Goal: Information Seeking & Learning: Learn about a topic

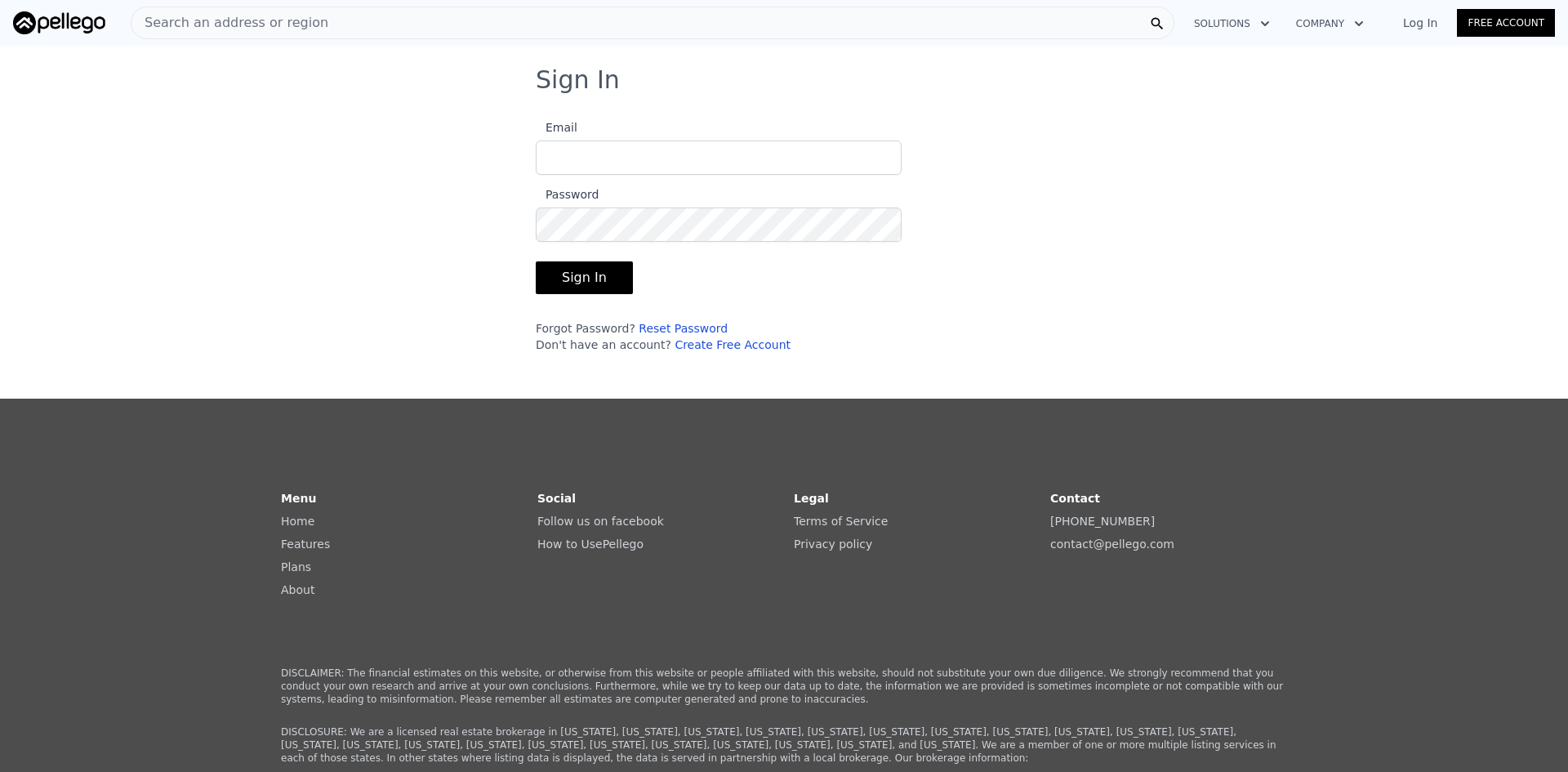
type input "[EMAIL_ADDRESS][DOMAIN_NAME]"
click at [572, 285] on button "Sign In" at bounding box center [584, 278] width 97 height 33
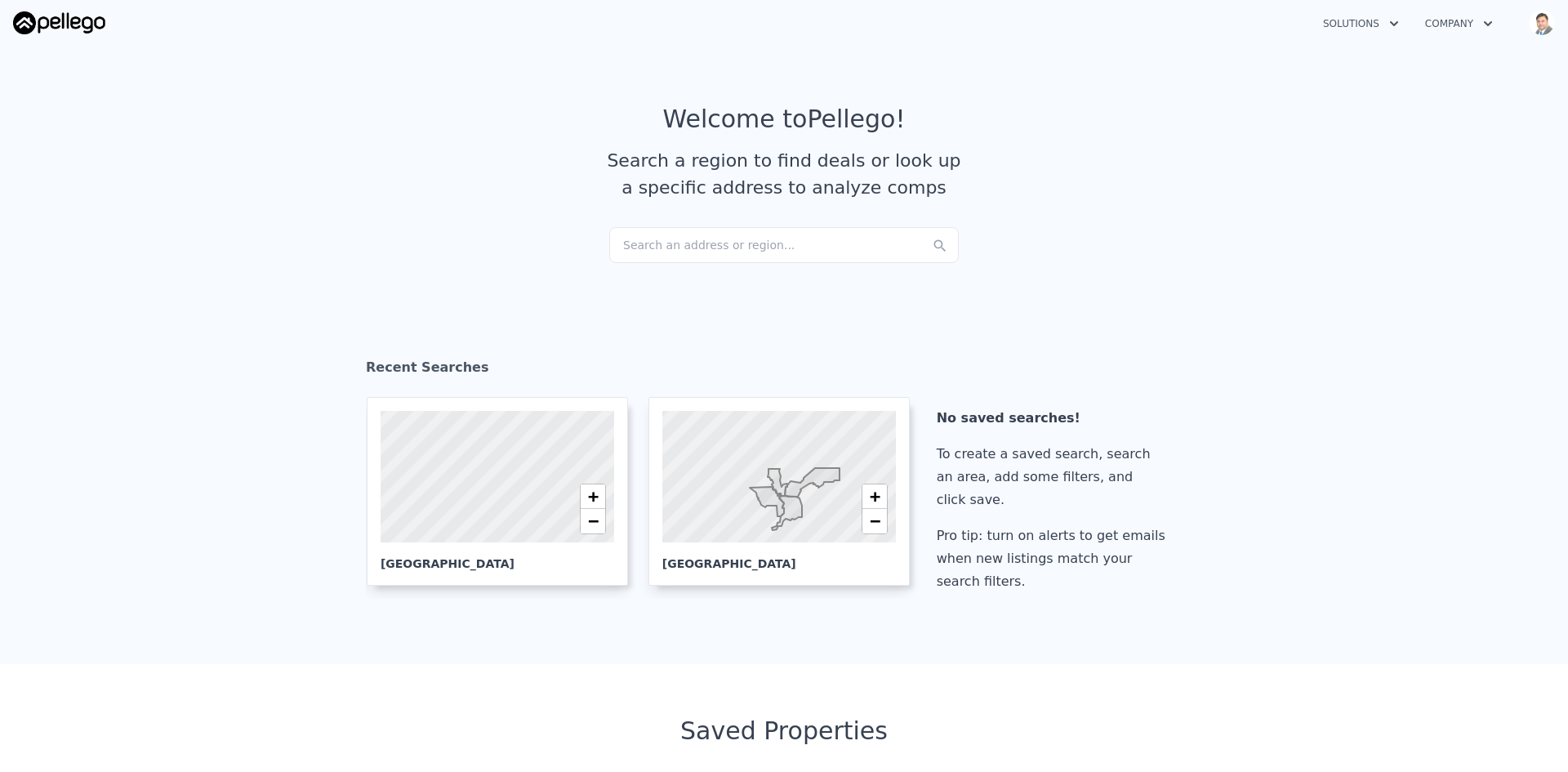
checkbox input "true"
click at [748, 496] on div at bounding box center [779, 477] width 280 height 158
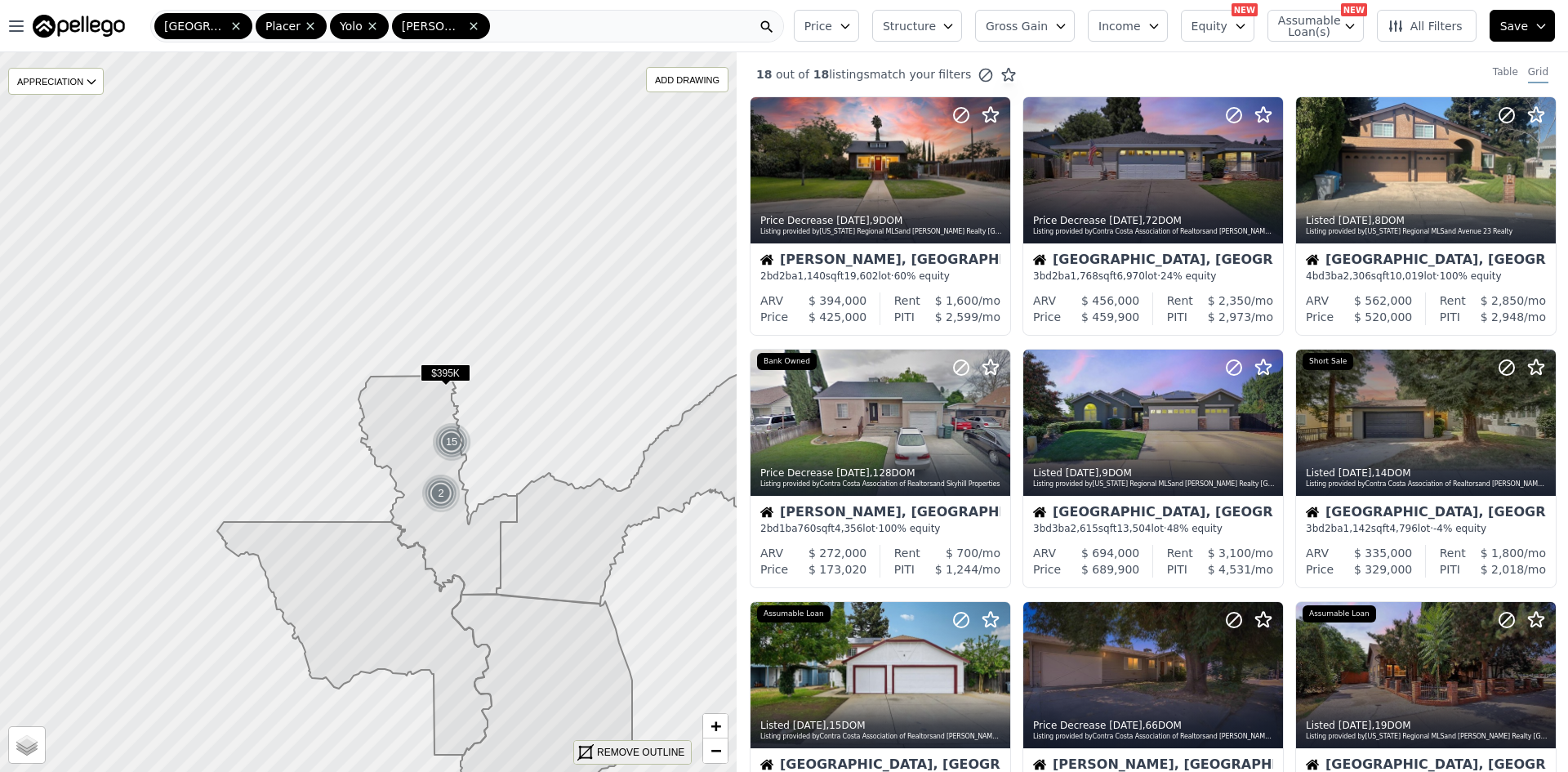
click at [646, 754] on div "REMOVE OUTLINE" at bounding box center [641, 752] width 88 height 15
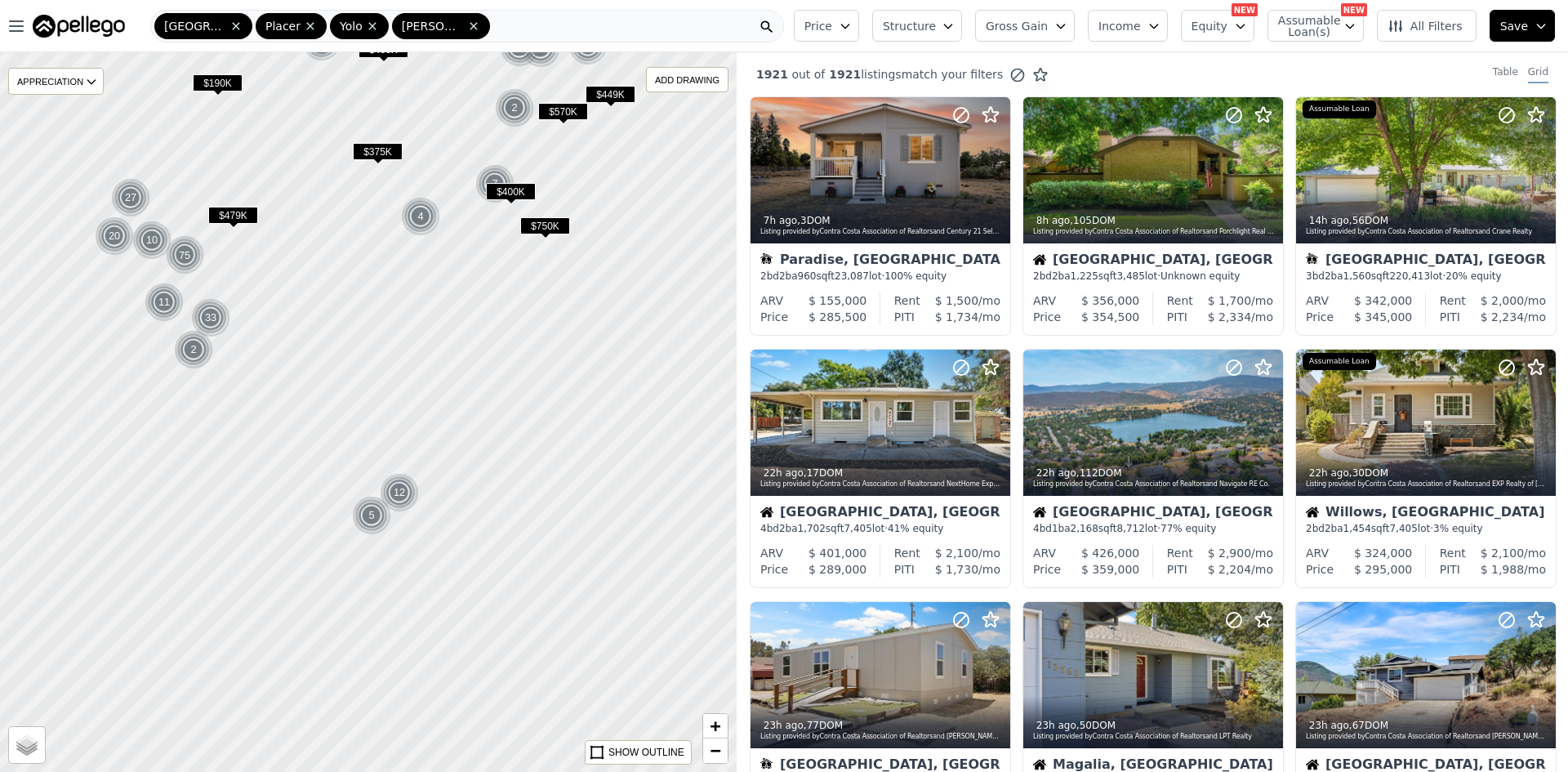
drag, startPoint x: 575, startPoint y: 436, endPoint x: 613, endPoint y: 184, distance: 254.8
click at [613, 184] on div at bounding box center [368, 411] width 884 height 864
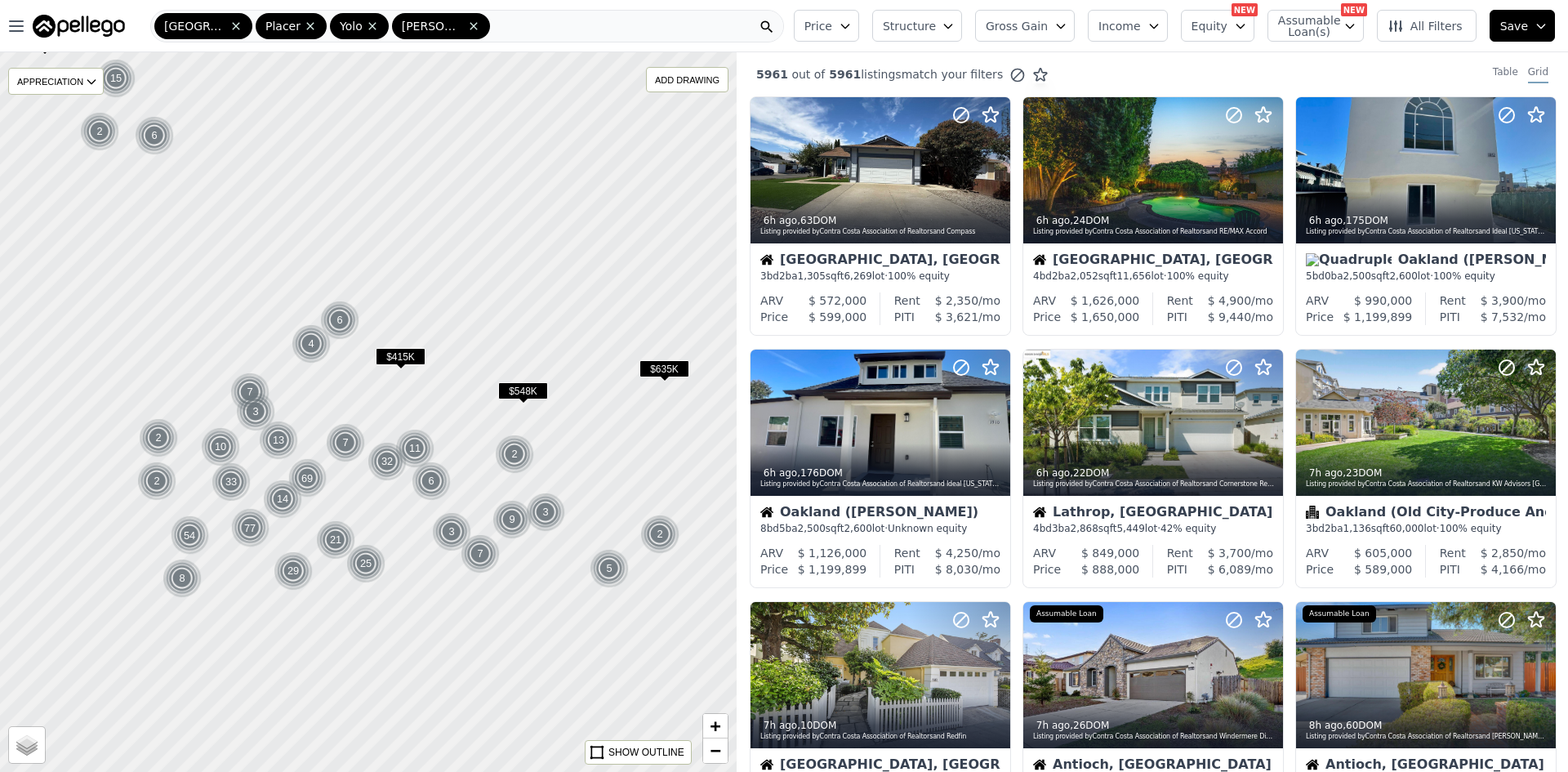
drag, startPoint x: 669, startPoint y: 572, endPoint x: 610, endPoint y: 398, distance: 183.7
click at [610, 398] on div at bounding box center [368, 411] width 884 height 864
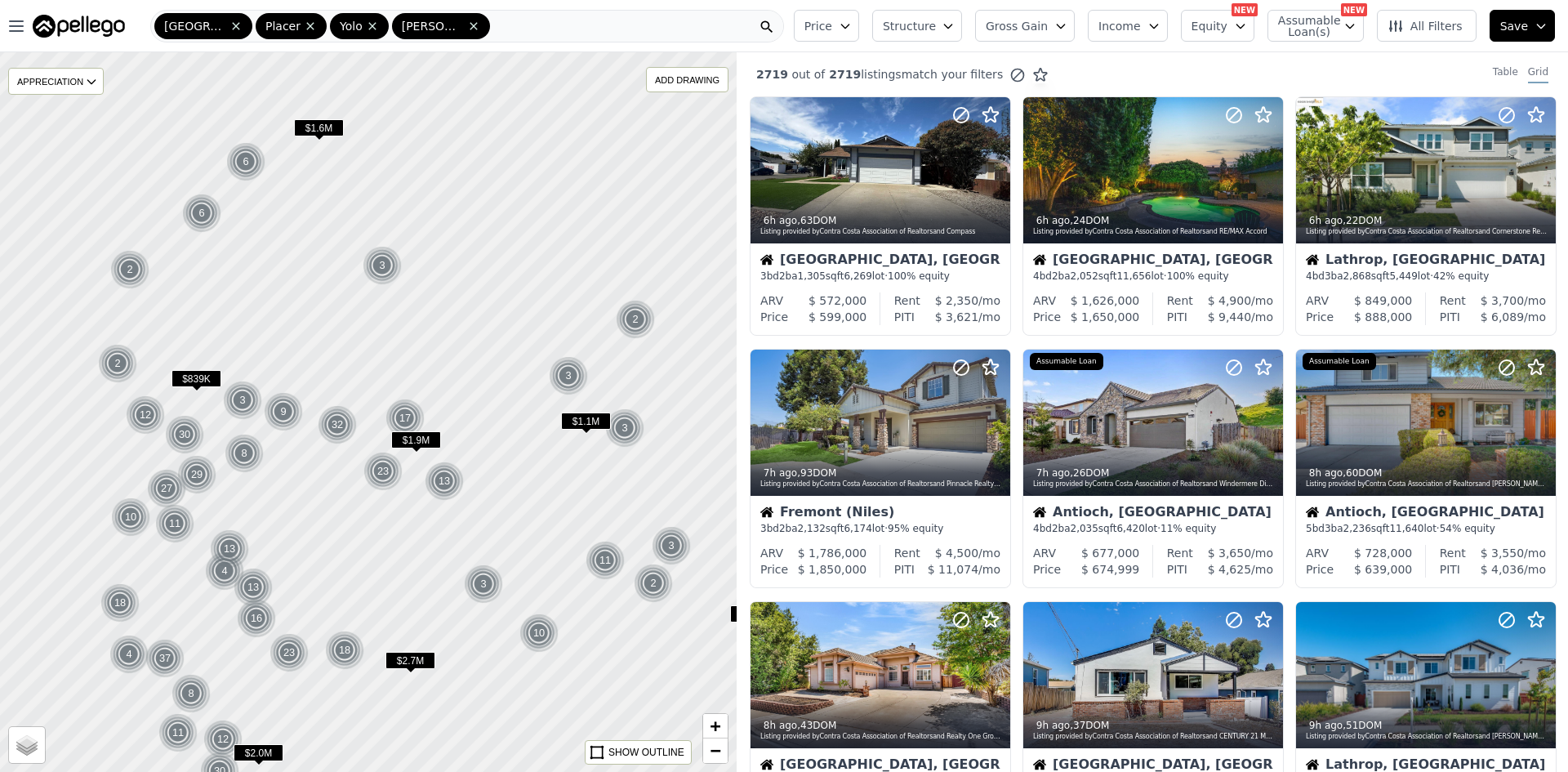
drag, startPoint x: 475, startPoint y: 501, endPoint x: 569, endPoint y: 526, distance: 97.3
click at [588, 532] on div at bounding box center [368, 411] width 884 height 864
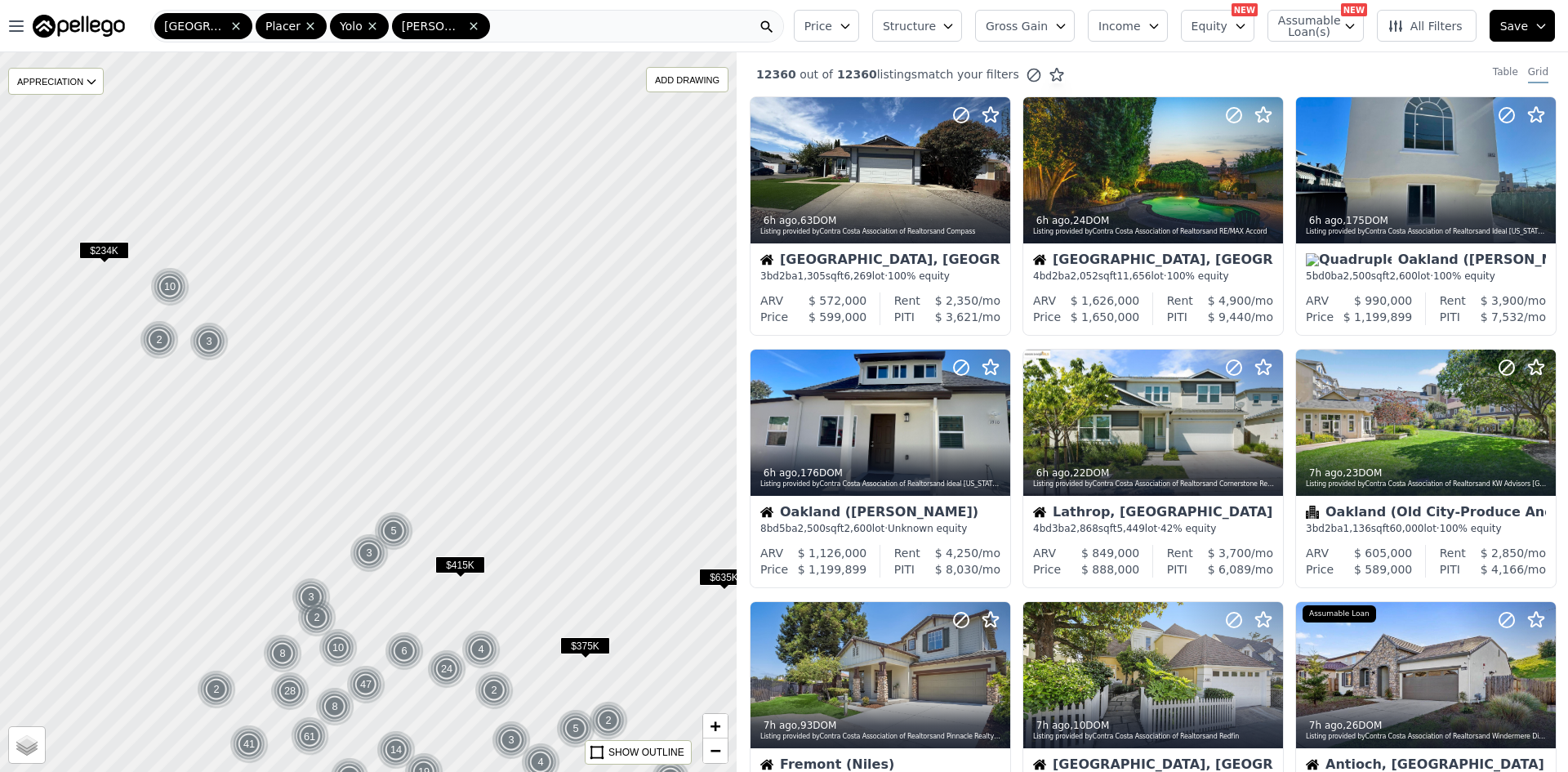
drag, startPoint x: 605, startPoint y: 281, endPoint x: 591, endPoint y: 465, distance: 184.5
click at [591, 465] on div at bounding box center [368, 411] width 884 height 864
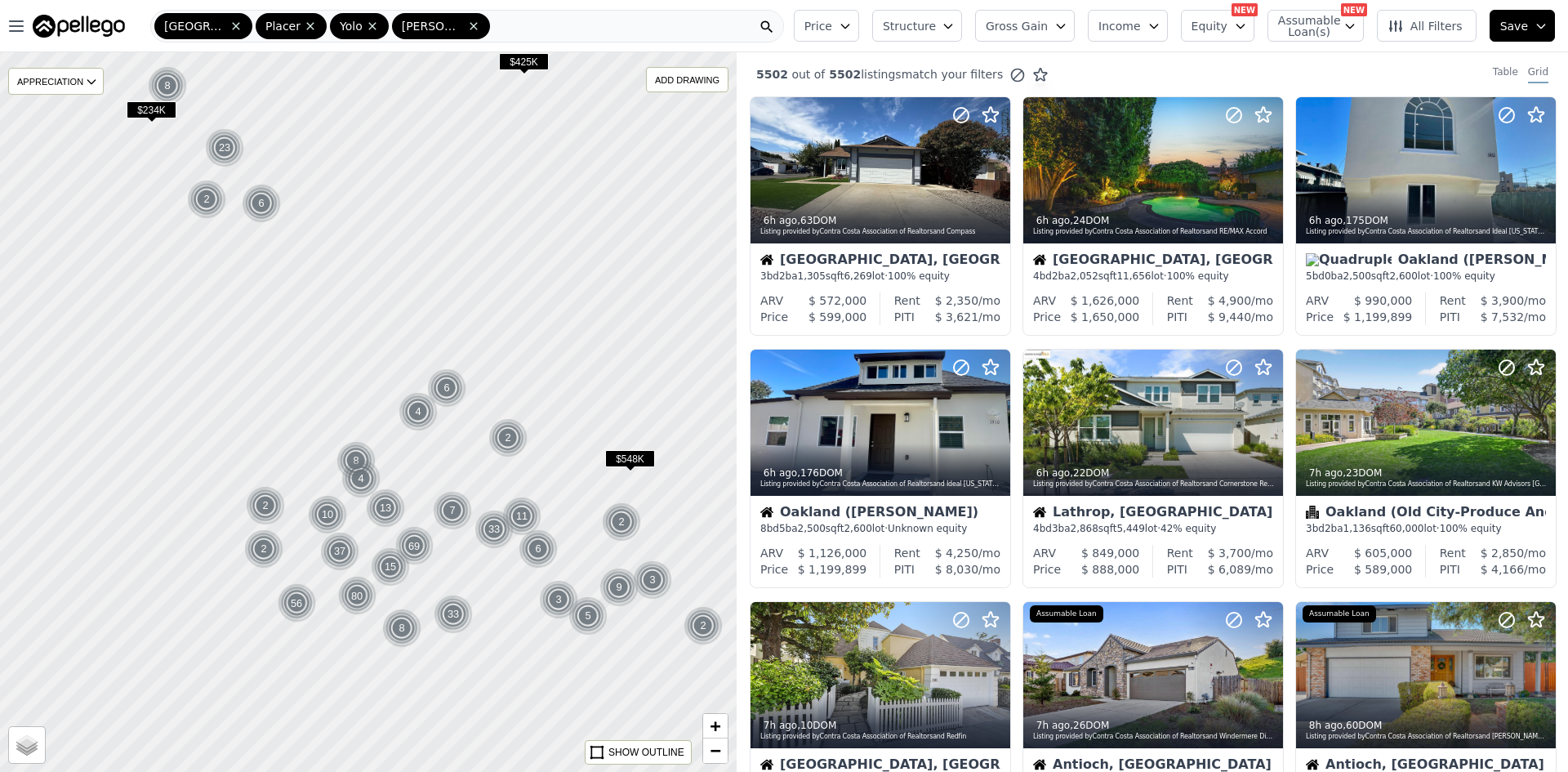
drag, startPoint x: 574, startPoint y: 524, endPoint x: 623, endPoint y: 381, distance: 151.2
click at [623, 381] on div at bounding box center [369, 409] width 884 height 864
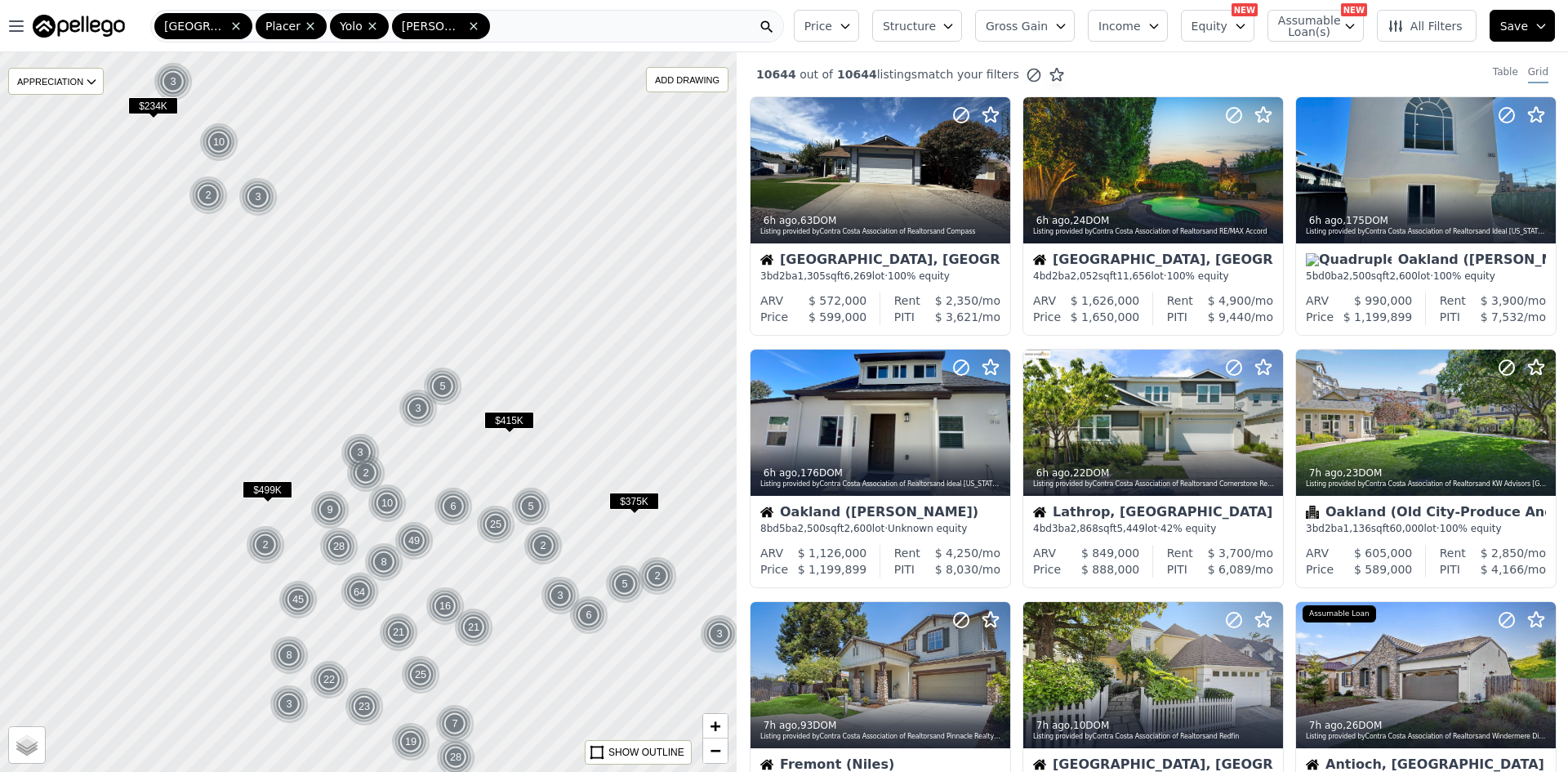
click at [852, 21] on icon "button" at bounding box center [845, 26] width 13 height 13
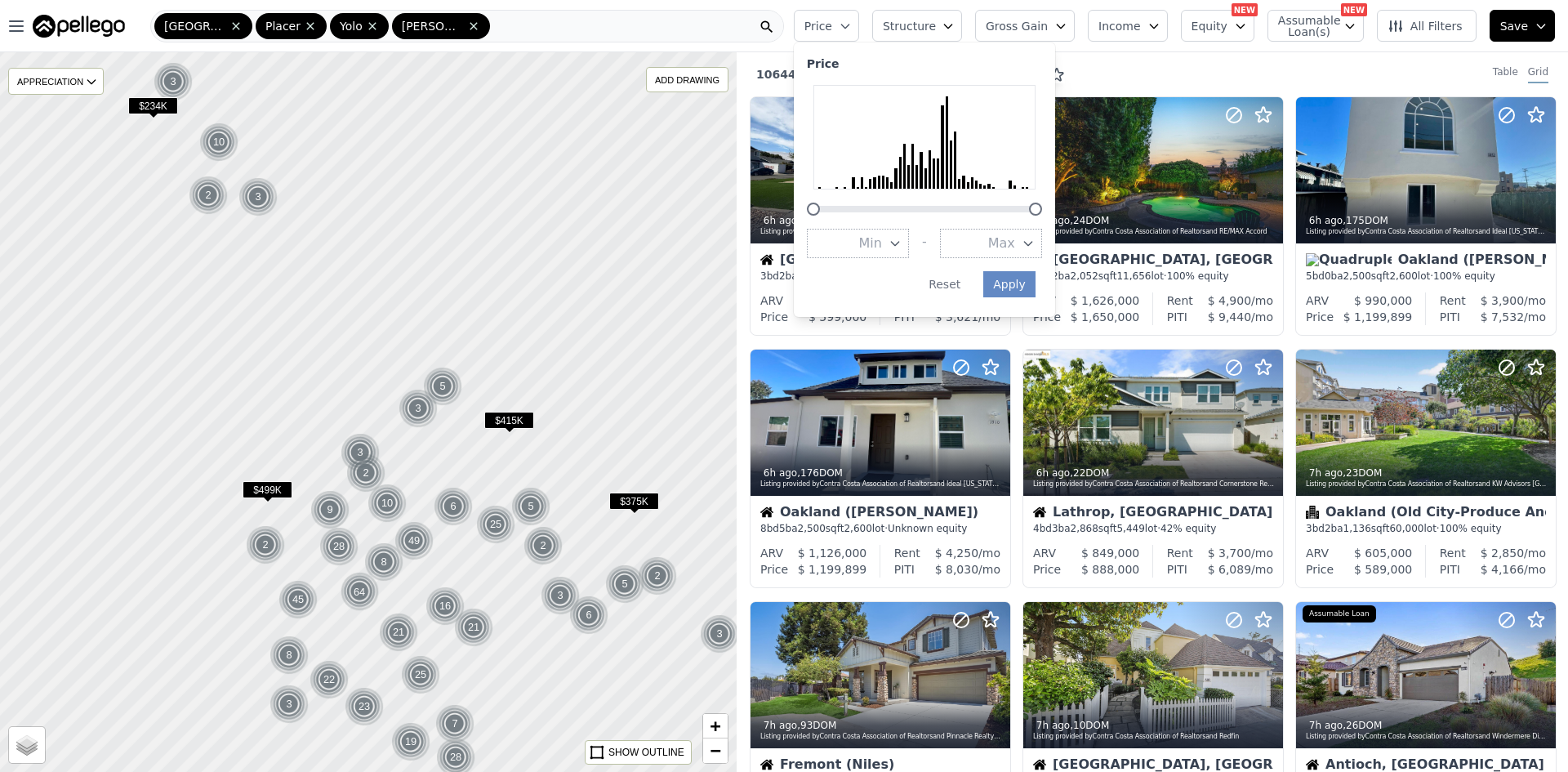
click at [935, 29] on span "Structure" at bounding box center [909, 26] width 52 height 16
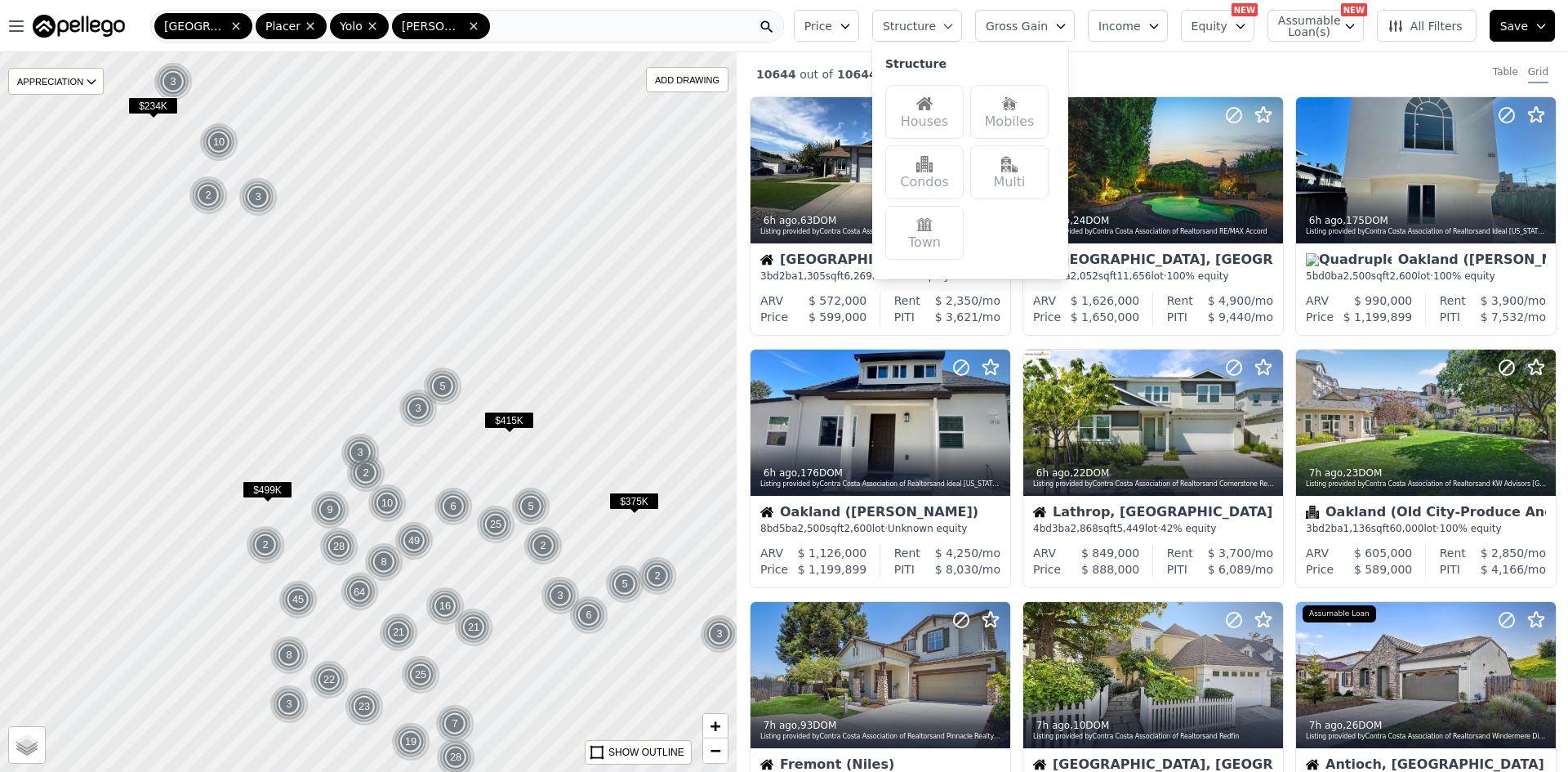
click at [947, 113] on div "Houses" at bounding box center [924, 112] width 79 height 54
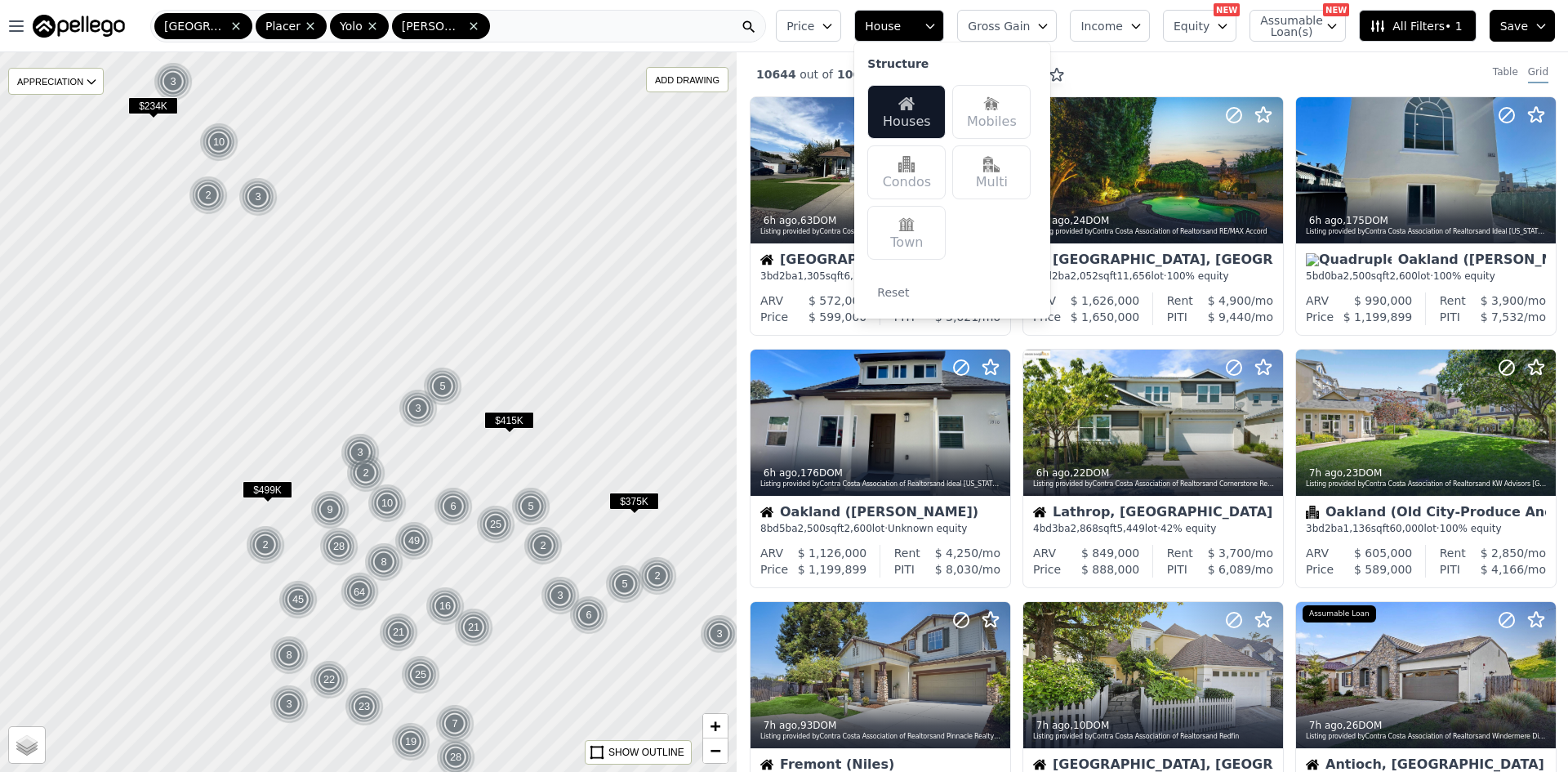
click at [1054, 30] on button "Gross Gain" at bounding box center [1007, 26] width 100 height 32
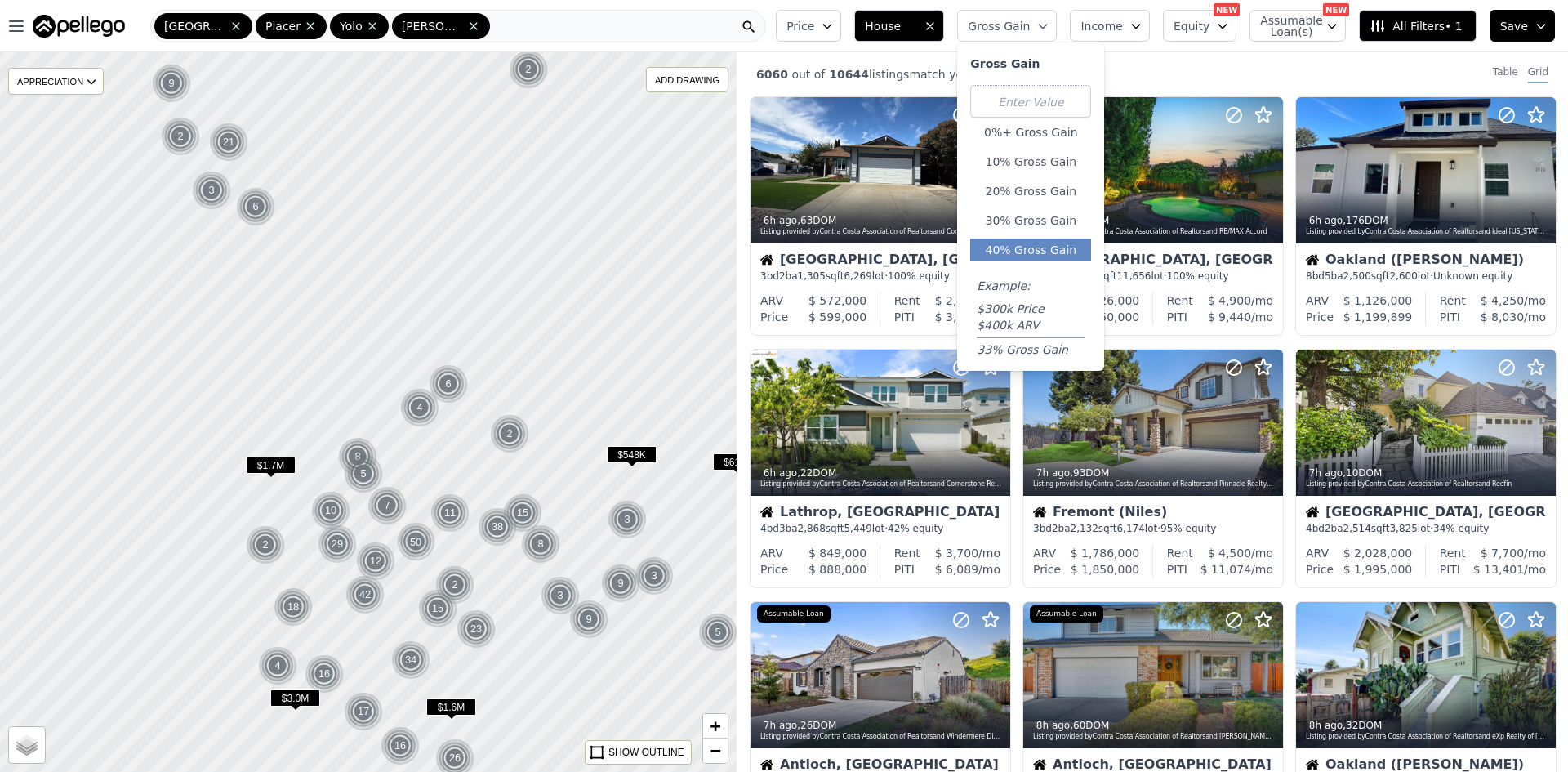
click at [1057, 256] on button "40% Gross Gain" at bounding box center [1030, 250] width 121 height 23
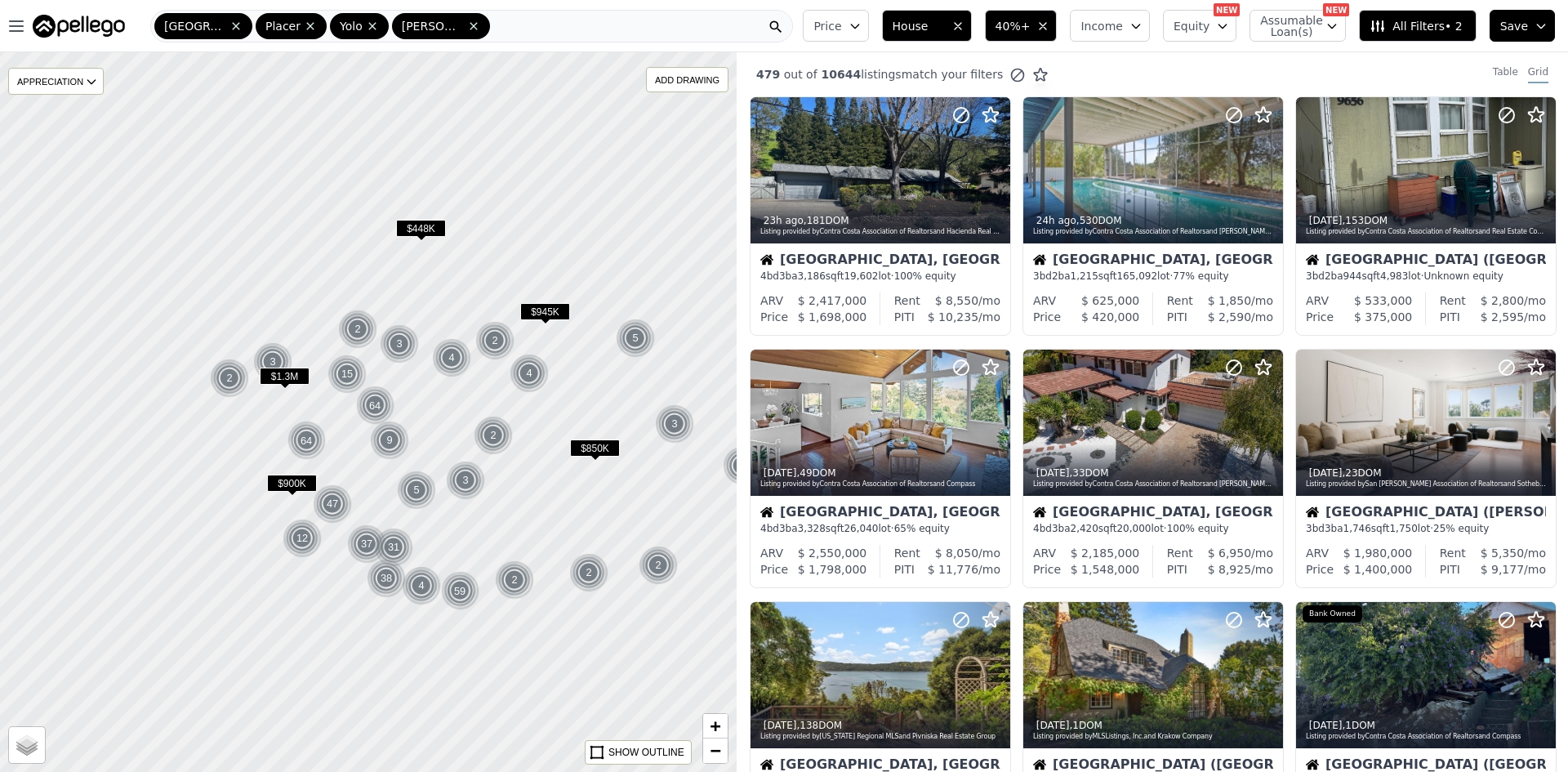
drag, startPoint x: 543, startPoint y: 605, endPoint x: 555, endPoint y: 438, distance: 167.4
click at [555, 438] on div at bounding box center [368, 411] width 884 height 864
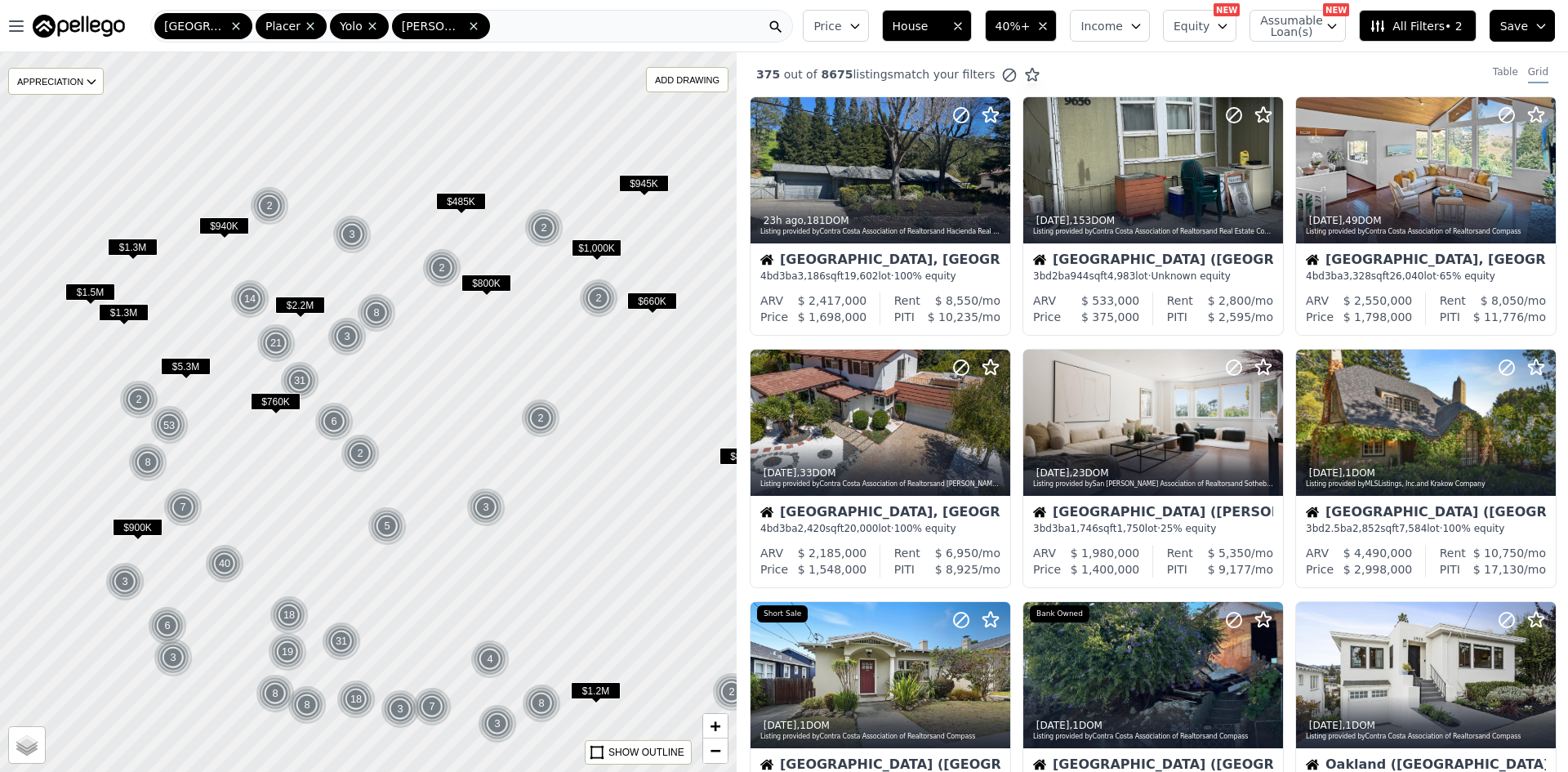
drag, startPoint x: 388, startPoint y: 398, endPoint x: 468, endPoint y: 354, distance: 91.3
click at [468, 354] on div at bounding box center [368, 411] width 884 height 864
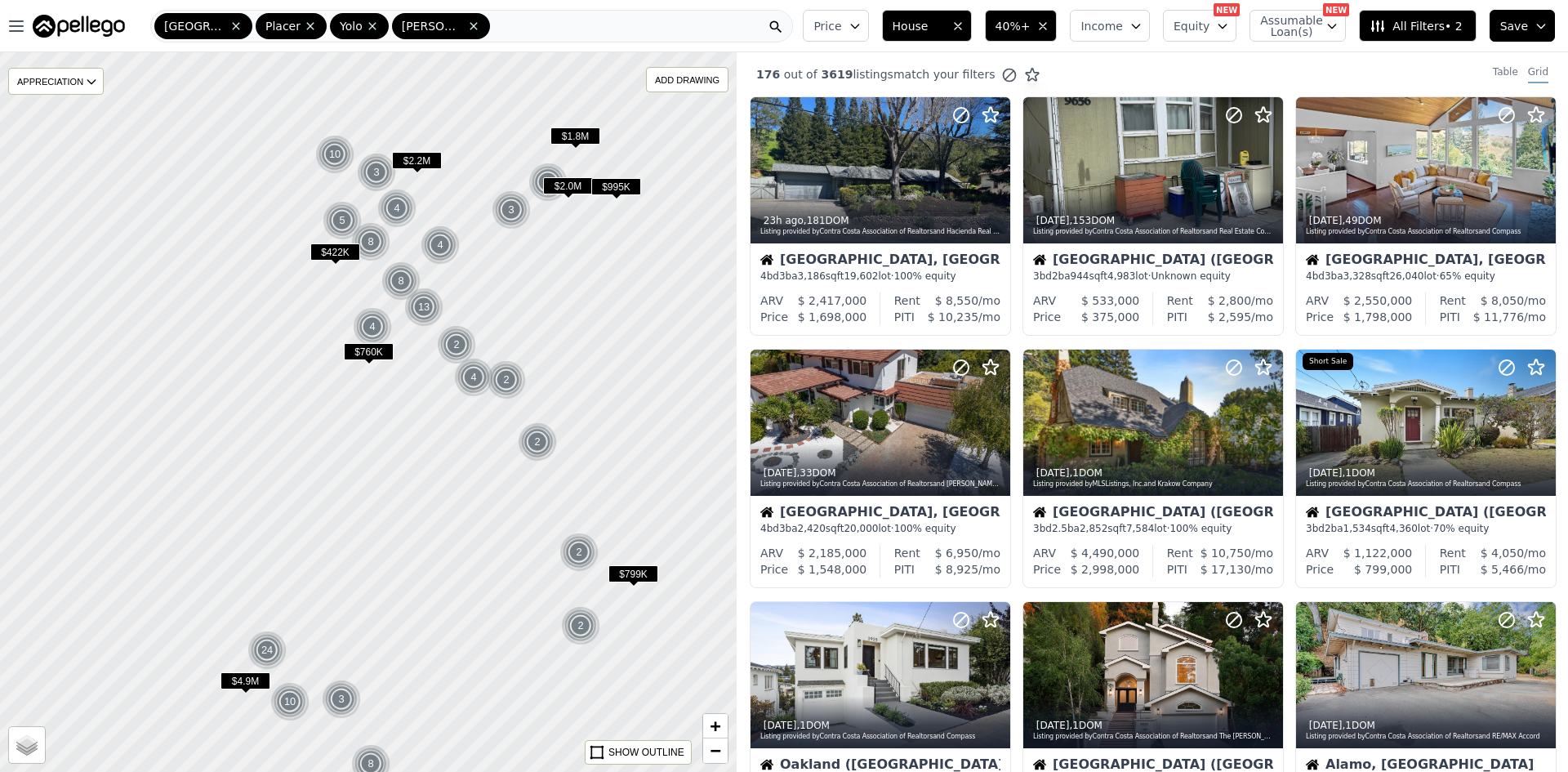
drag, startPoint x: 394, startPoint y: 389, endPoint x: 631, endPoint y: 449, distance: 244.5
click at [631, 449] on div at bounding box center [368, 411] width 884 height 864
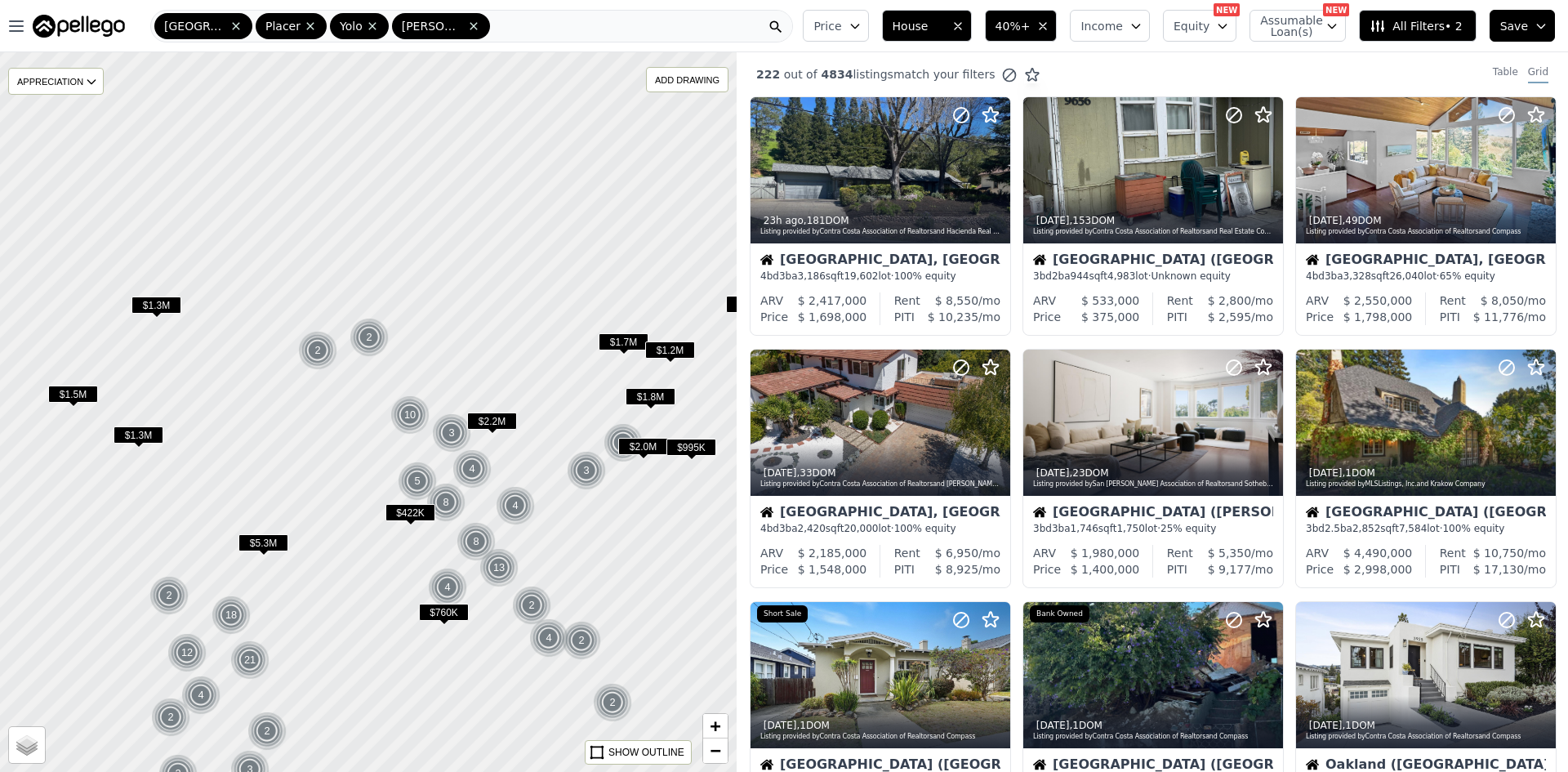
drag, startPoint x: 522, startPoint y: 286, endPoint x: 597, endPoint y: 546, distance: 270.6
click at [597, 546] on div at bounding box center [368, 411] width 884 height 864
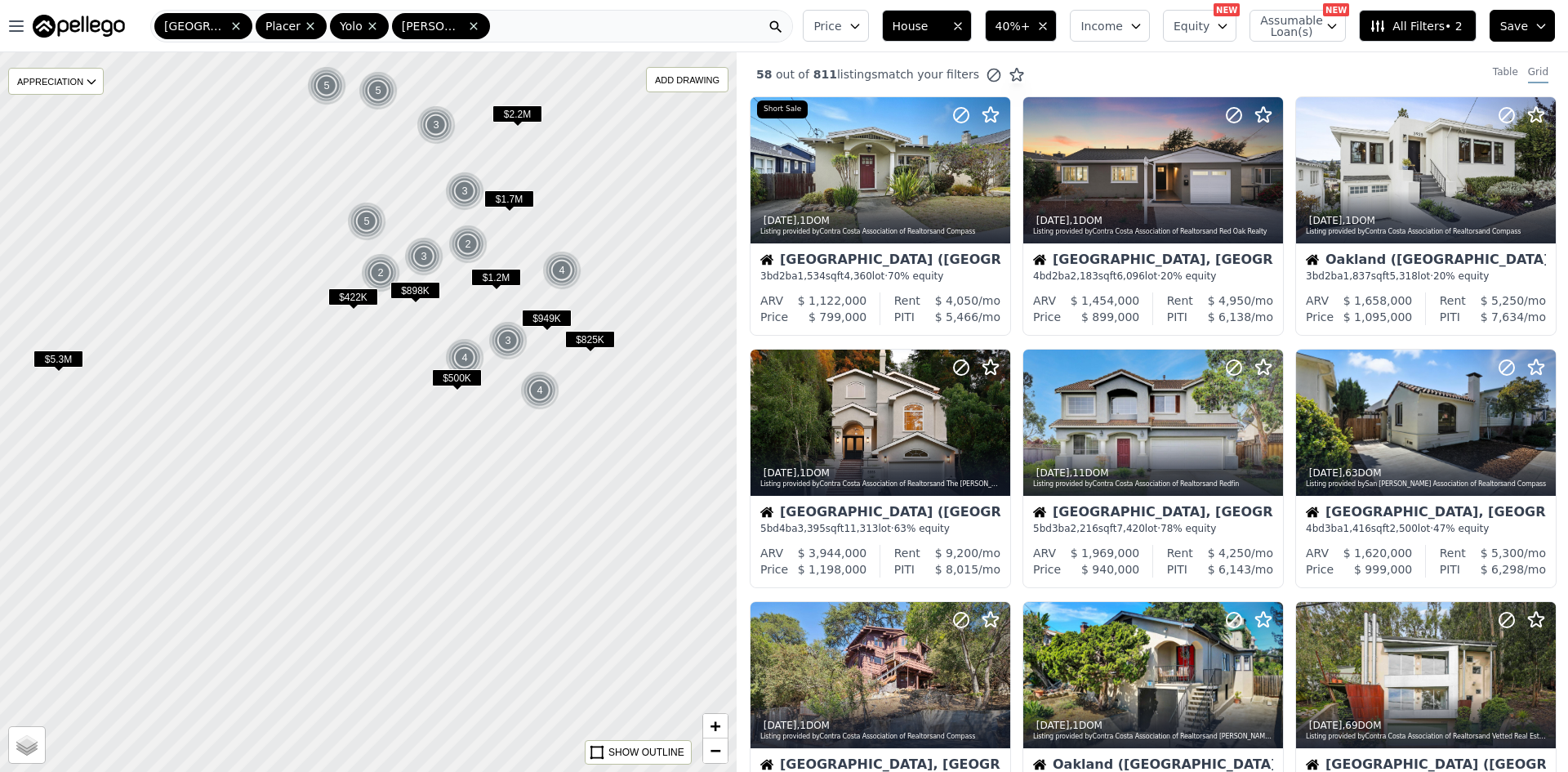
drag, startPoint x: 532, startPoint y: 514, endPoint x: 513, endPoint y: 470, distance: 47.9
click at [396, 137] on div at bounding box center [368, 411] width 884 height 864
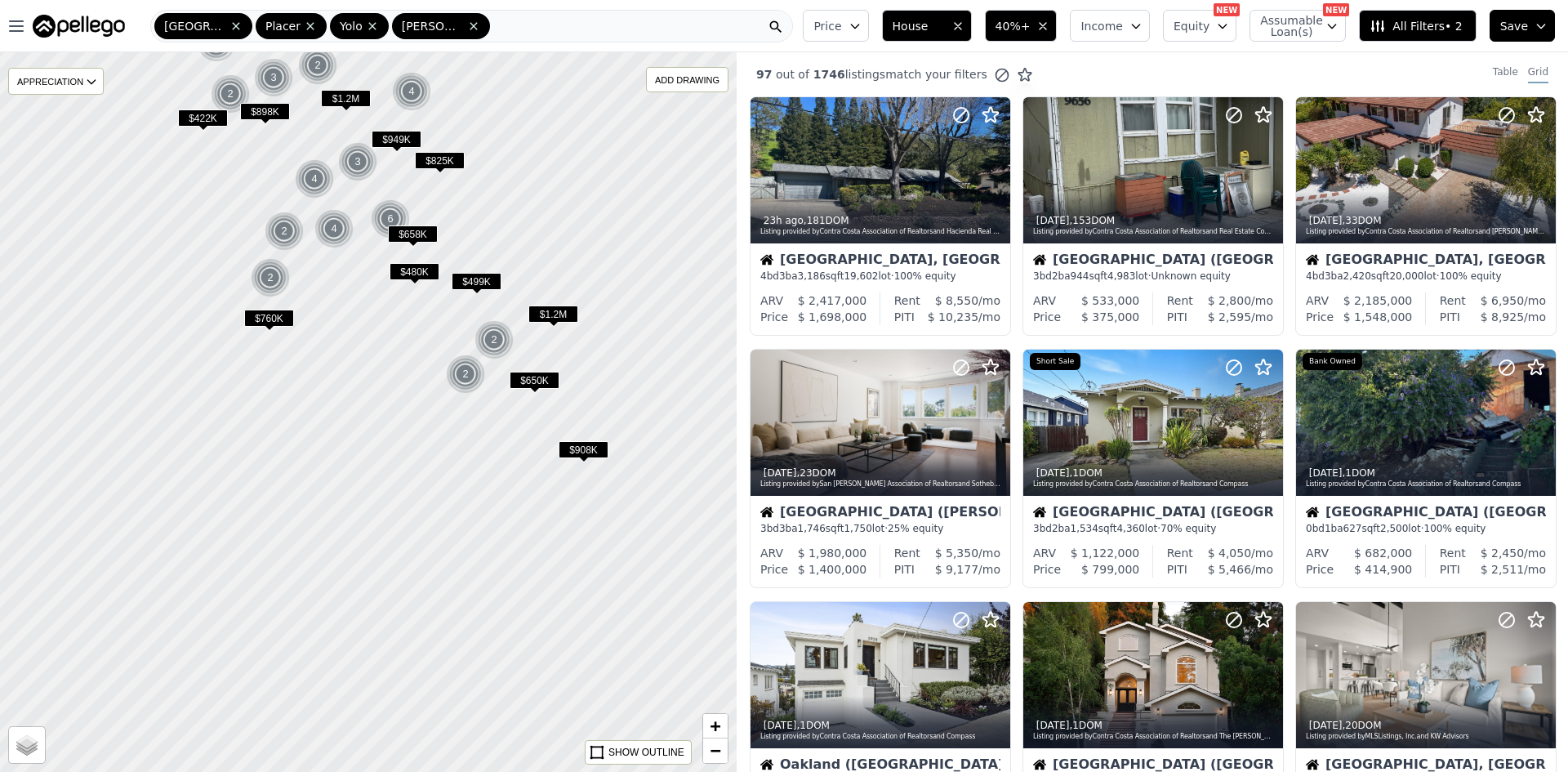
drag, startPoint x: 601, startPoint y: 524, endPoint x: 461, endPoint y: 354, distance: 220.2
click at [461, 354] on div at bounding box center [368, 411] width 884 height 864
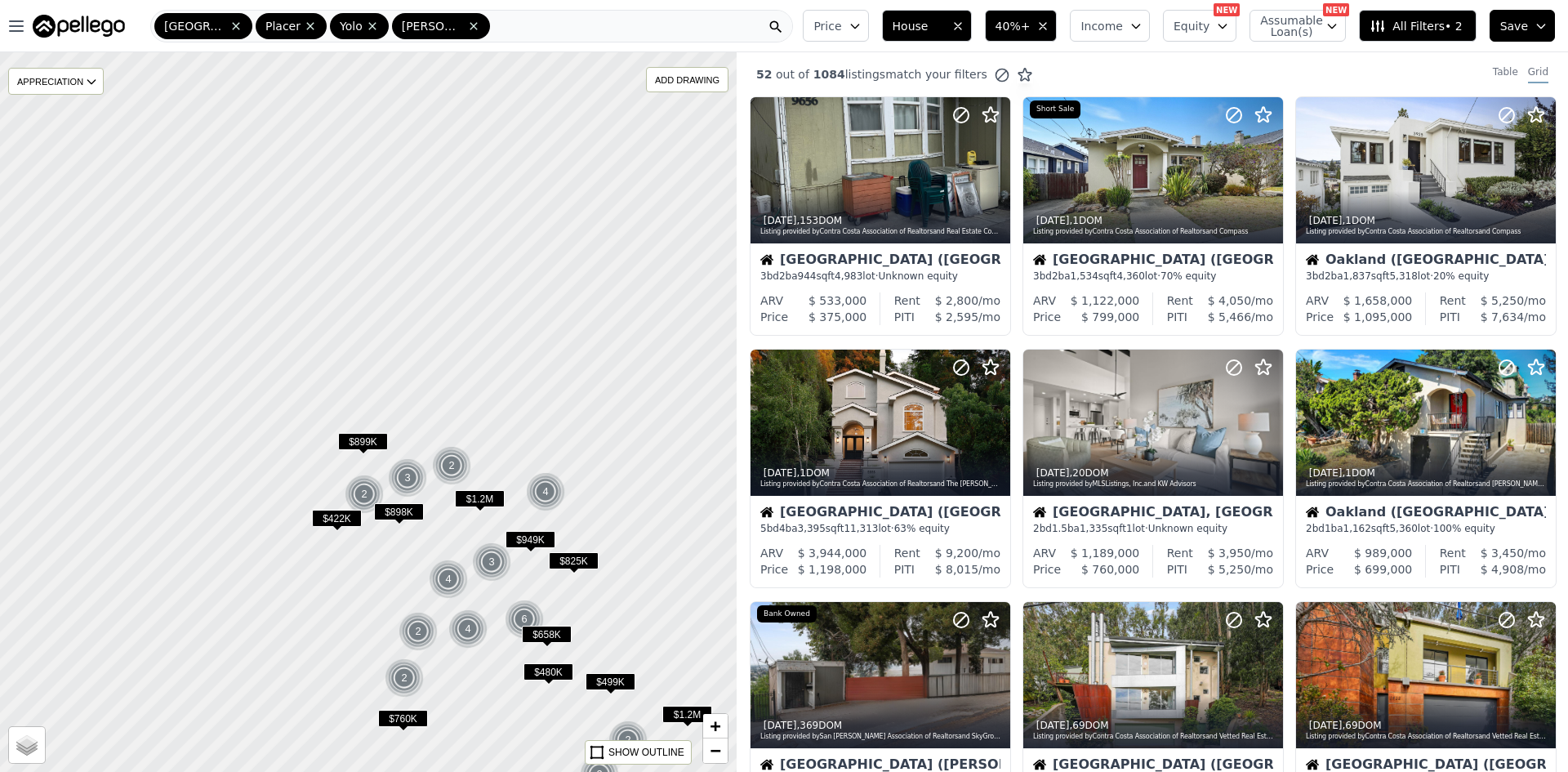
drag, startPoint x: 533, startPoint y: 169, endPoint x: 685, endPoint y: 623, distance: 478.8
click at [685, 623] on div at bounding box center [380, 436] width 884 height 864
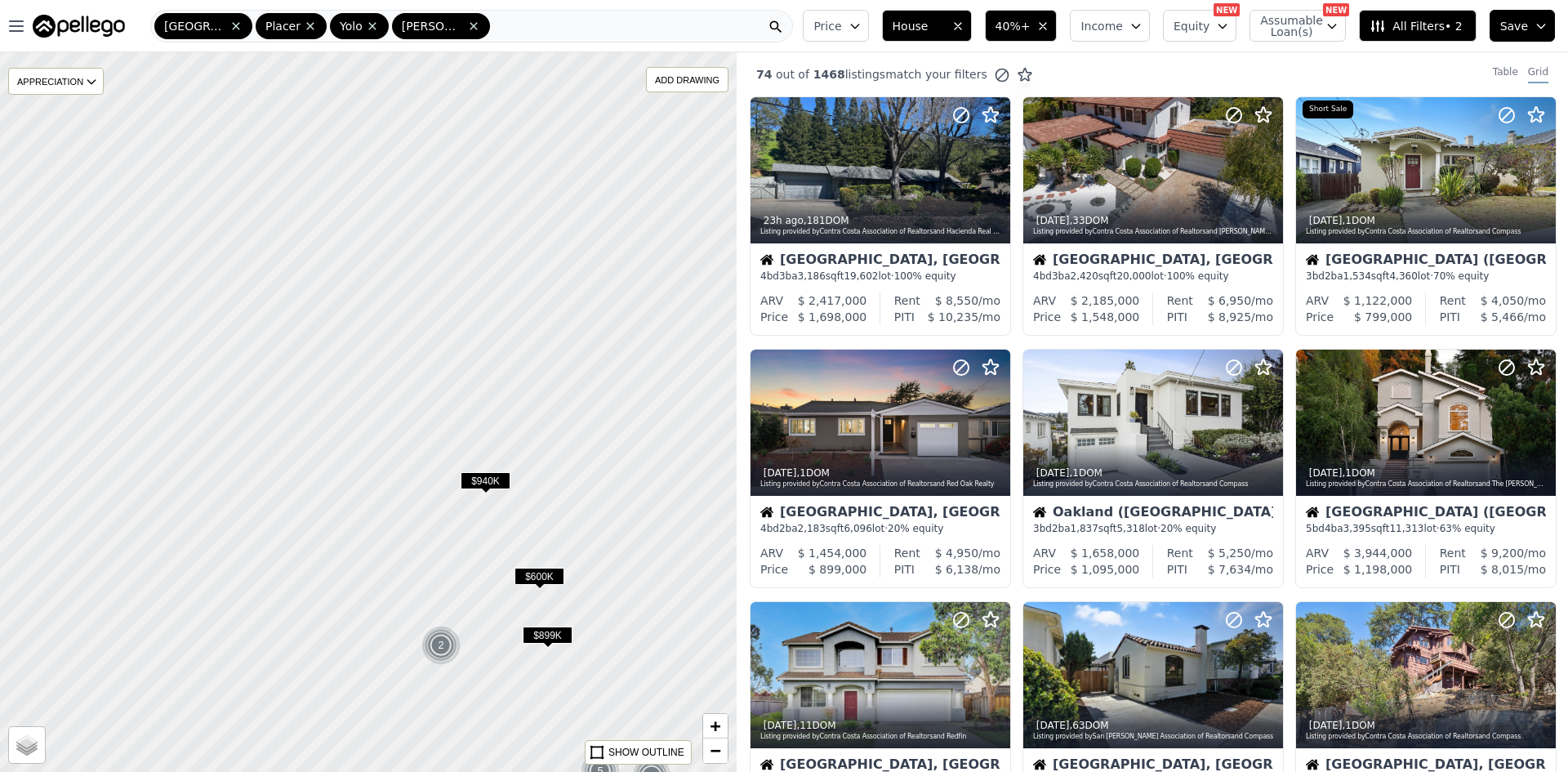
drag, startPoint x: 335, startPoint y: 167, endPoint x: 608, endPoint y: 577, distance: 492.6
click at [608, 577] on div at bounding box center [368, 411] width 884 height 864
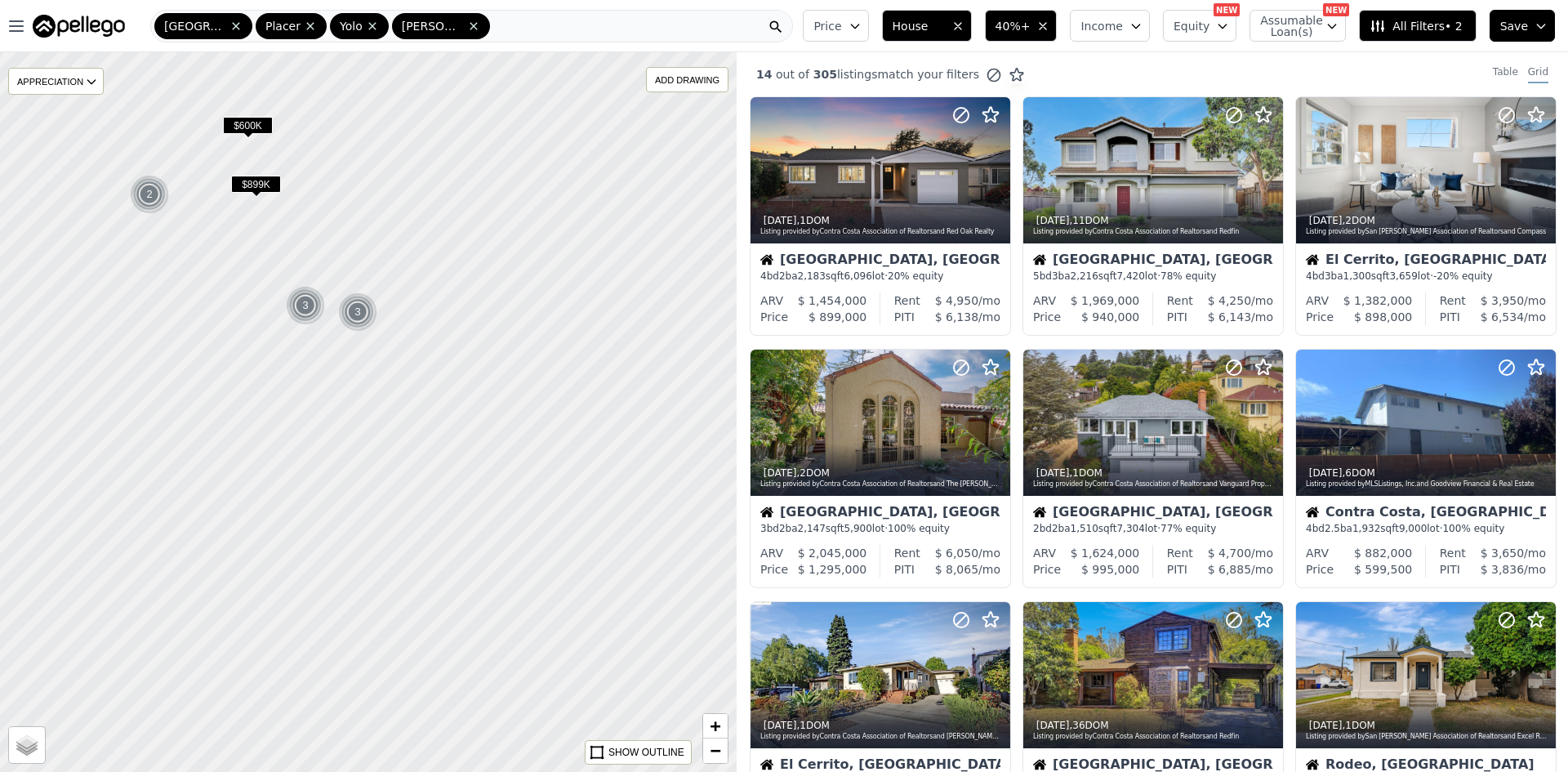
drag, startPoint x: 644, startPoint y: 683, endPoint x: 352, endPoint y: 232, distance: 537.3
click at [352, 232] on div at bounding box center [368, 411] width 884 height 864
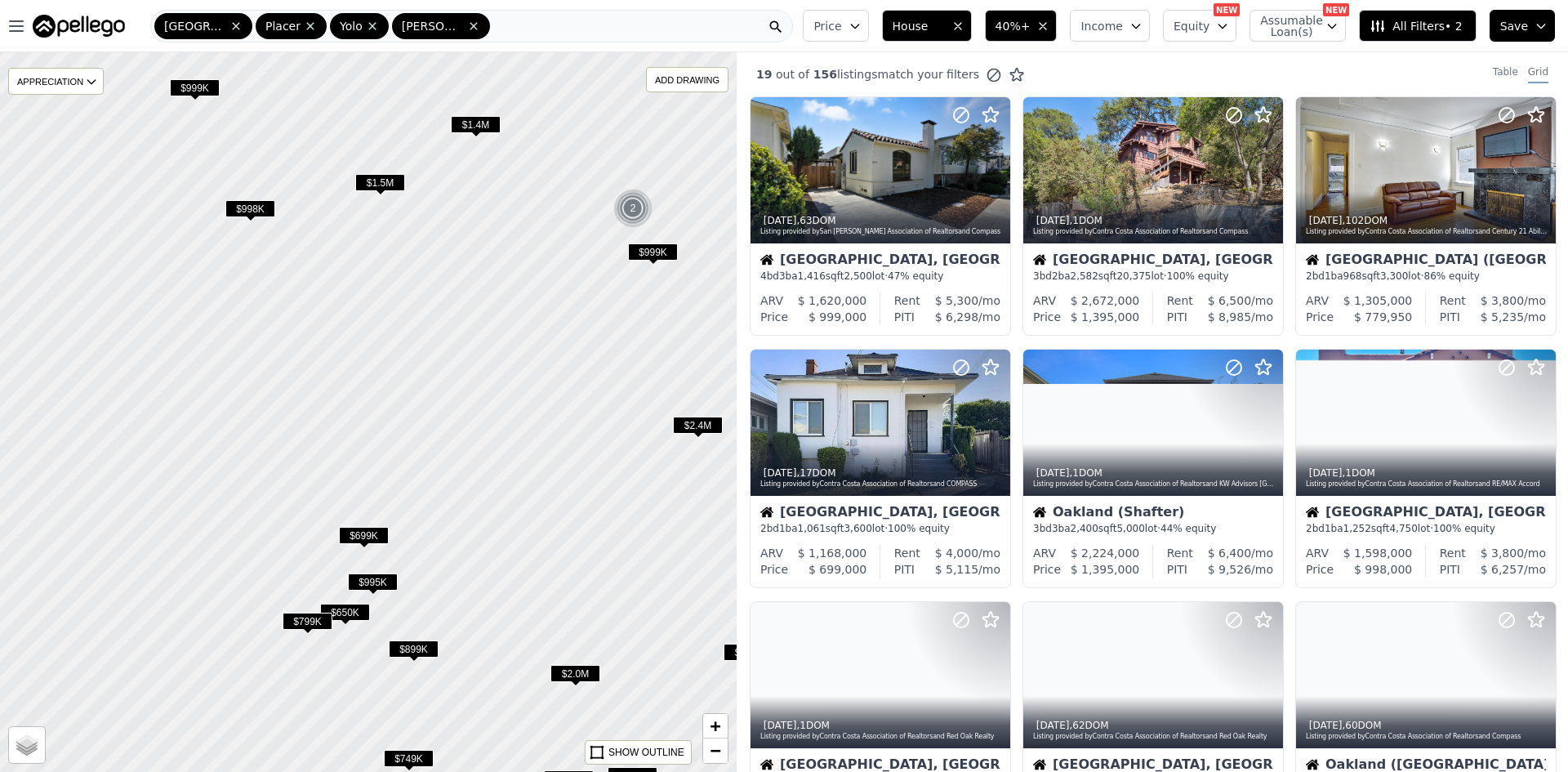
drag, startPoint x: 360, startPoint y: 403, endPoint x: 411, endPoint y: 452, distance: 70.7
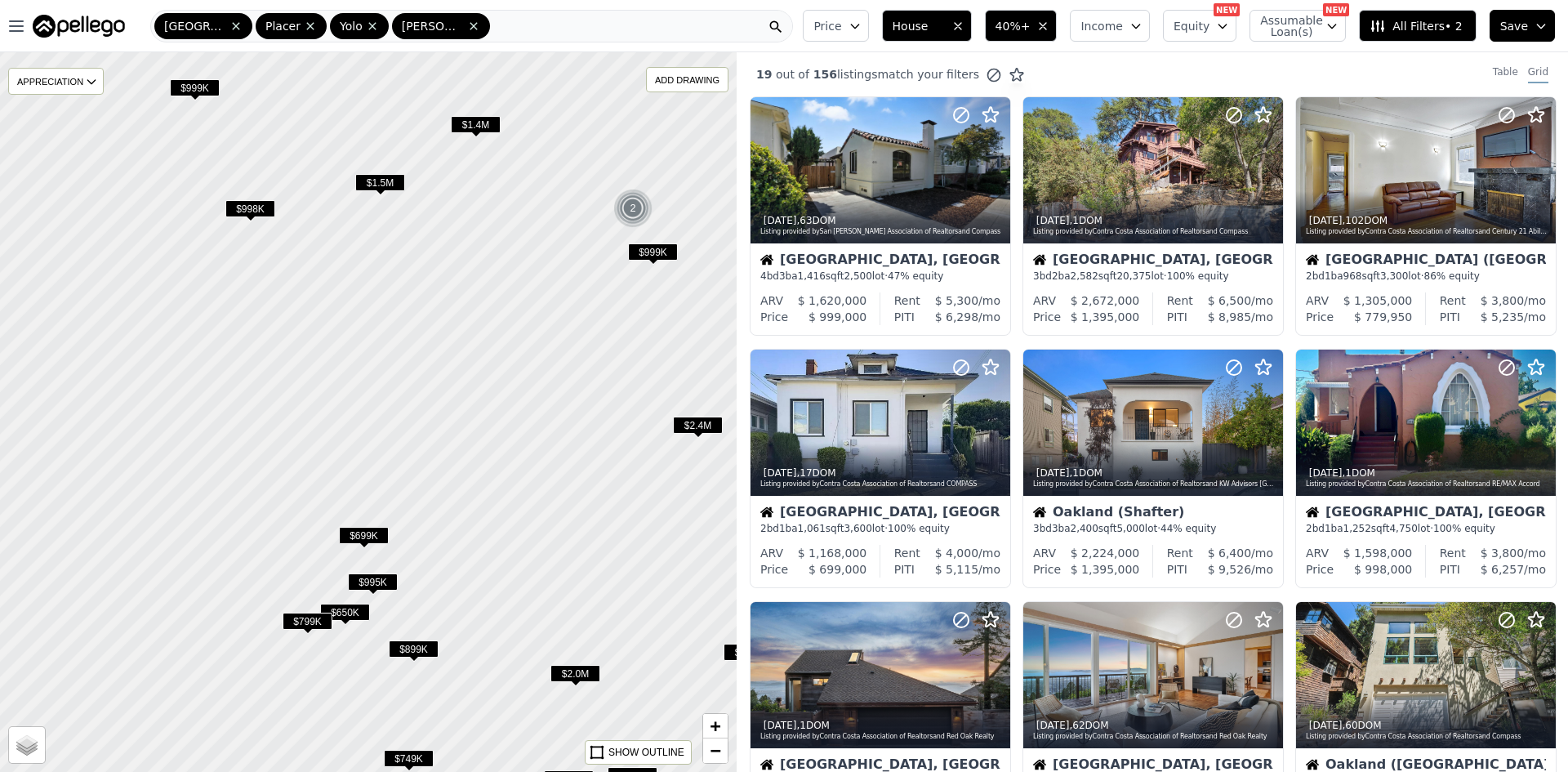
click at [411, 452] on div at bounding box center [368, 411] width 884 height 864
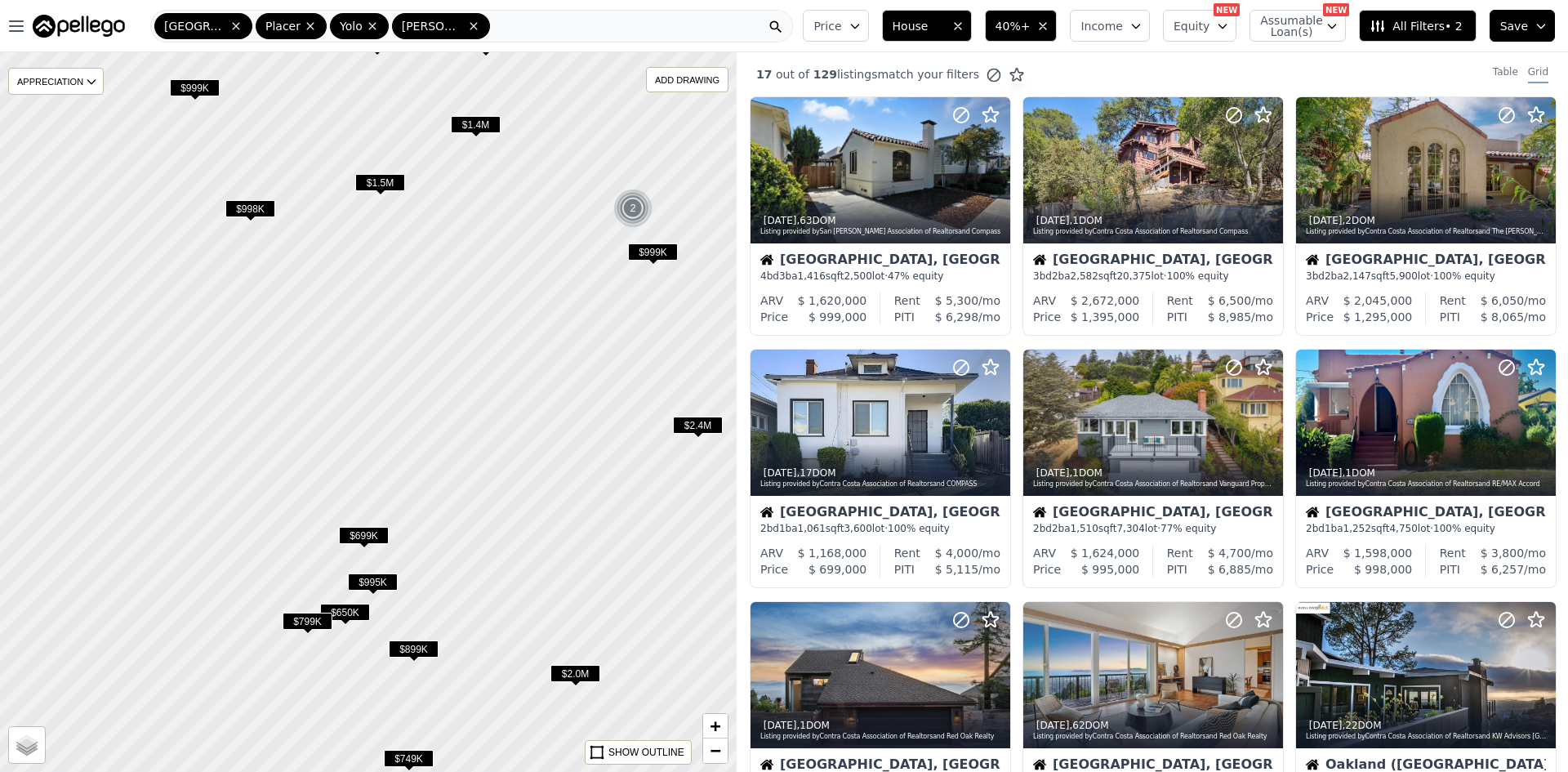
click at [364, 529] on span "$699K" at bounding box center [364, 535] width 50 height 17
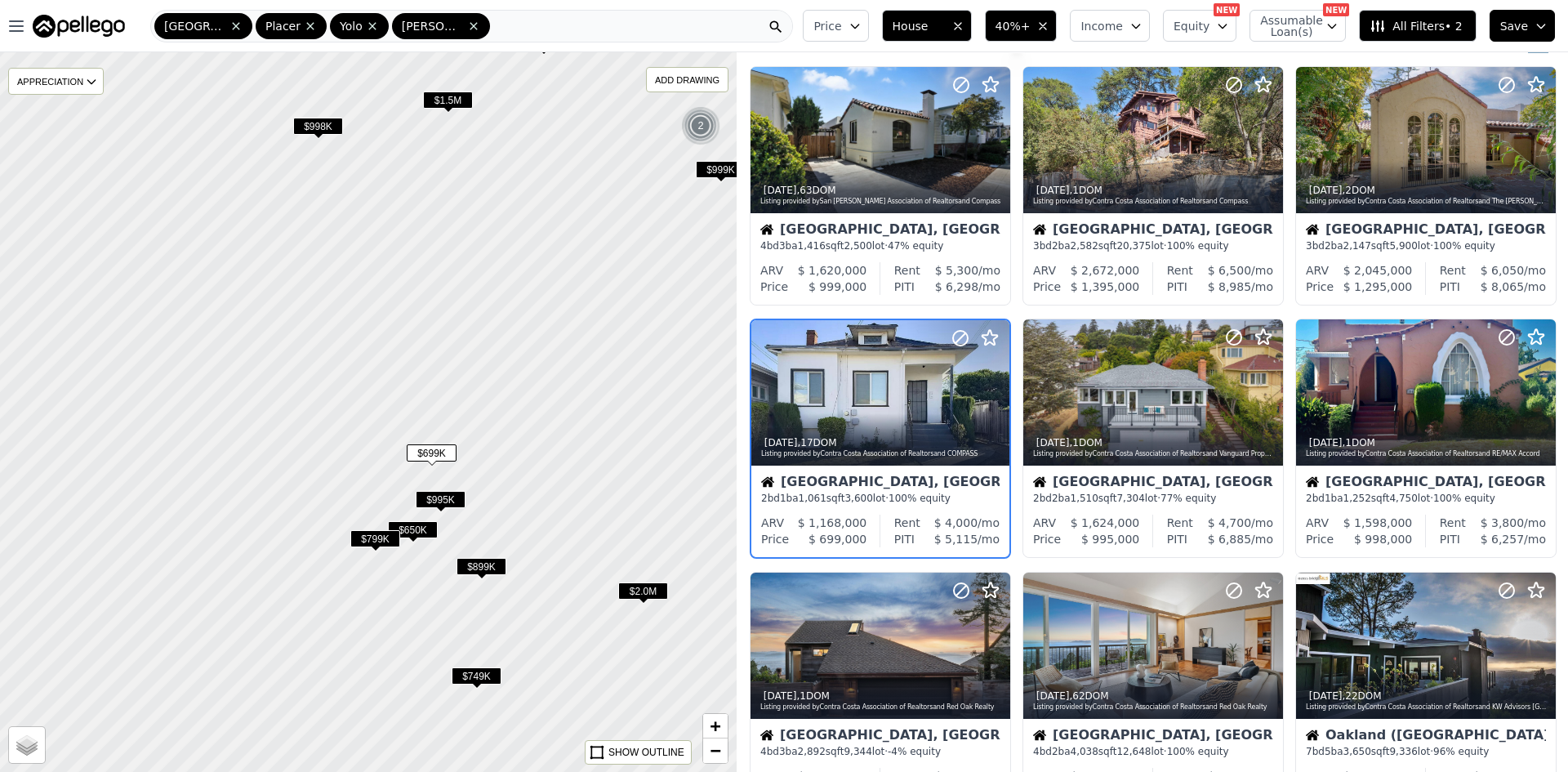
drag, startPoint x: 410, startPoint y: 606, endPoint x: 478, endPoint y: 524, distance: 106.5
click at [478, 524] on div at bounding box center [368, 411] width 884 height 864
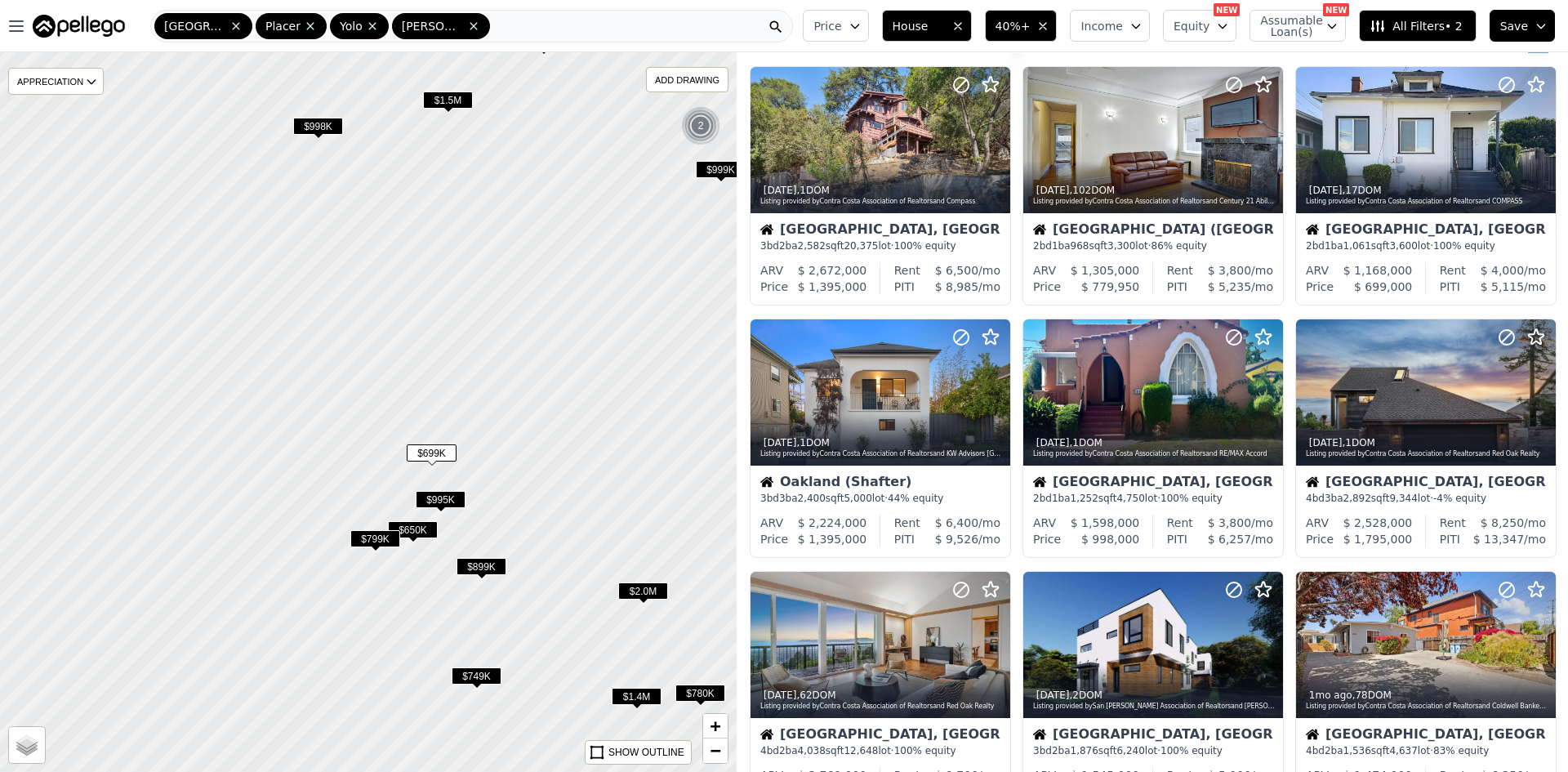
click at [423, 533] on span "$650K" at bounding box center [413, 529] width 50 height 17
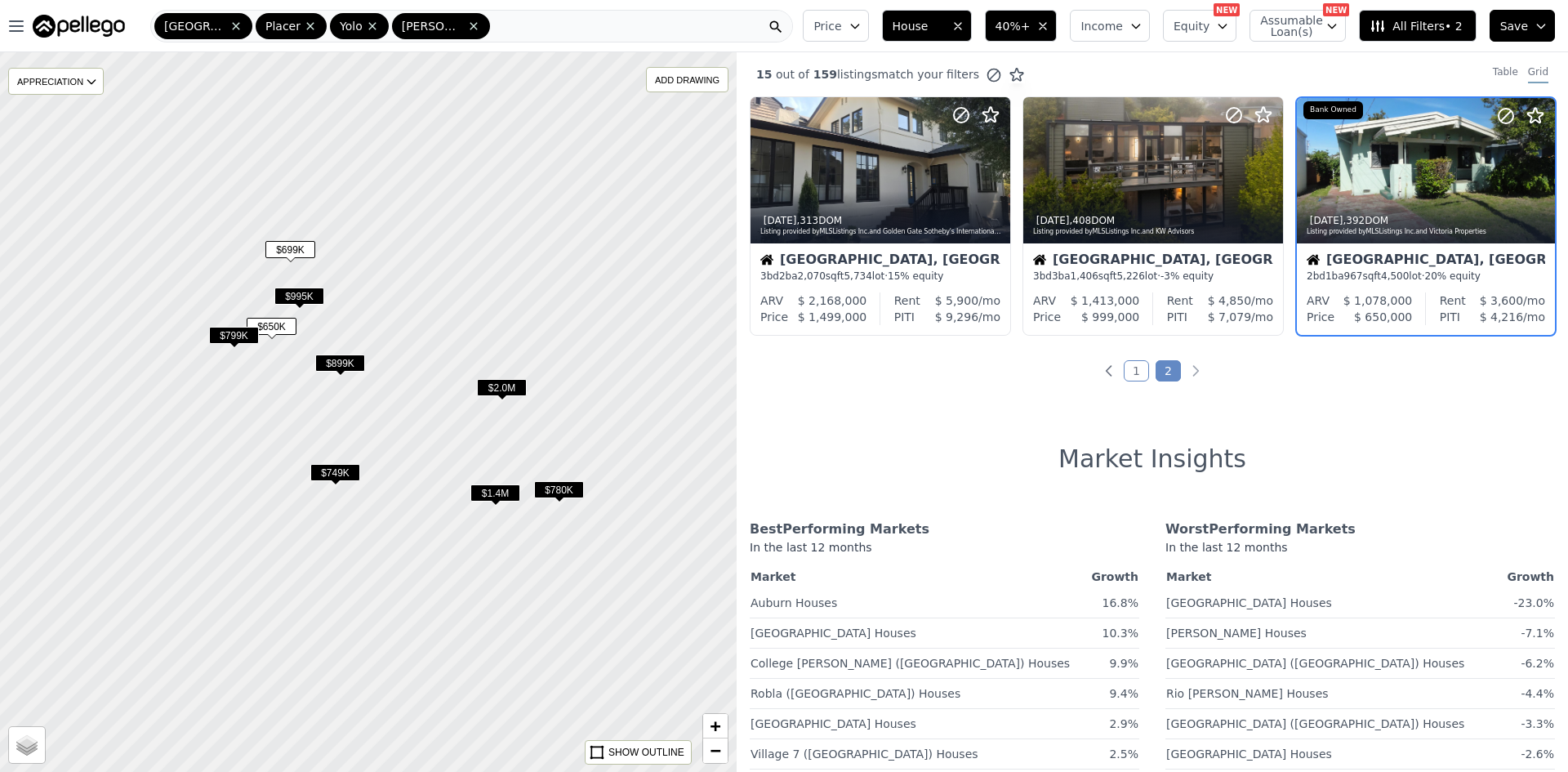
drag, startPoint x: 615, startPoint y: 505, endPoint x: 474, endPoint y: 302, distance: 247.2
click at [474, 302] on div at bounding box center [368, 411] width 884 height 864
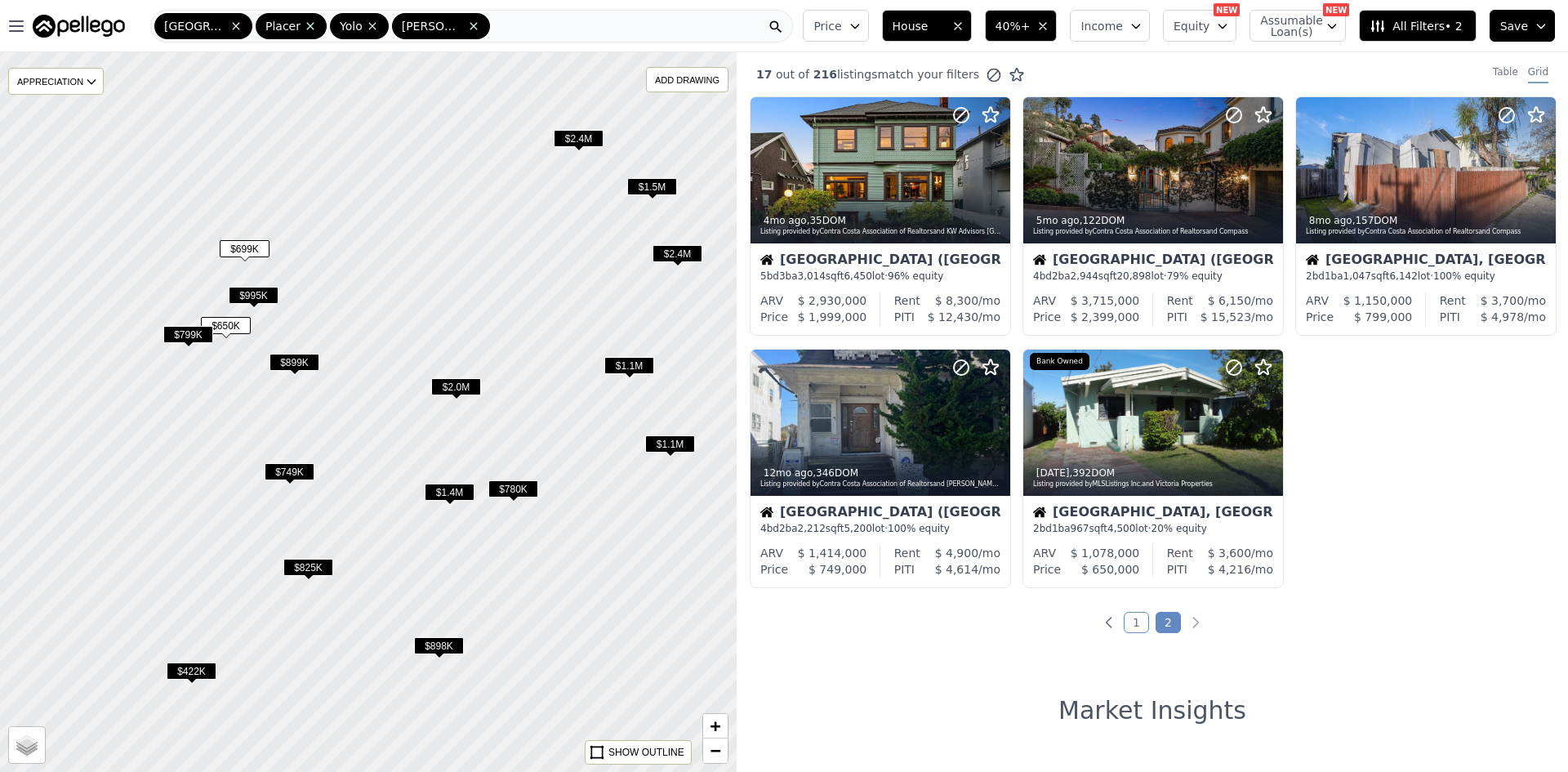
drag, startPoint x: 605, startPoint y: 386, endPoint x: 560, endPoint y: 385, distance: 45.0
click at [560, 385] on div at bounding box center [368, 411] width 884 height 864
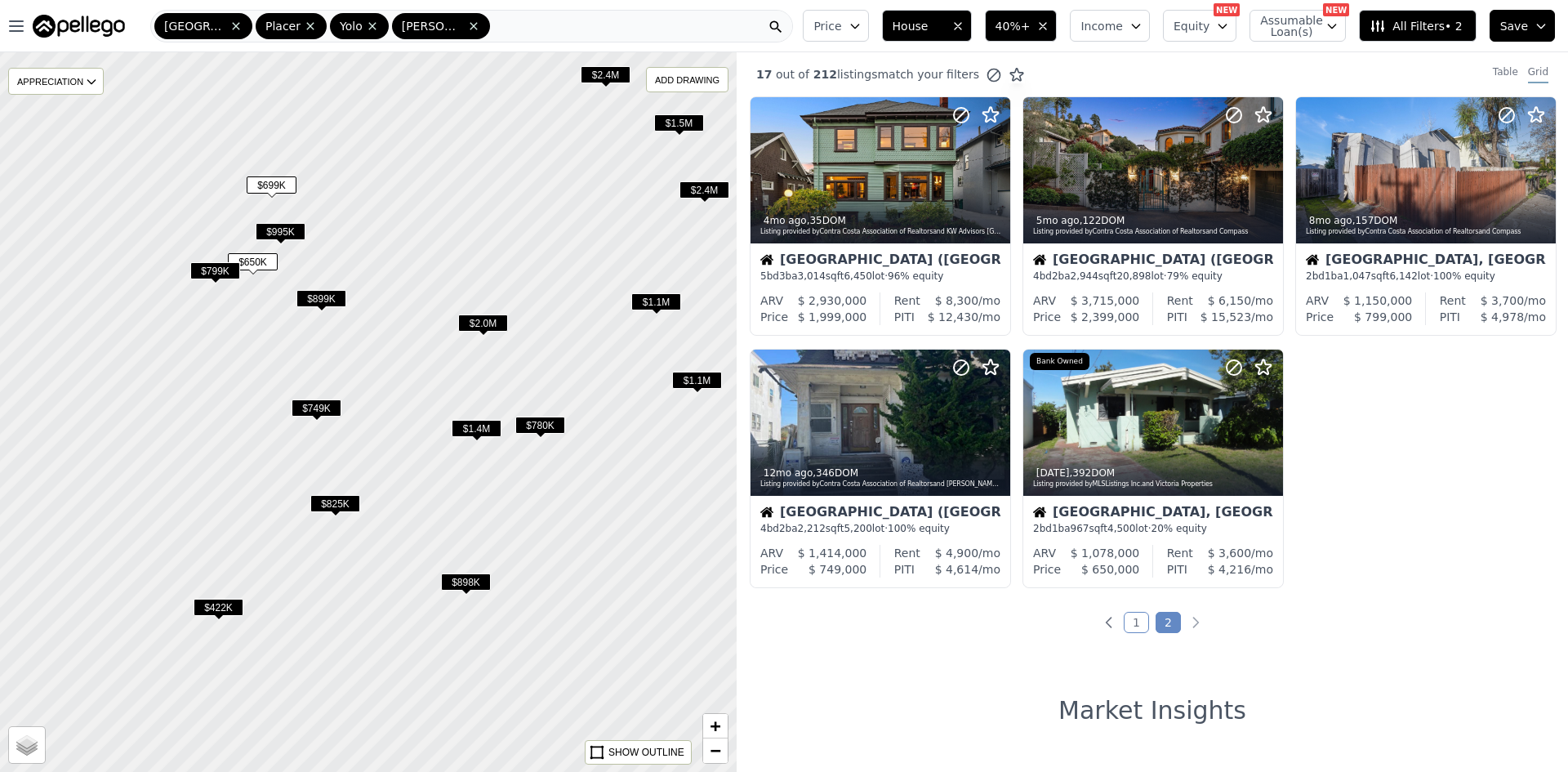
drag, startPoint x: 373, startPoint y: 443, endPoint x: 400, endPoint y: 380, distance: 68.5
click at [400, 380] on div at bounding box center [368, 411] width 884 height 864
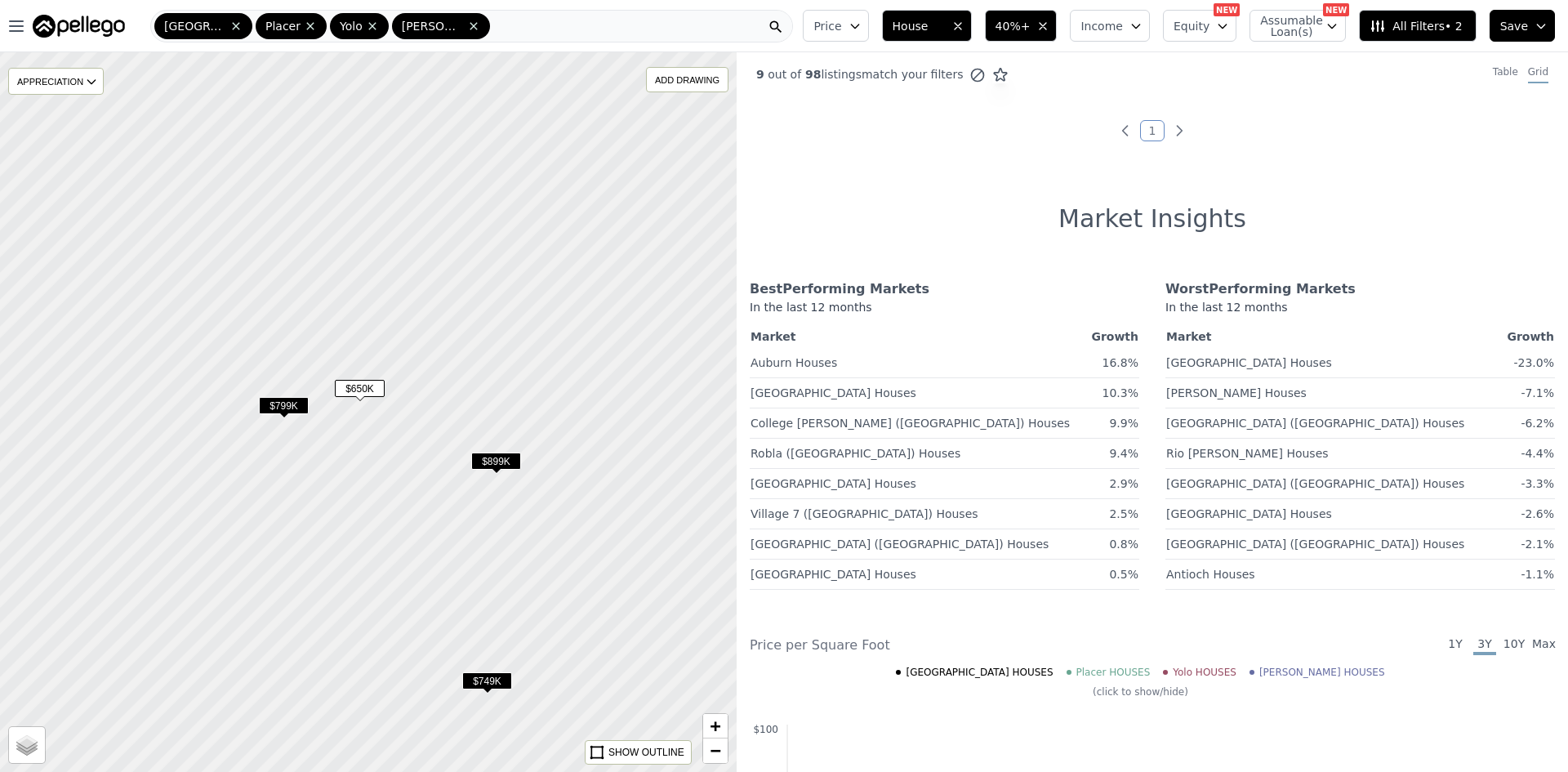
drag, startPoint x: 467, startPoint y: 331, endPoint x: 635, endPoint y: 538, distance: 266.6
click at [635, 538] on div at bounding box center [368, 411] width 884 height 864
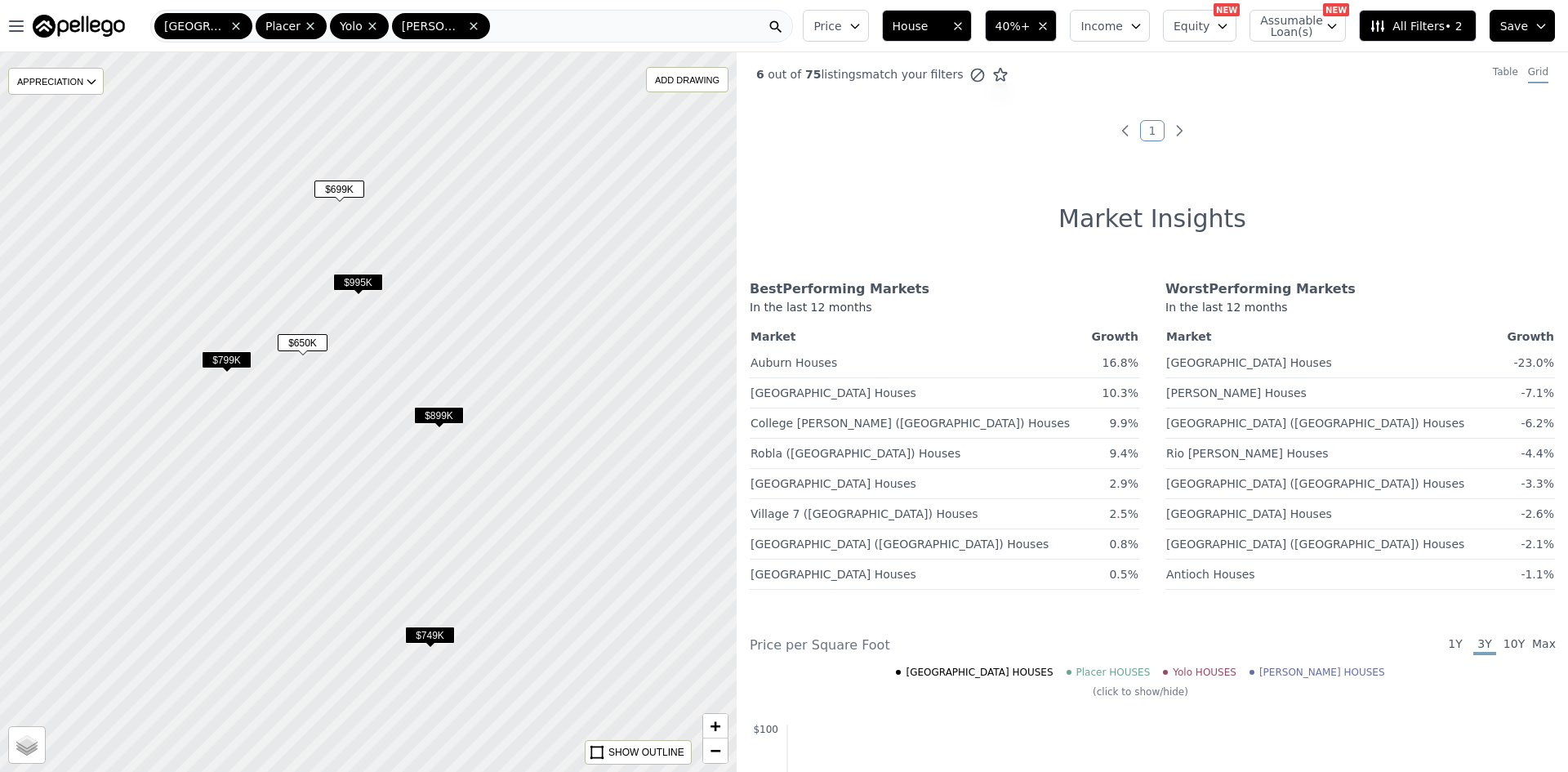
drag, startPoint x: 625, startPoint y: 508, endPoint x: 567, endPoint y: 461, distance: 74.7
click at [567, 461] on div at bounding box center [368, 411] width 884 height 864
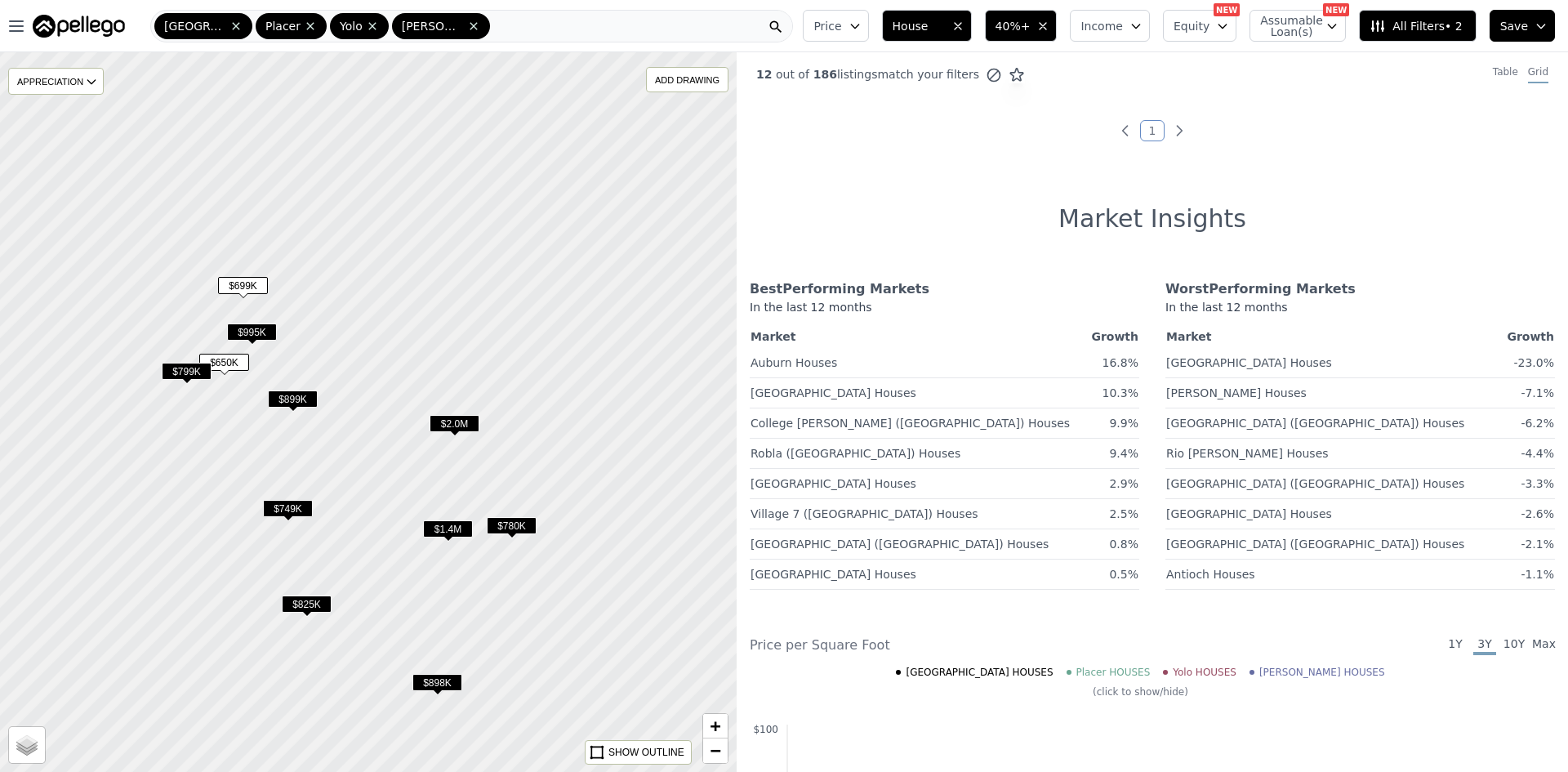
drag, startPoint x: 628, startPoint y: 518, endPoint x: 429, endPoint y: 459, distance: 207.6
click at [429, 459] on div at bounding box center [368, 411] width 884 height 864
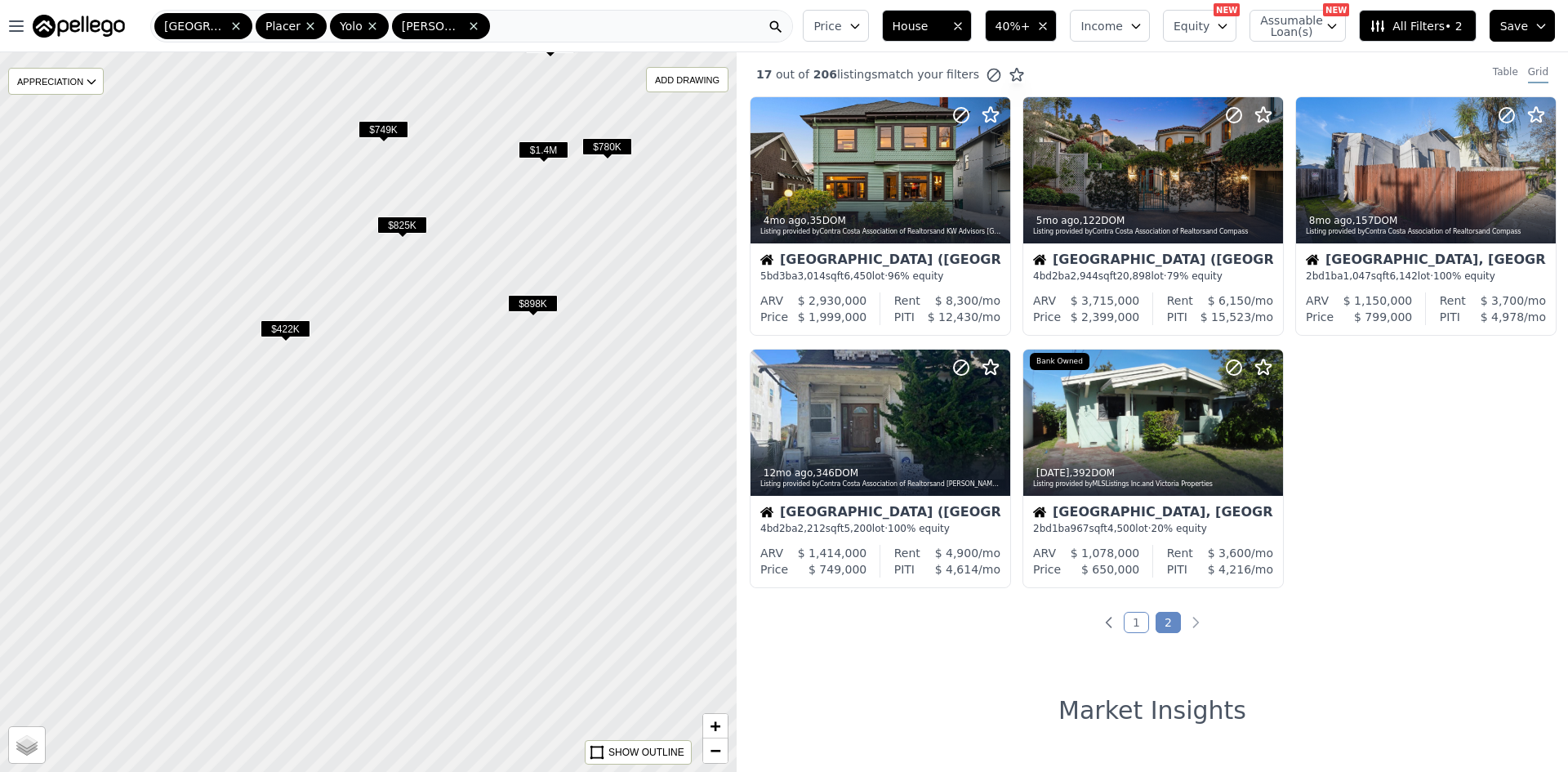
drag, startPoint x: 525, startPoint y: 623, endPoint x: 612, endPoint y: 244, distance: 388.9
click at [617, 234] on div at bounding box center [368, 408] width 884 height 864
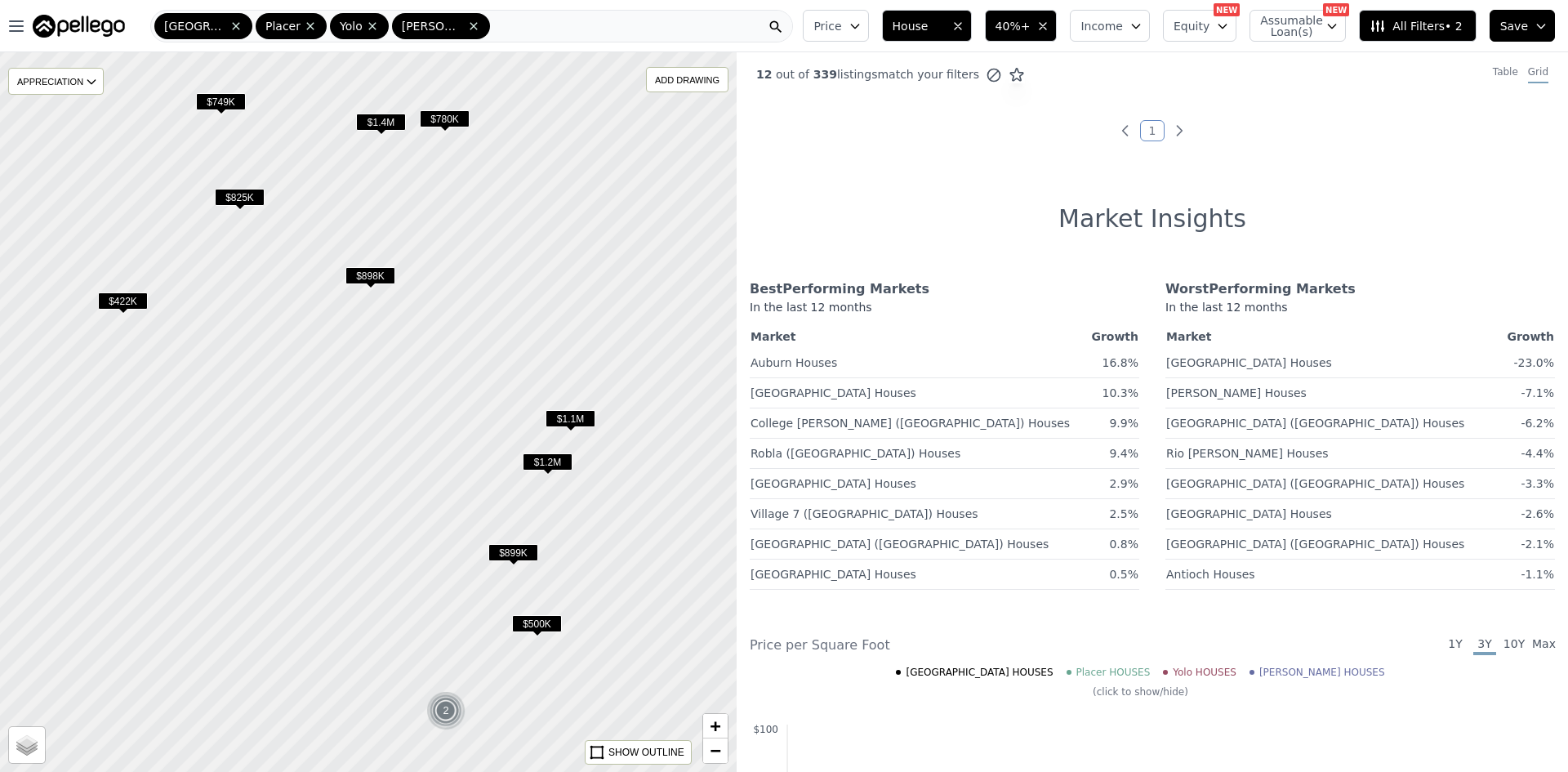
drag, startPoint x: 560, startPoint y: 508, endPoint x: 401, endPoint y: 490, distance: 160.0
click at [401, 490] on div at bounding box center [368, 411] width 884 height 864
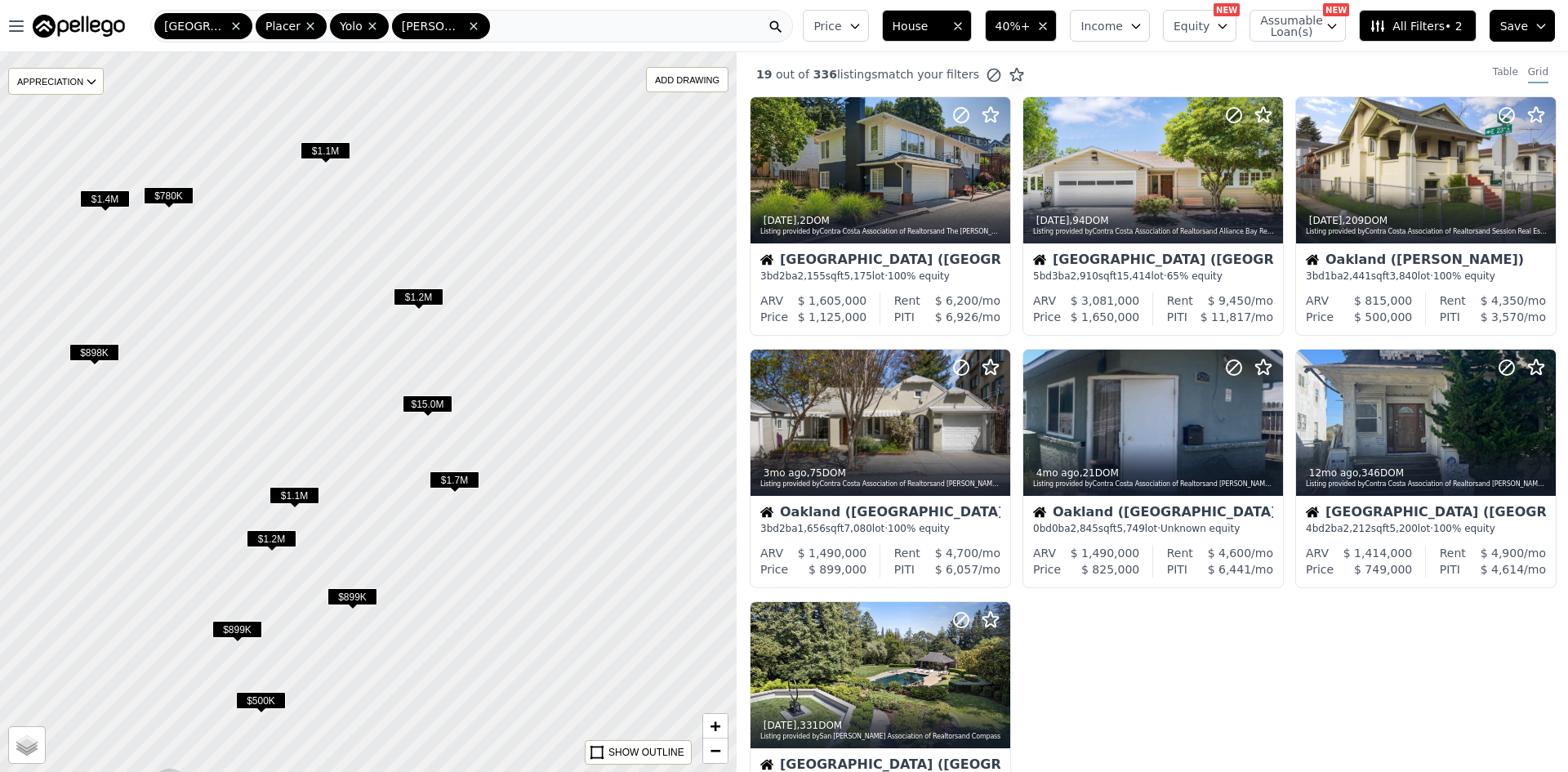
drag, startPoint x: 669, startPoint y: 435, endPoint x: 390, endPoint y: 514, distance: 290.0
click at [390, 514] on div at bounding box center [358, 415] width 884 height 864
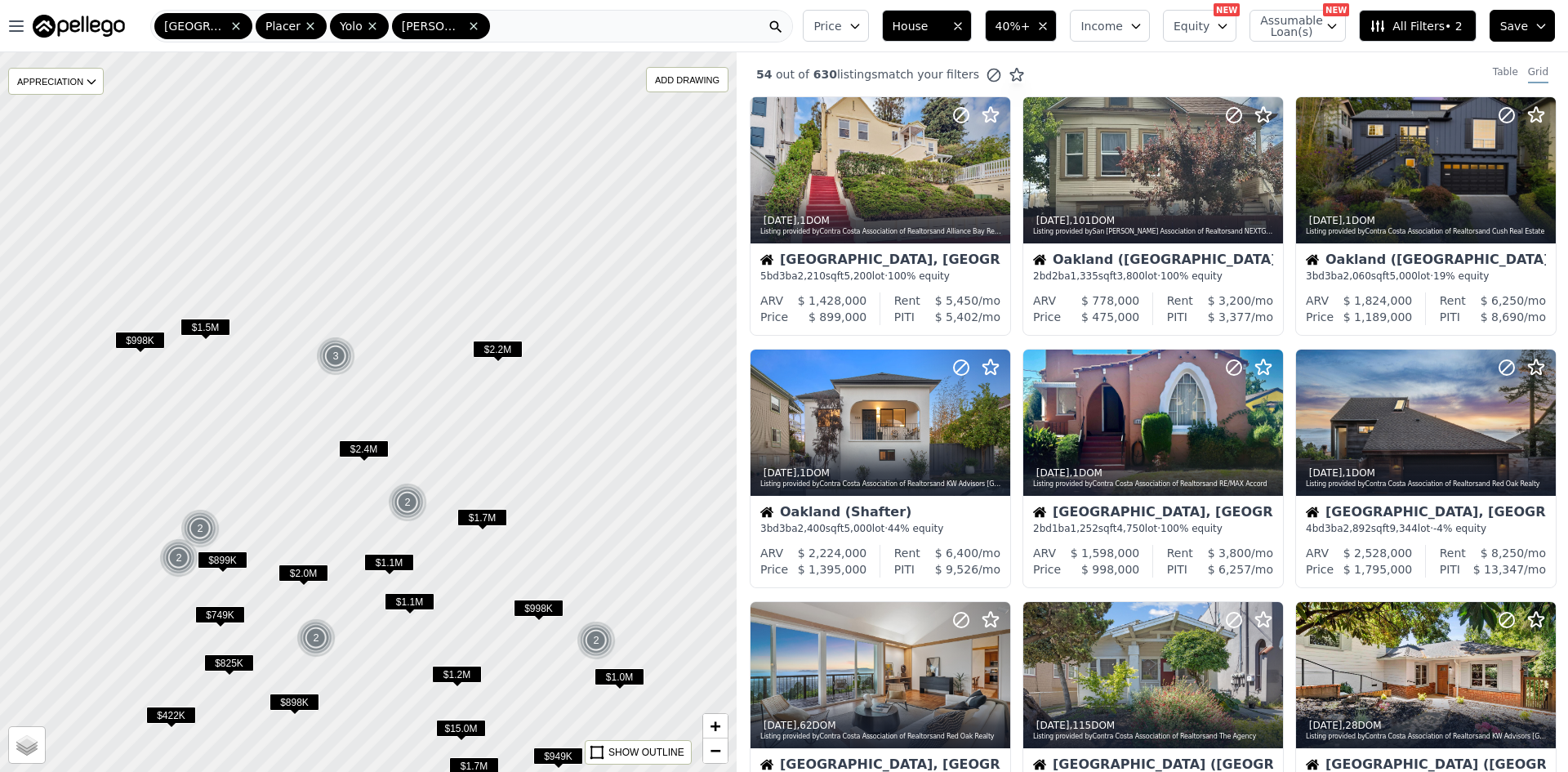
drag, startPoint x: 705, startPoint y: 258, endPoint x: 637, endPoint y: 527, distance: 277.5
click at [637, 527] on div at bounding box center [368, 411] width 884 height 864
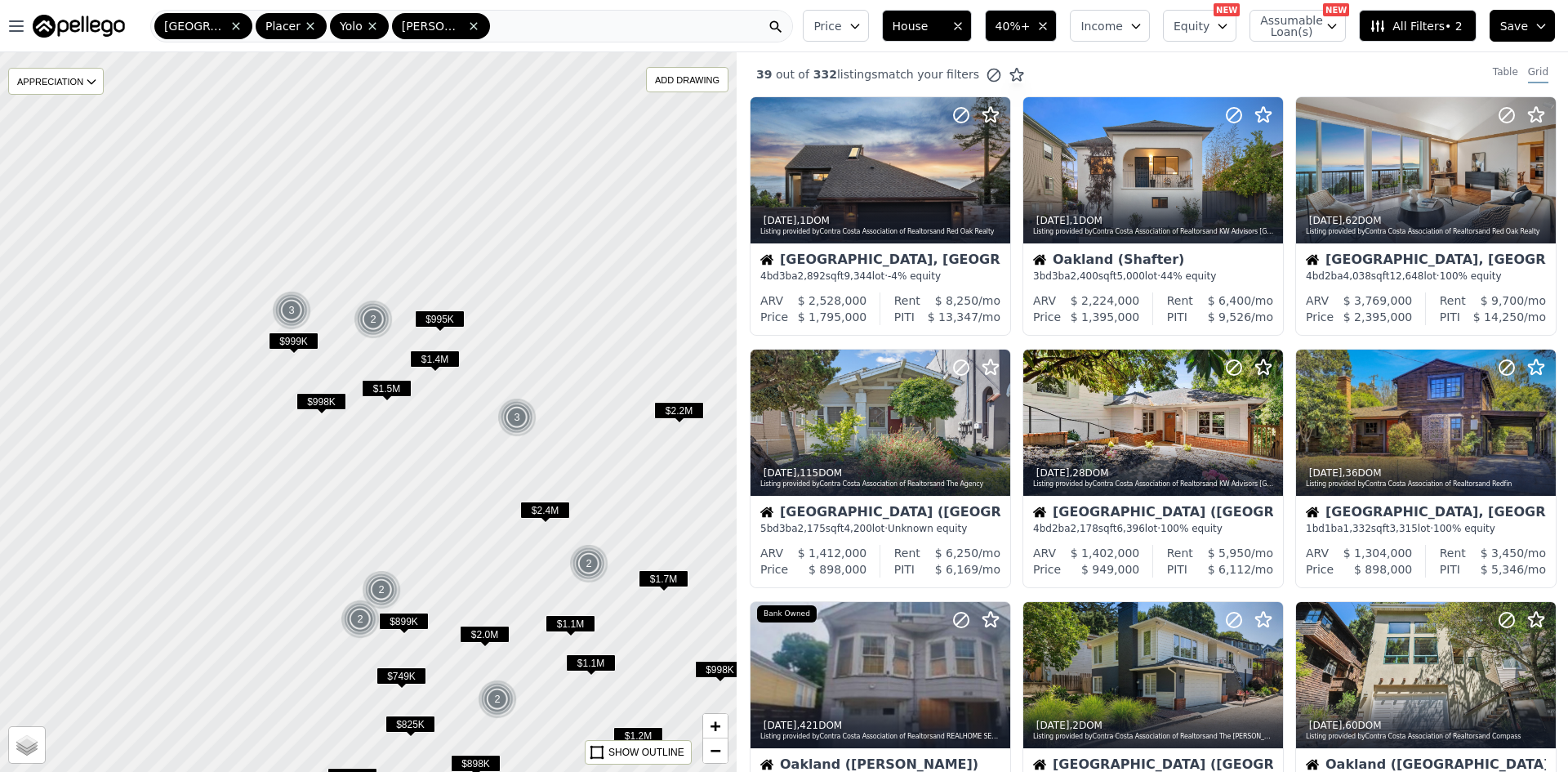
drag, startPoint x: 289, startPoint y: 394, endPoint x: 470, endPoint y: 456, distance: 191.3
click at [470, 456] on div at bounding box center [368, 411] width 884 height 864
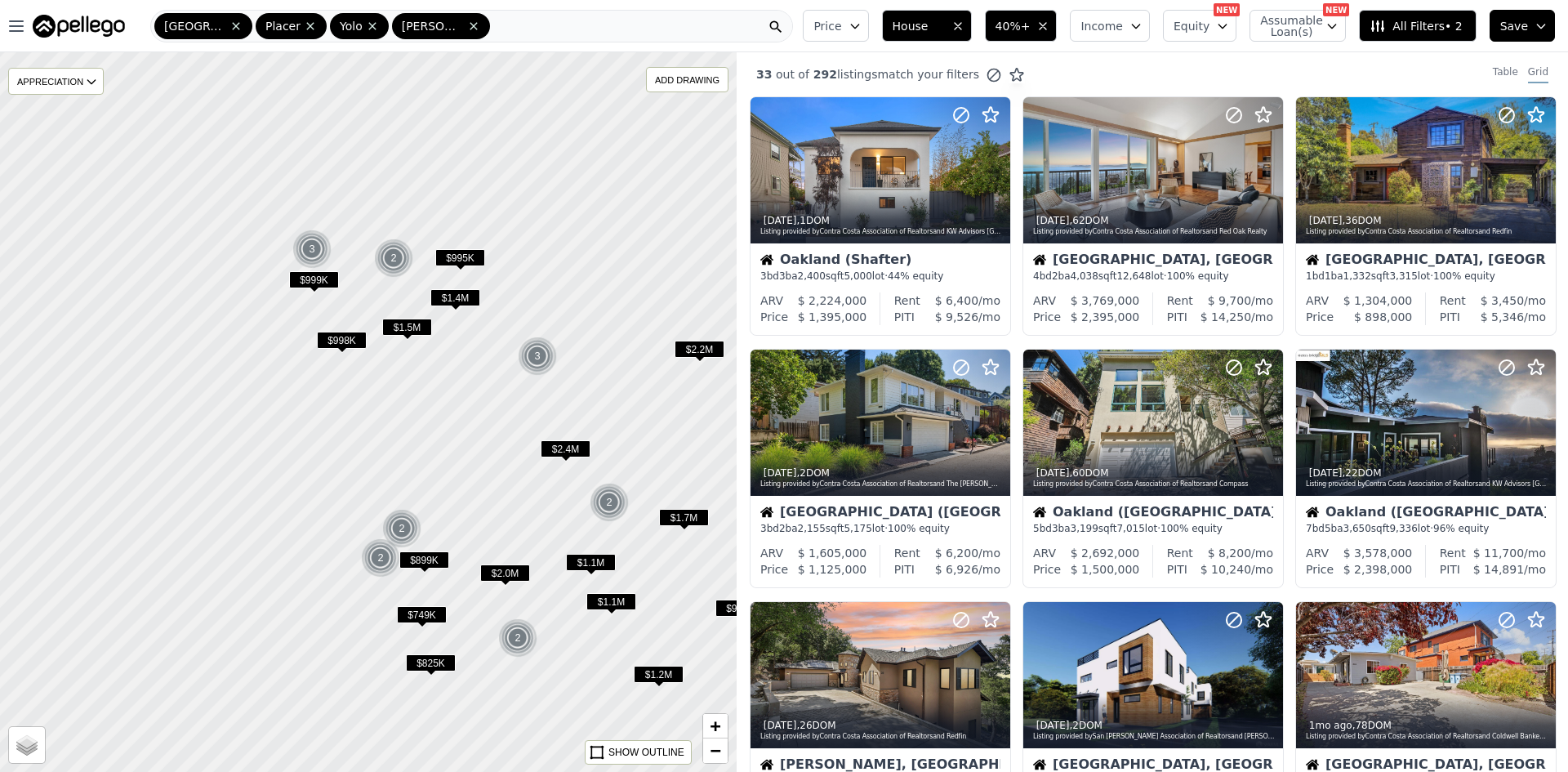
drag, startPoint x: 385, startPoint y: 480, endPoint x: 406, endPoint y: 419, distance: 64.5
click at [406, 419] on div at bounding box center [368, 411] width 884 height 864
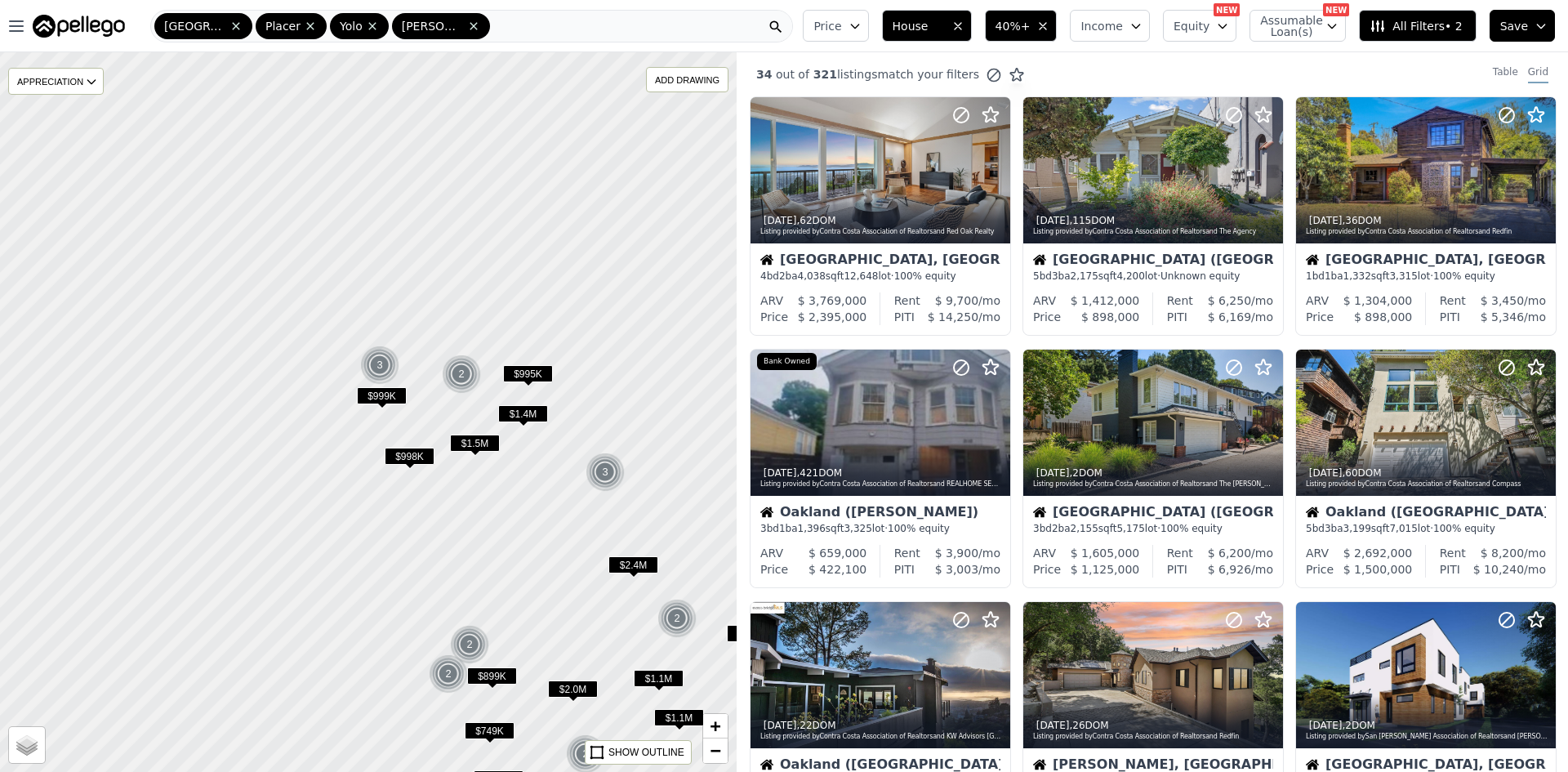
drag, startPoint x: 398, startPoint y: 376, endPoint x: 466, endPoint y: 492, distance: 134.5
click at [466, 492] on div at bounding box center [368, 411] width 884 height 864
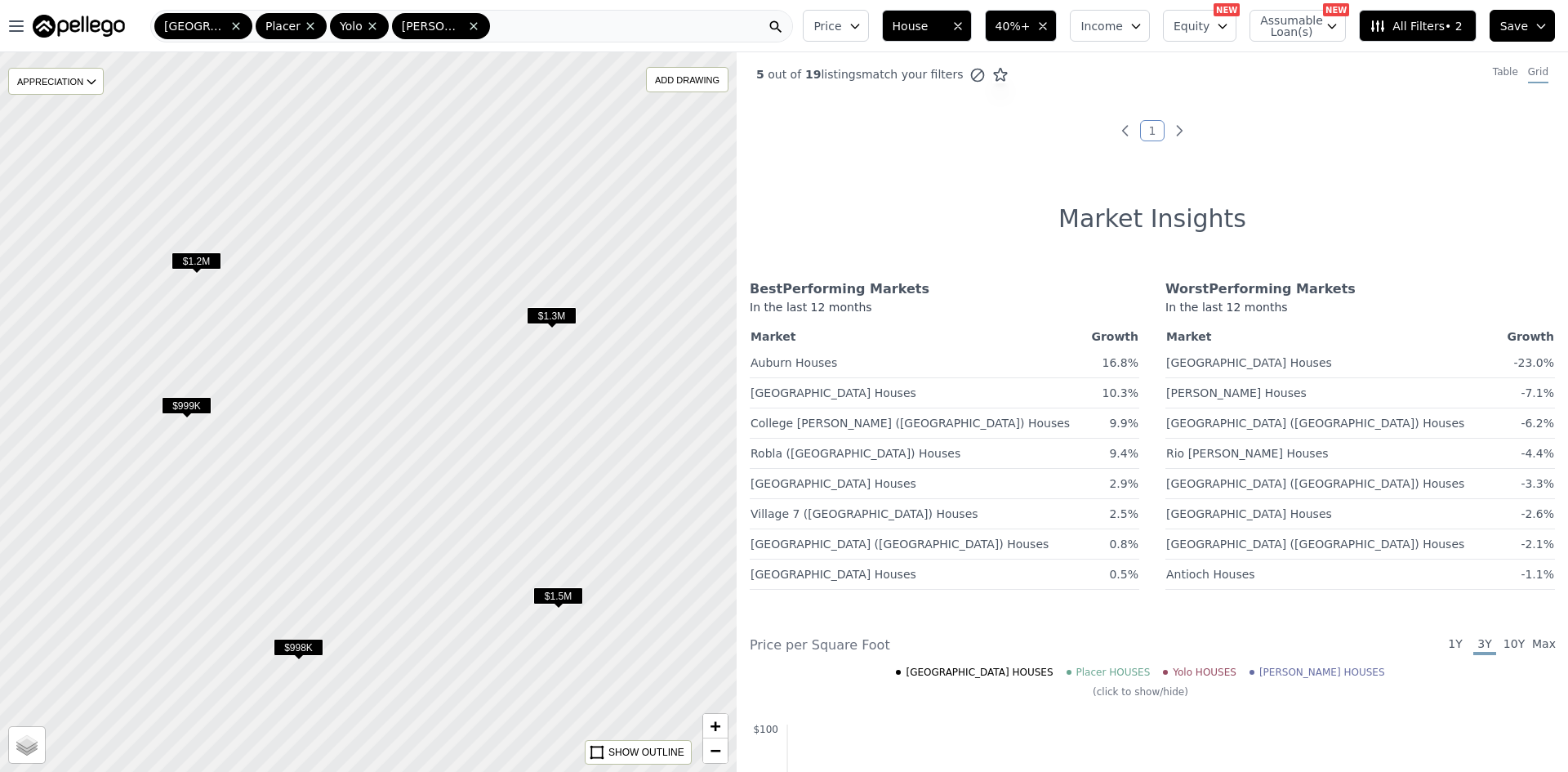
drag, startPoint x: 533, startPoint y: 278, endPoint x: 403, endPoint y: 484, distance: 243.6
click at [403, 484] on div at bounding box center [368, 411] width 884 height 864
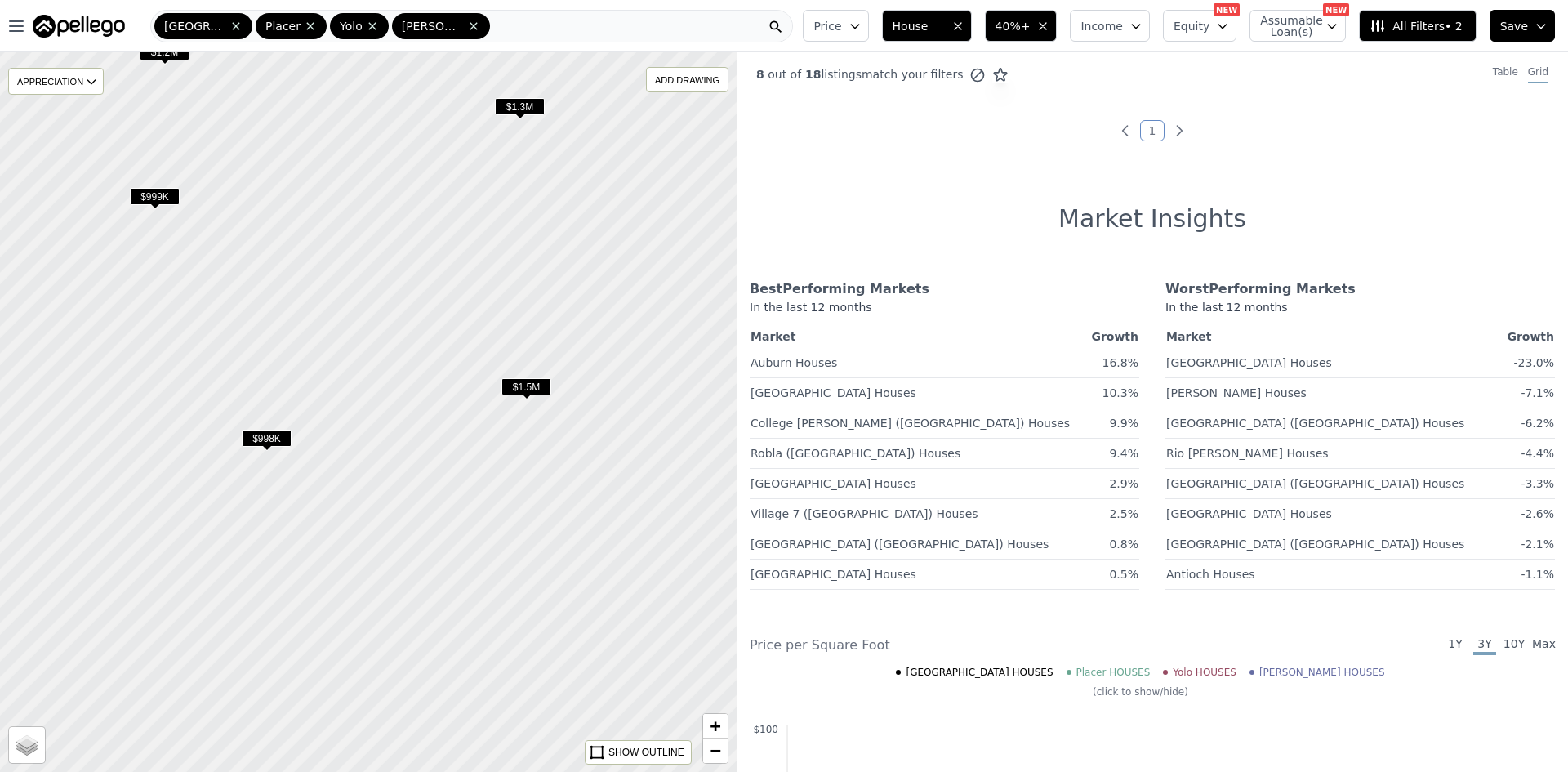
drag, startPoint x: 510, startPoint y: 663, endPoint x: 478, endPoint y: 453, distance: 212.4
click at [478, 453] on div at bounding box center [368, 411] width 884 height 864
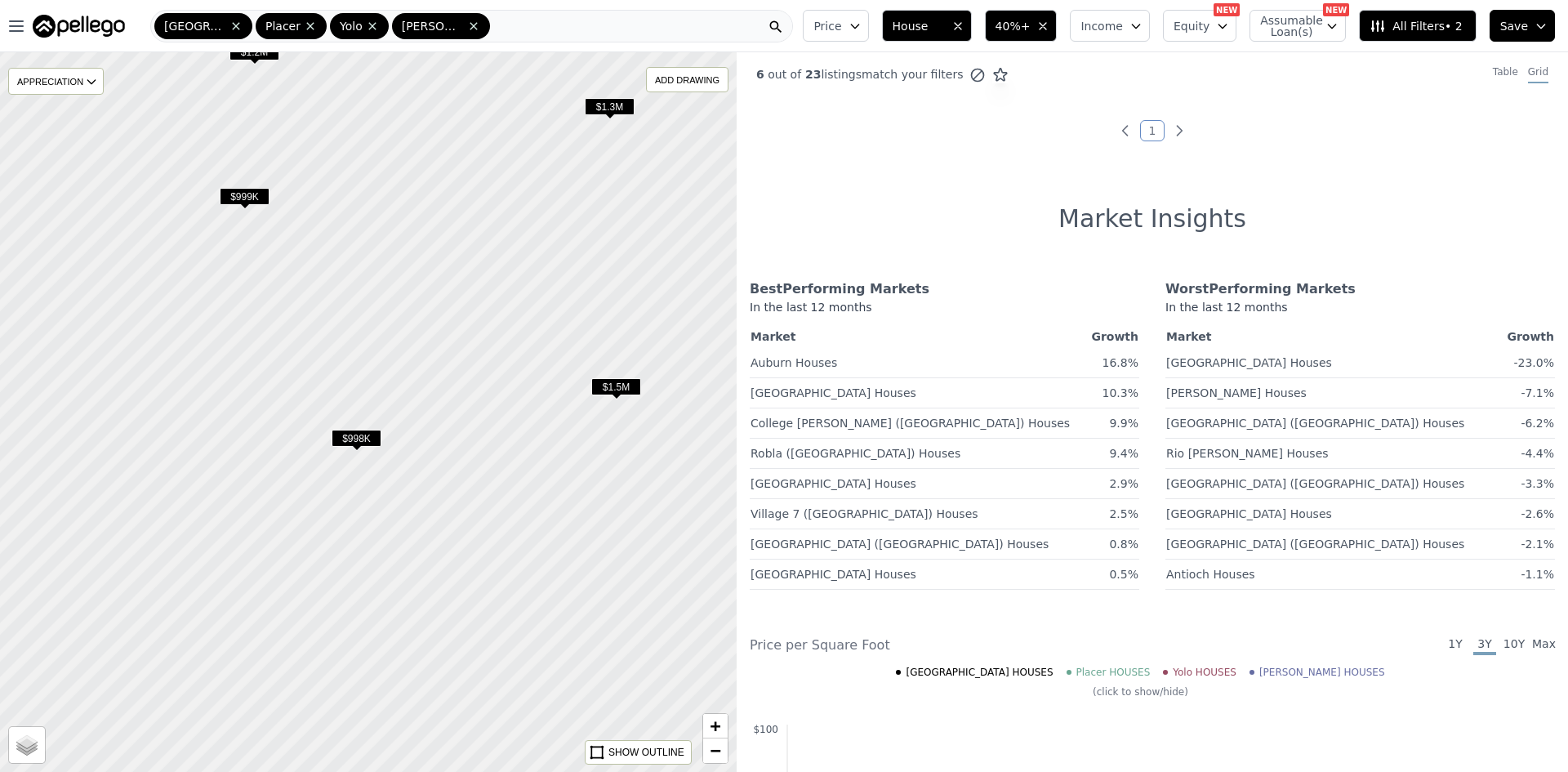
drag, startPoint x: 432, startPoint y: 448, endPoint x: 522, endPoint y: 448, distance: 90.0
click at [522, 448] on div at bounding box center [368, 411] width 884 height 864
click at [357, 440] on span "$998K" at bounding box center [356, 438] width 50 height 17
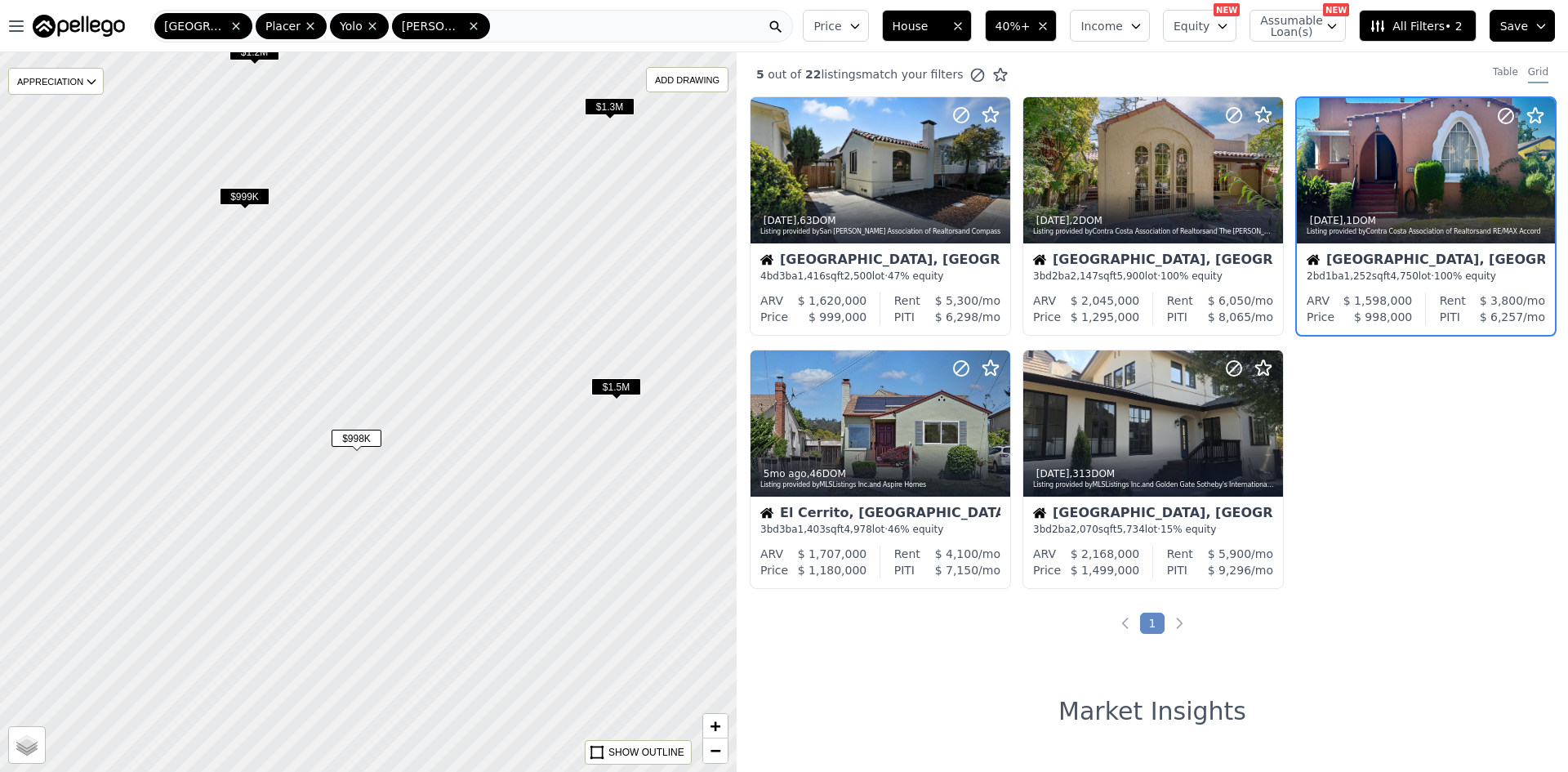
drag, startPoint x: 1355, startPoint y: 681, endPoint x: 1329, endPoint y: 677, distance: 26.3
click at [1356, 682] on div "5 out of 22 listings match your filters Table Grid [DATE] , 63 DOM Listing prov…" at bounding box center [1152, 437] width 831 height 772
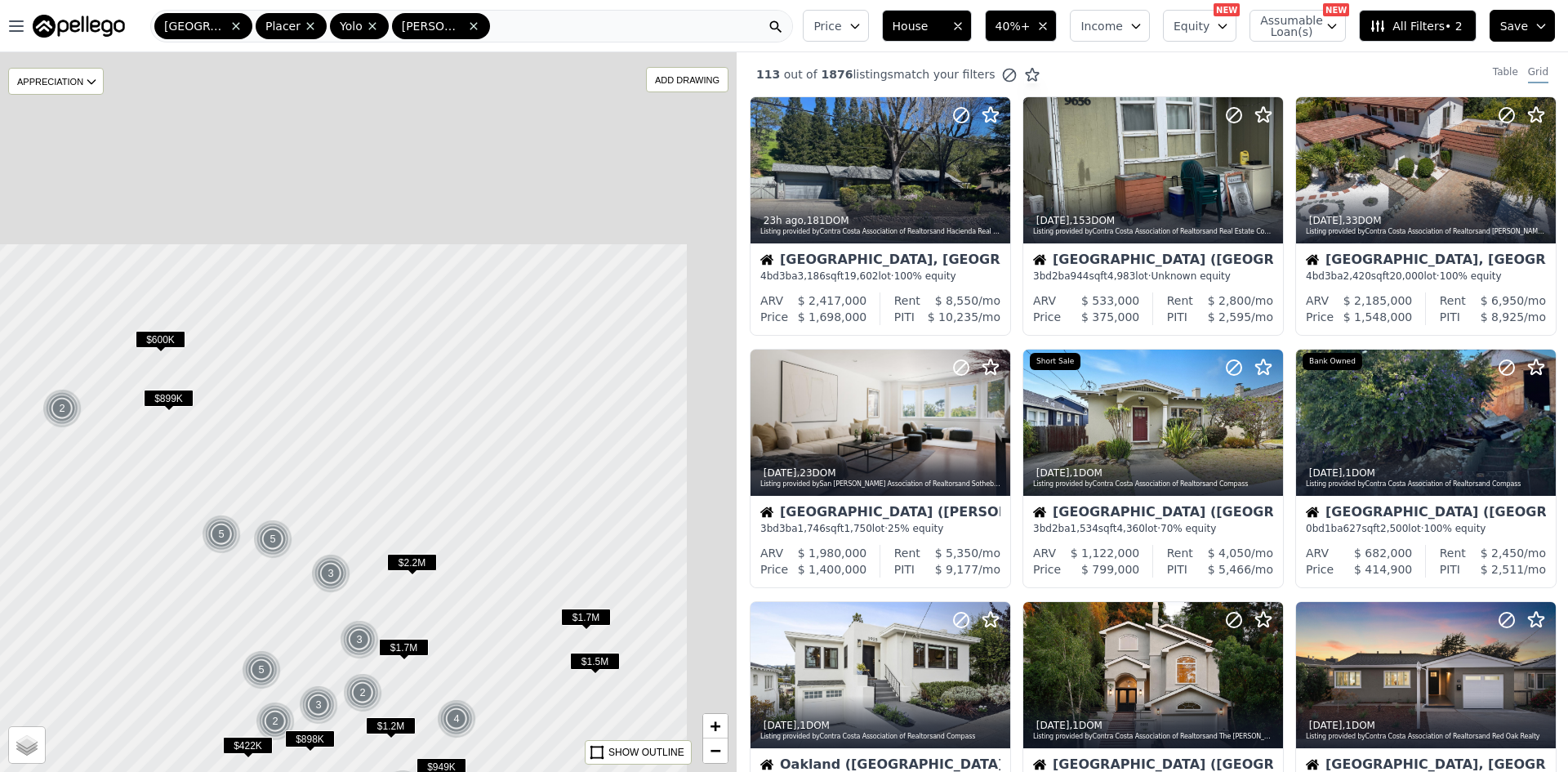
drag, startPoint x: 610, startPoint y: 206, endPoint x: 472, endPoint y: 502, distance: 326.6
click at [472, 502] on div at bounding box center [246, 676] width 884 height 864
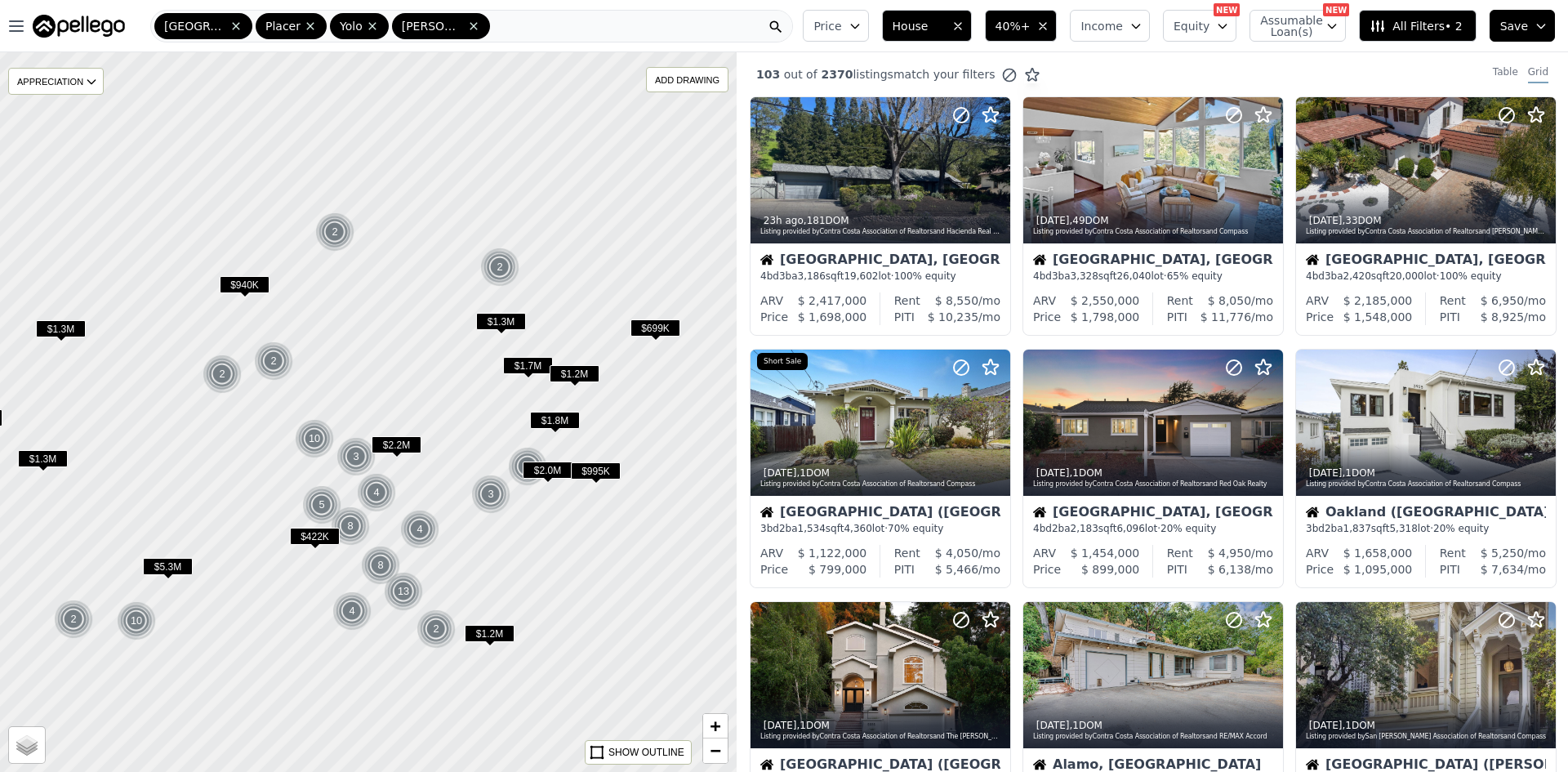
drag, startPoint x: 641, startPoint y: 675, endPoint x: 569, endPoint y: 544, distance: 149.5
click at [569, 544] on div at bounding box center [365, 406] width 884 height 864
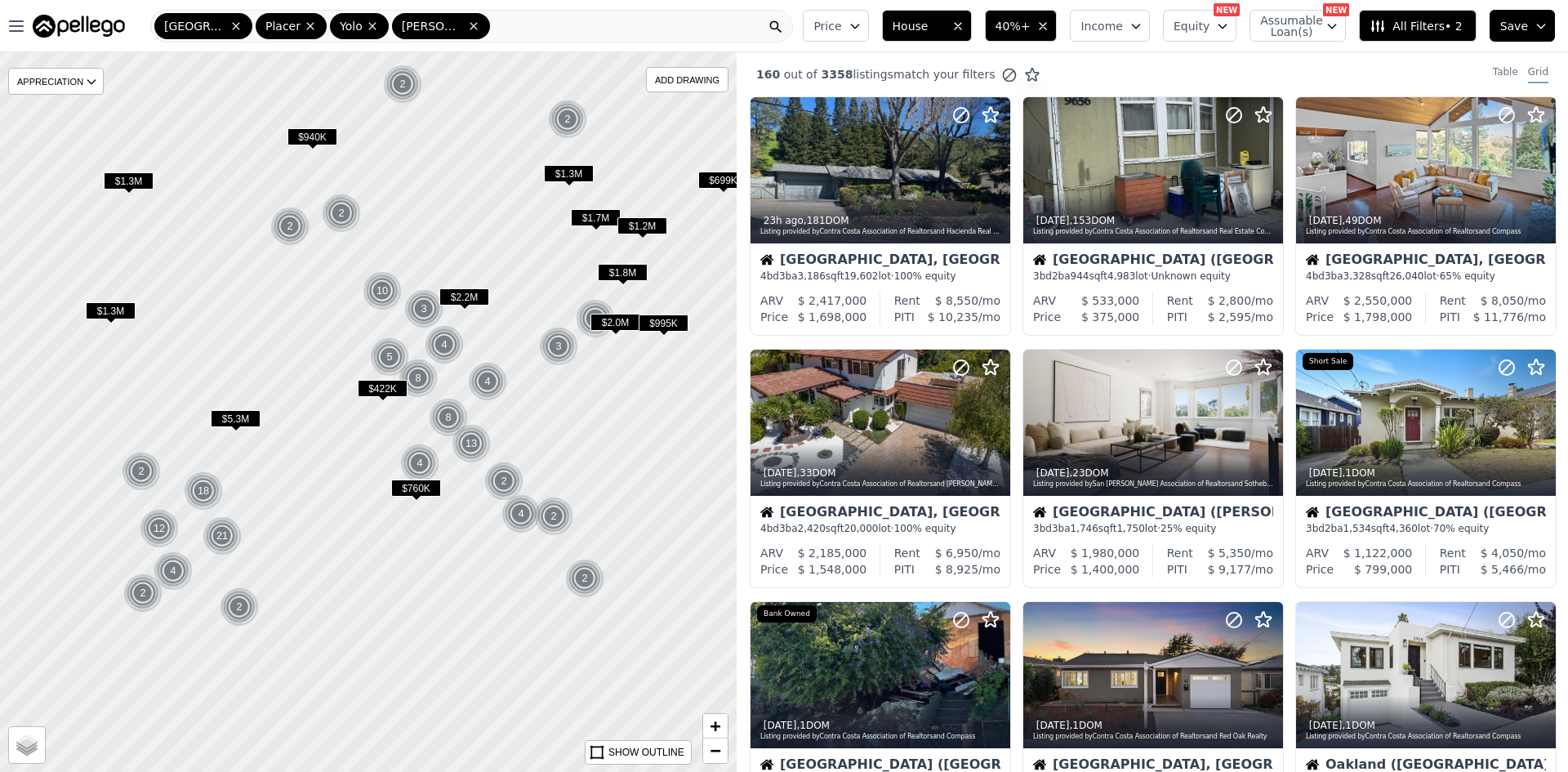
drag, startPoint x: 569, startPoint y: 568, endPoint x: 599, endPoint y: 464, distance: 108.2
click at [599, 464] on div at bounding box center [368, 411] width 884 height 864
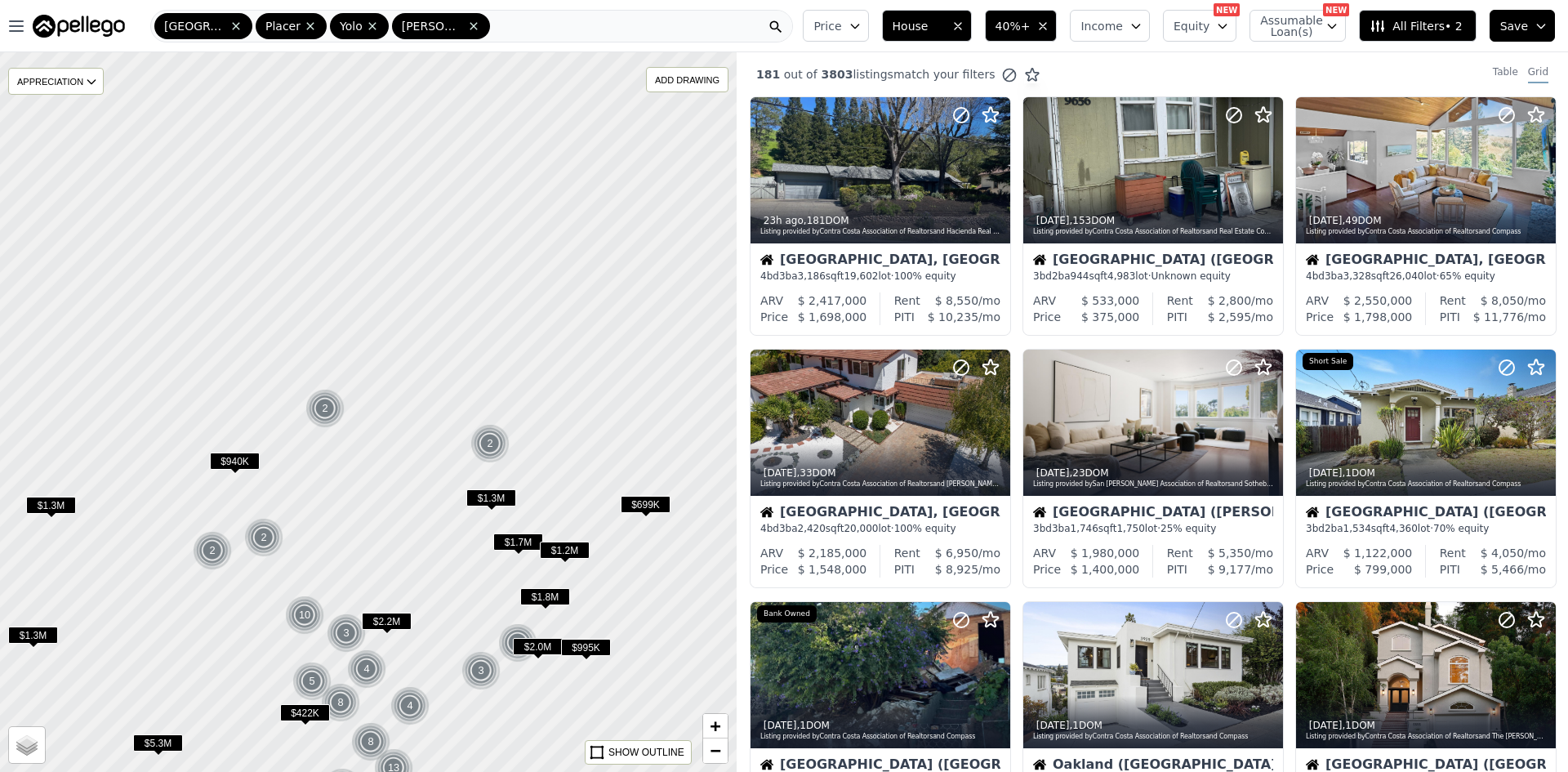
drag, startPoint x: 407, startPoint y: 193, endPoint x: 330, endPoint y: 517, distance: 333.0
click at [330, 517] on div at bounding box center [368, 411] width 884 height 864
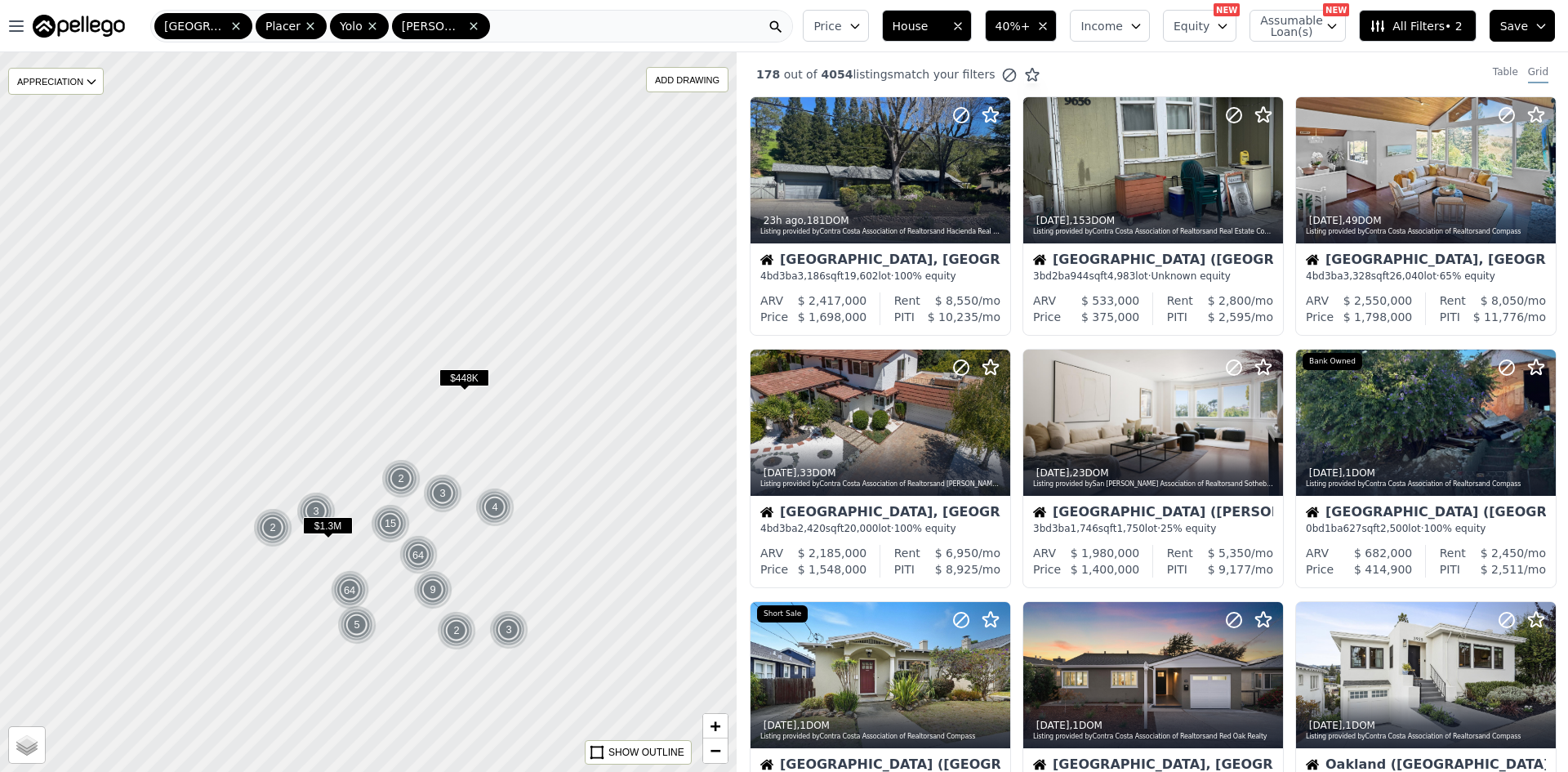
drag, startPoint x: 674, startPoint y: 412, endPoint x: 470, endPoint y: 435, distance: 205.3
click at [393, 445] on div at bounding box center [327, 414] width 884 height 864
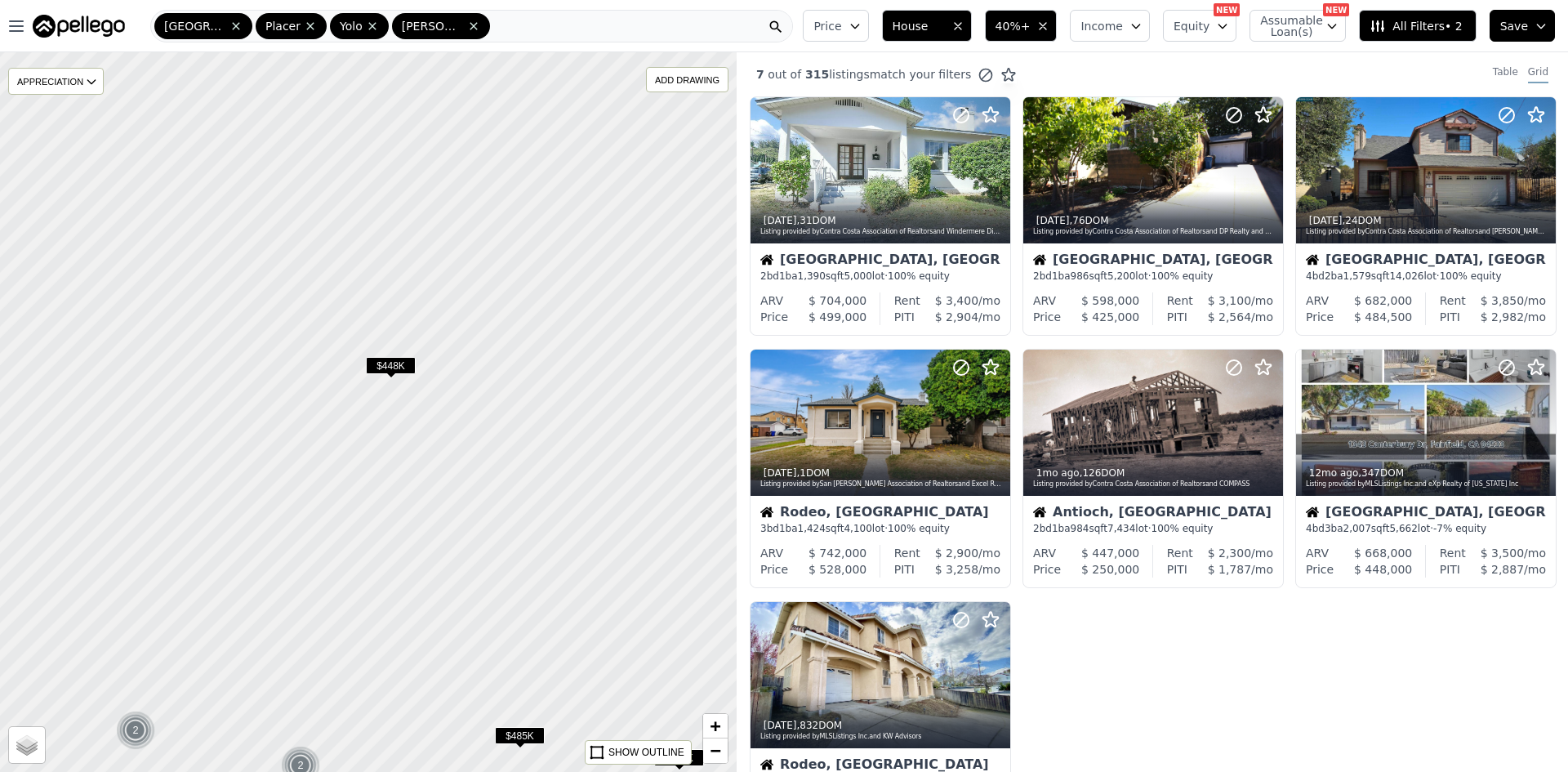
drag, startPoint x: 344, startPoint y: 433, endPoint x: 410, endPoint y: 433, distance: 66.0
click at [410, 433] on div at bounding box center [368, 411] width 884 height 864
click at [394, 367] on span "$448K" at bounding box center [393, 366] width 50 height 17
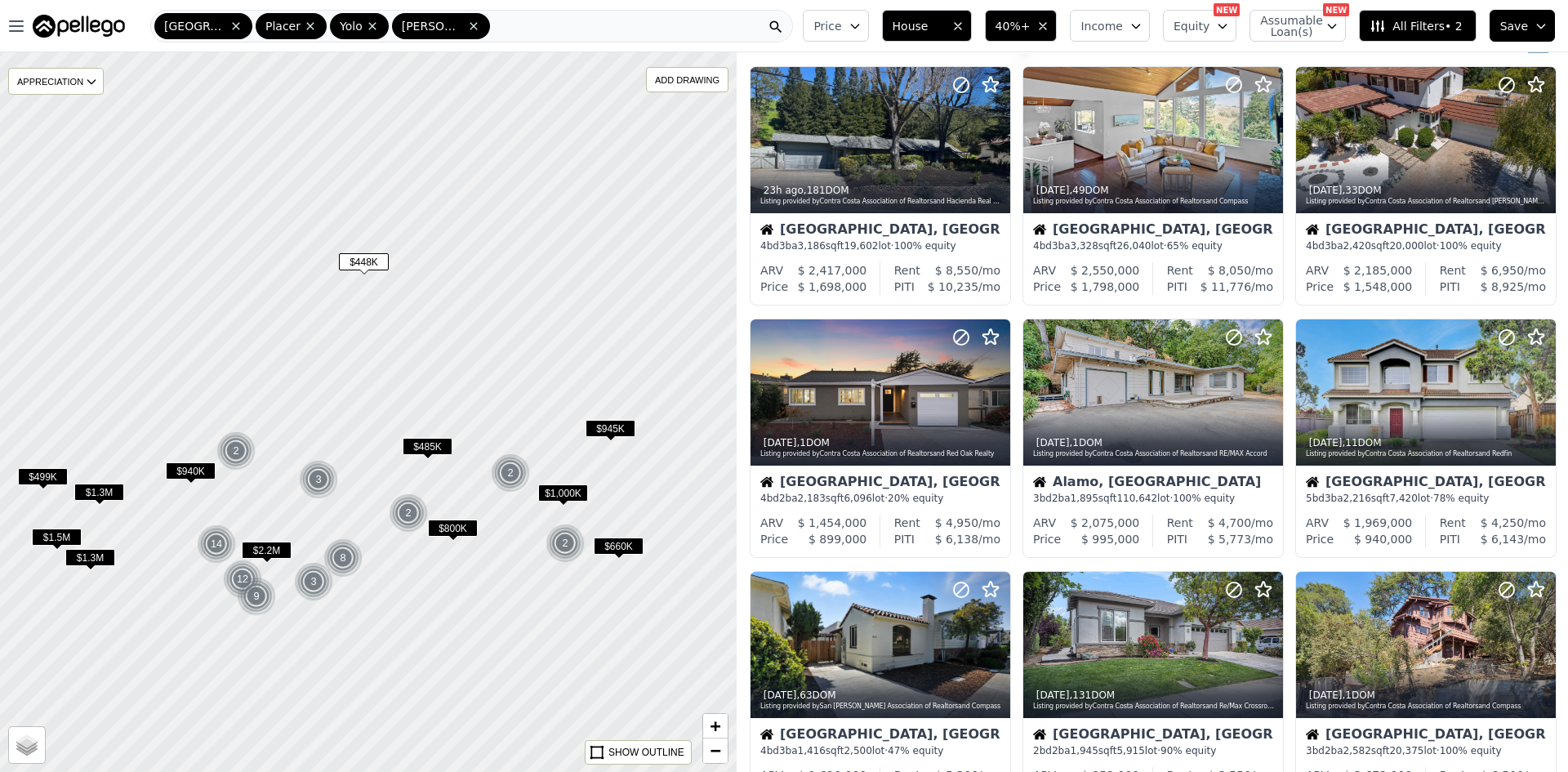
drag, startPoint x: 632, startPoint y: 543, endPoint x: 514, endPoint y: 372, distance: 207.8
click at [514, 372] on div at bounding box center [368, 411] width 884 height 864
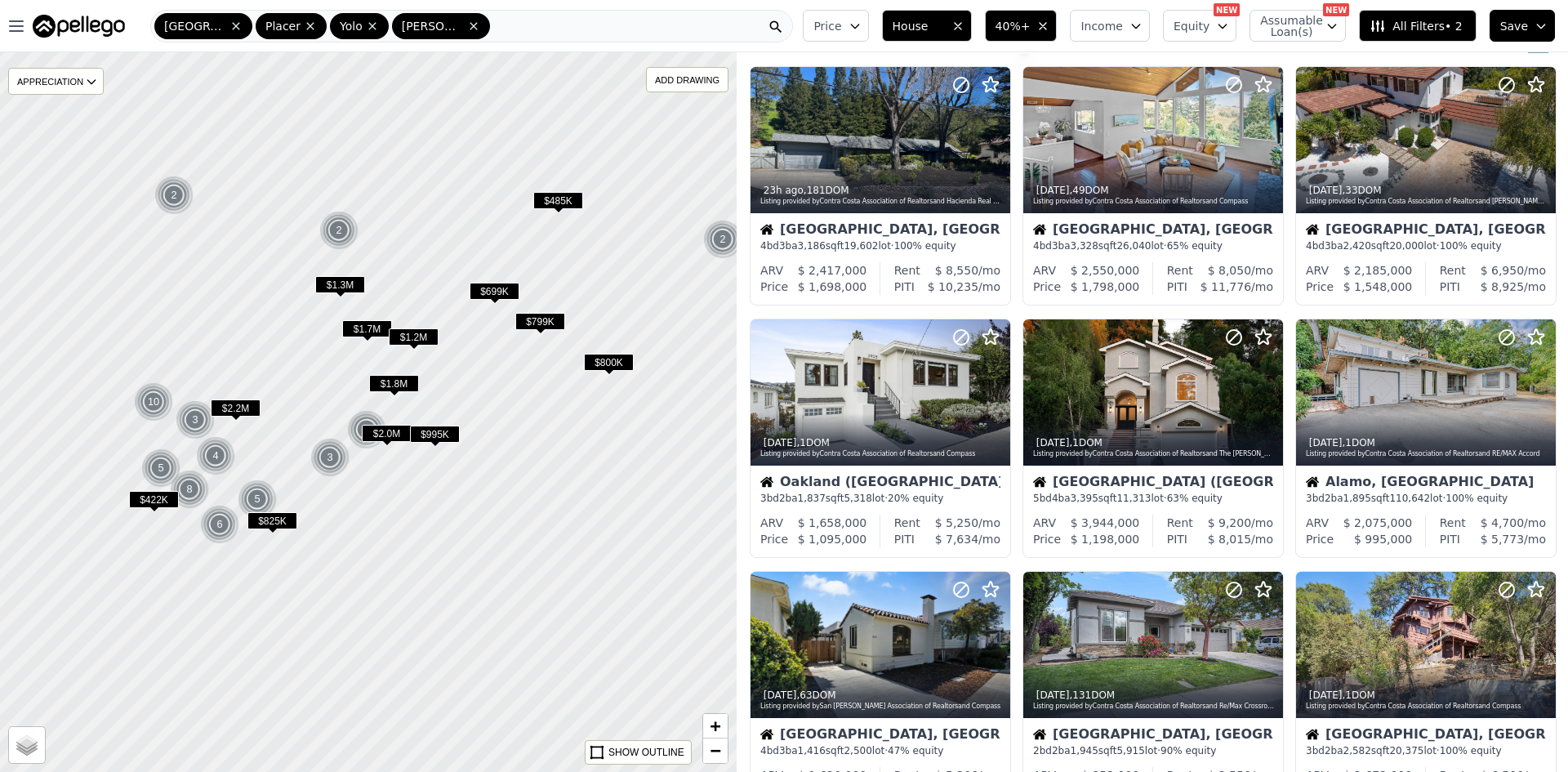
drag, startPoint x: 440, startPoint y: 515, endPoint x: 390, endPoint y: 553, distance: 62.8
click at [571, 276] on div at bounding box center [368, 411] width 884 height 864
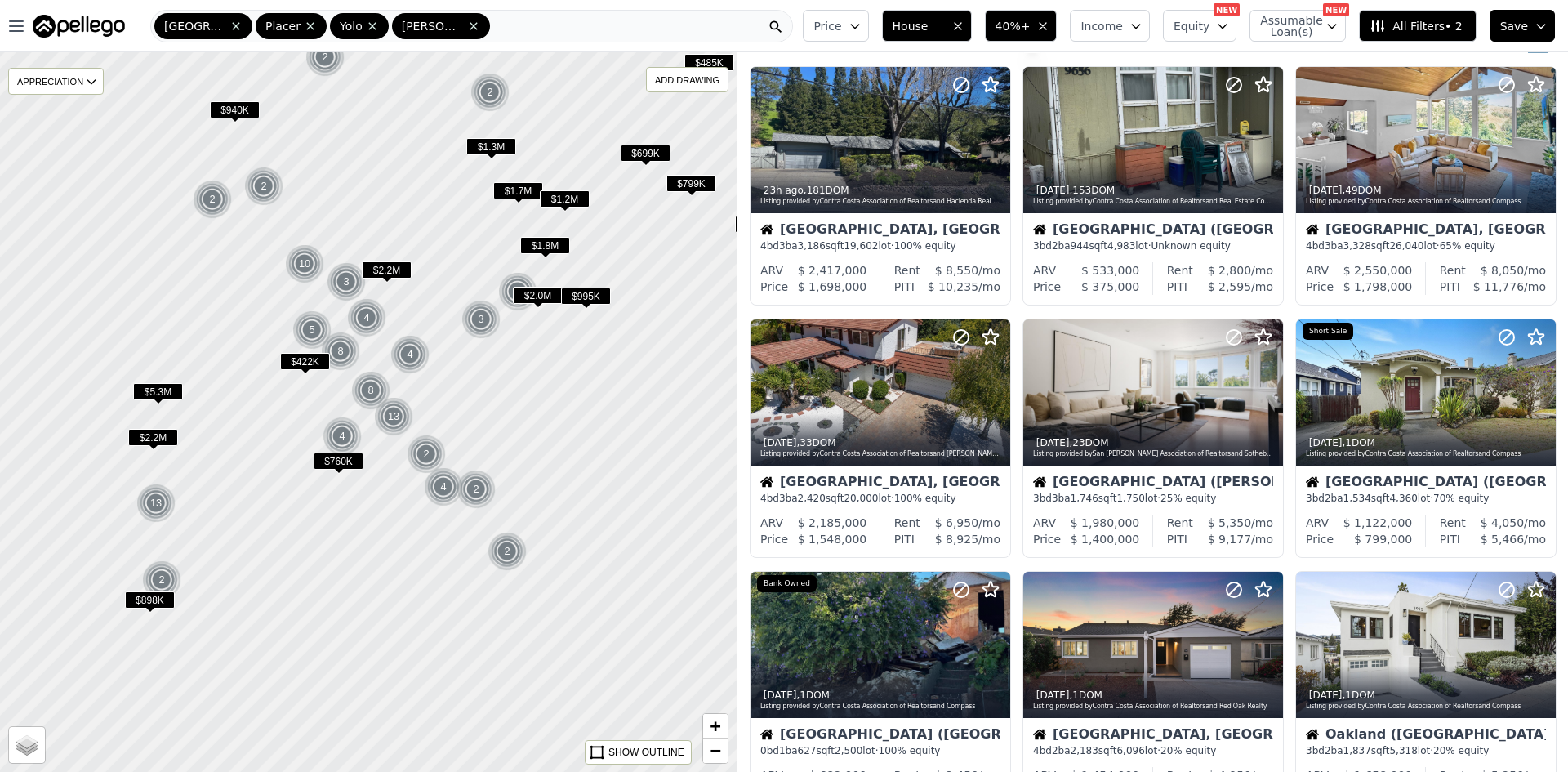
drag, startPoint x: 390, startPoint y: 553, endPoint x: 536, endPoint y: 425, distance: 194.2
click at [536, 425] on div at bounding box center [368, 411] width 884 height 864
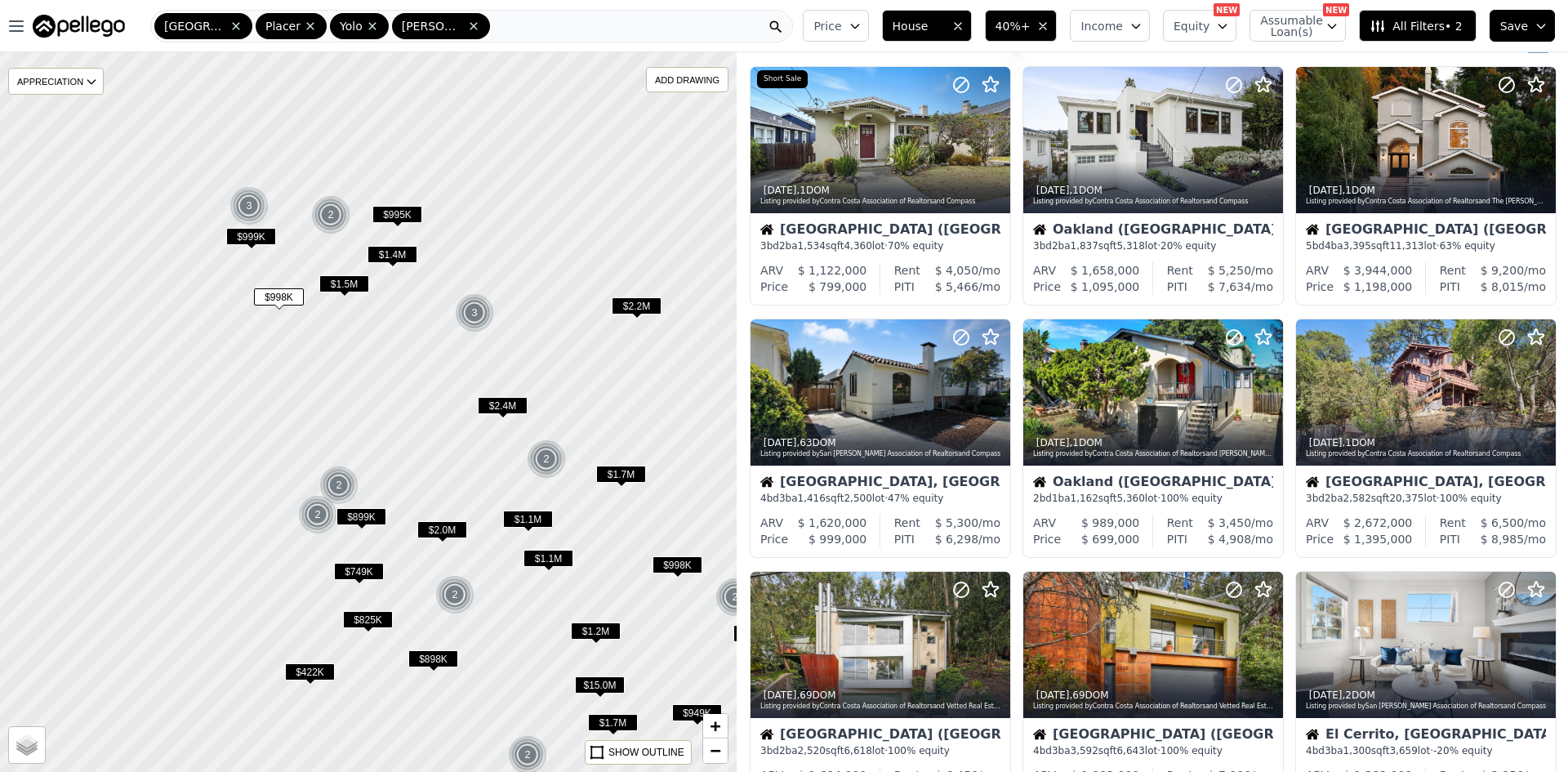
drag, startPoint x: 312, startPoint y: 298, endPoint x: 412, endPoint y: 381, distance: 130.0
click at [412, 381] on div at bounding box center [368, 411] width 884 height 864
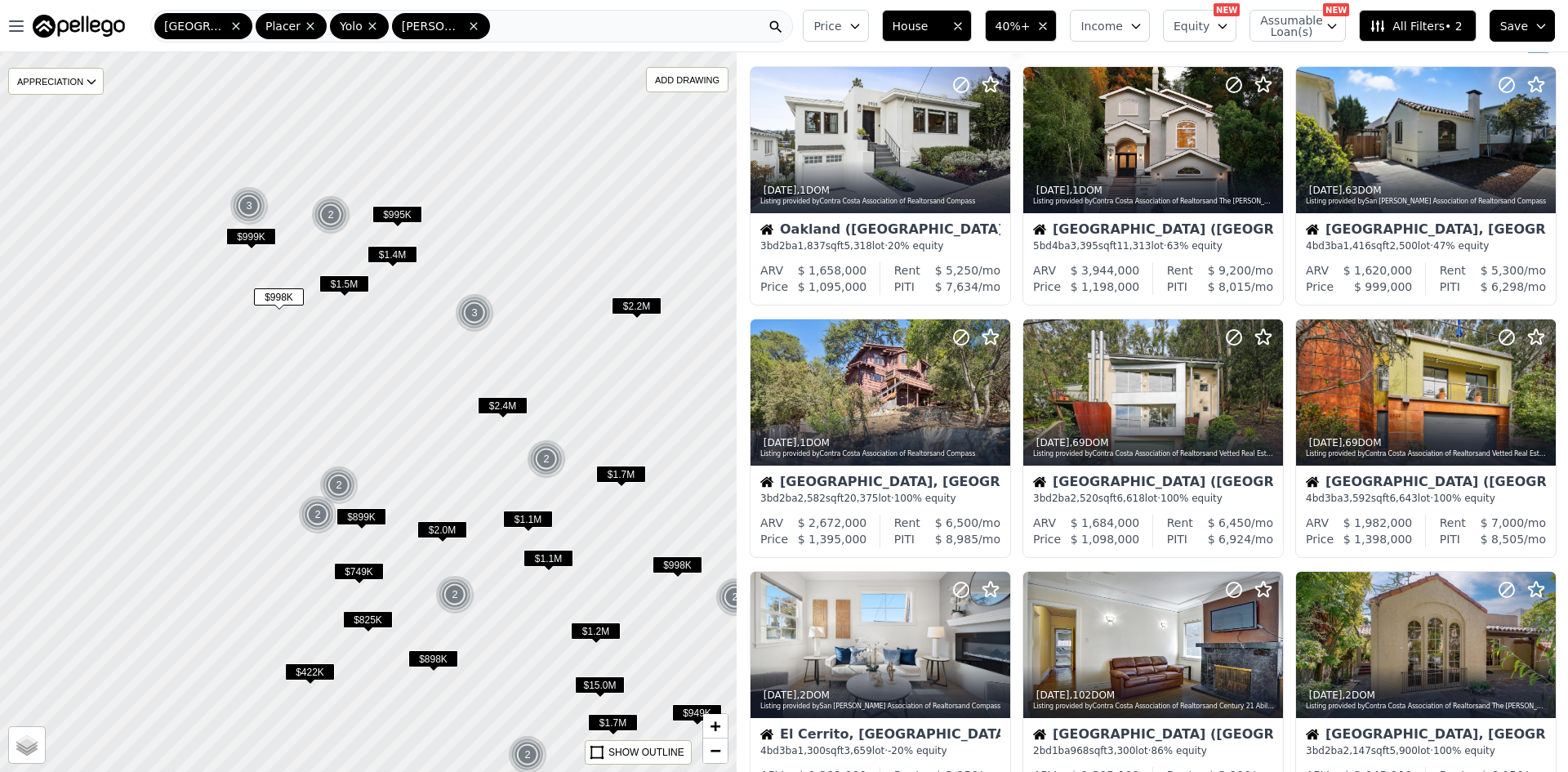
click at [348, 283] on span "$1.5M" at bounding box center [344, 284] width 50 height 17
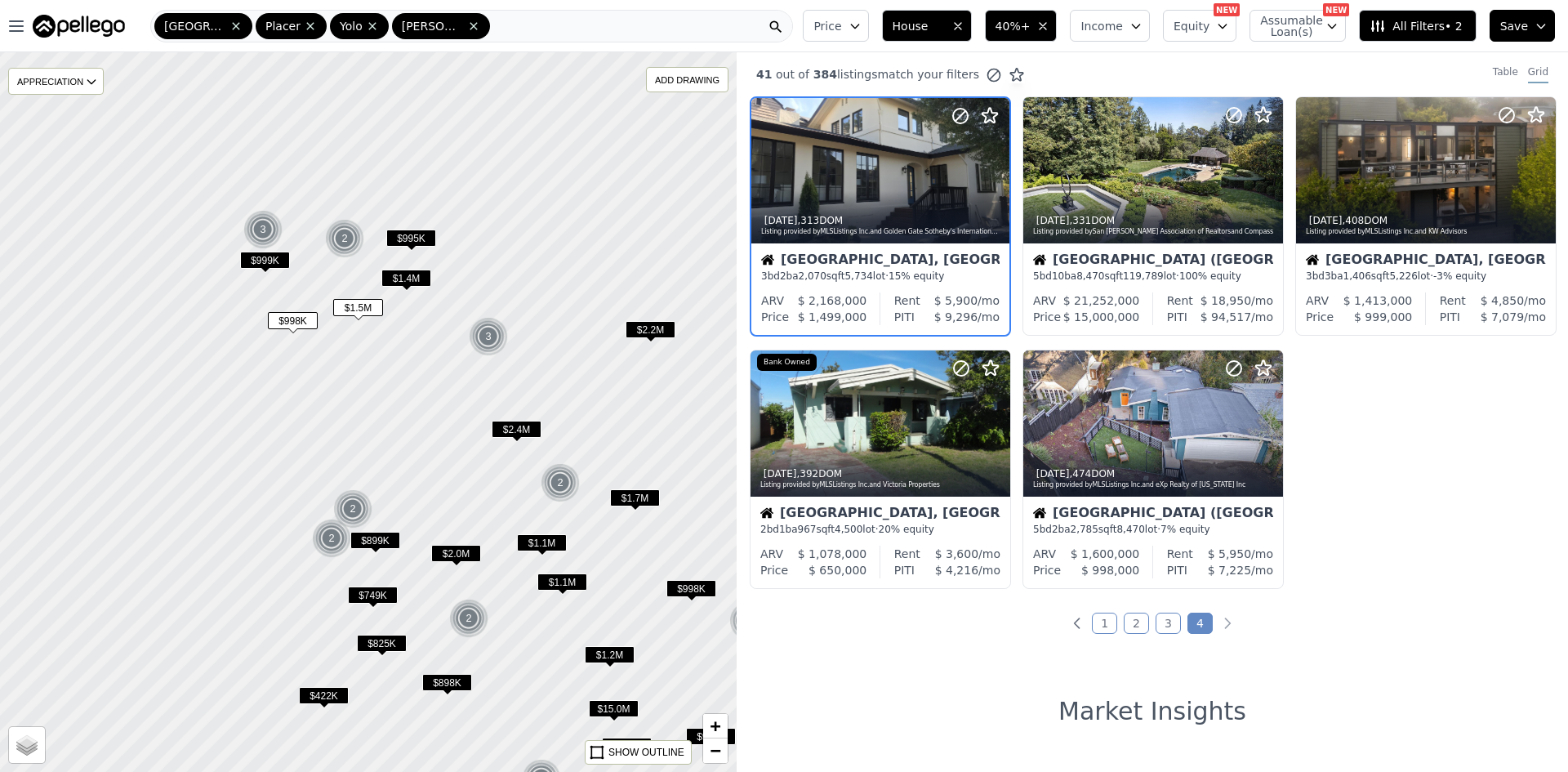
drag, startPoint x: 533, startPoint y: 611, endPoint x: 547, endPoint y: 635, distance: 27.8
click at [547, 635] on div at bounding box center [368, 411] width 884 height 864
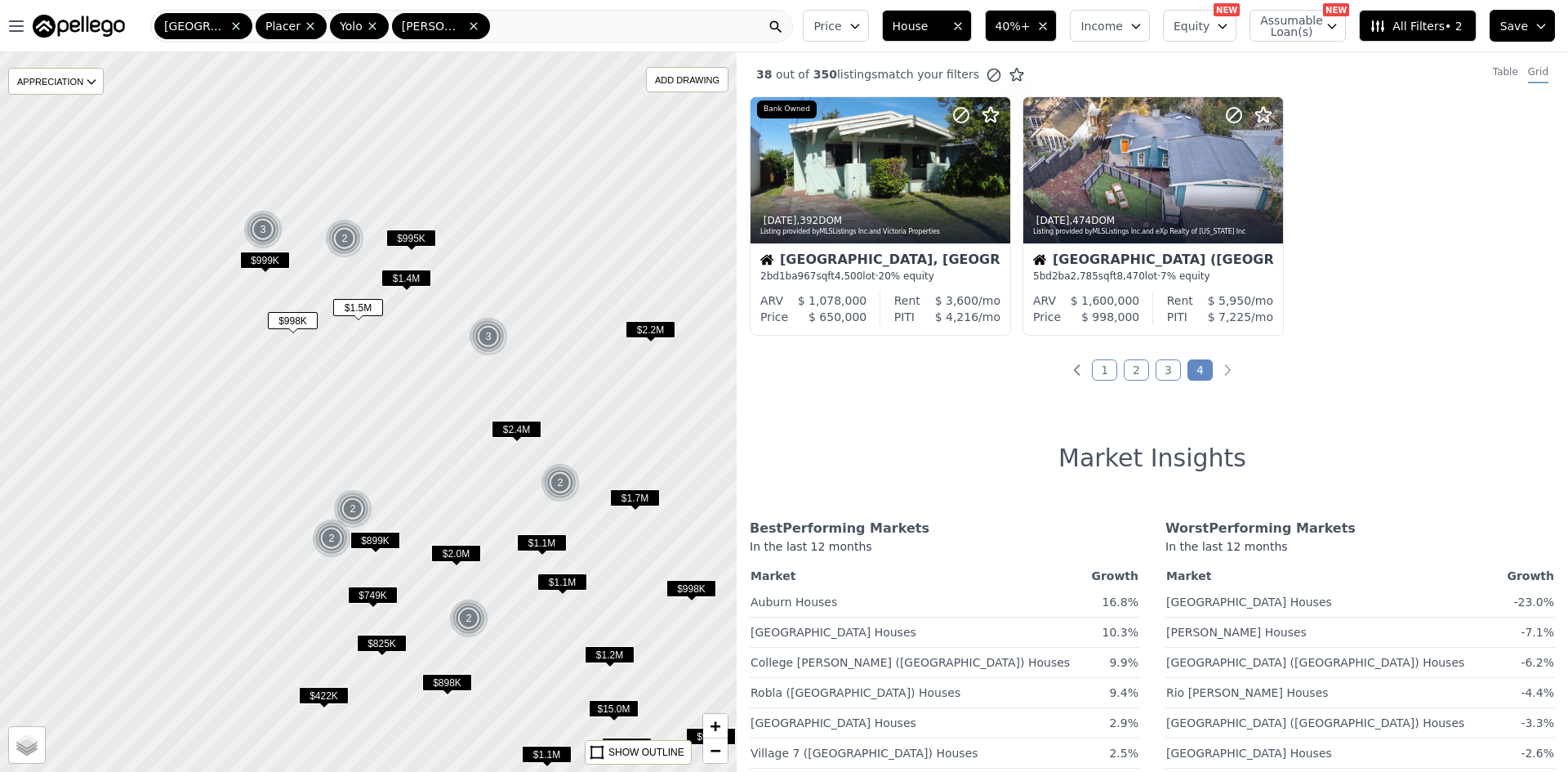
click at [262, 262] on span "$999K" at bounding box center [265, 260] width 50 height 17
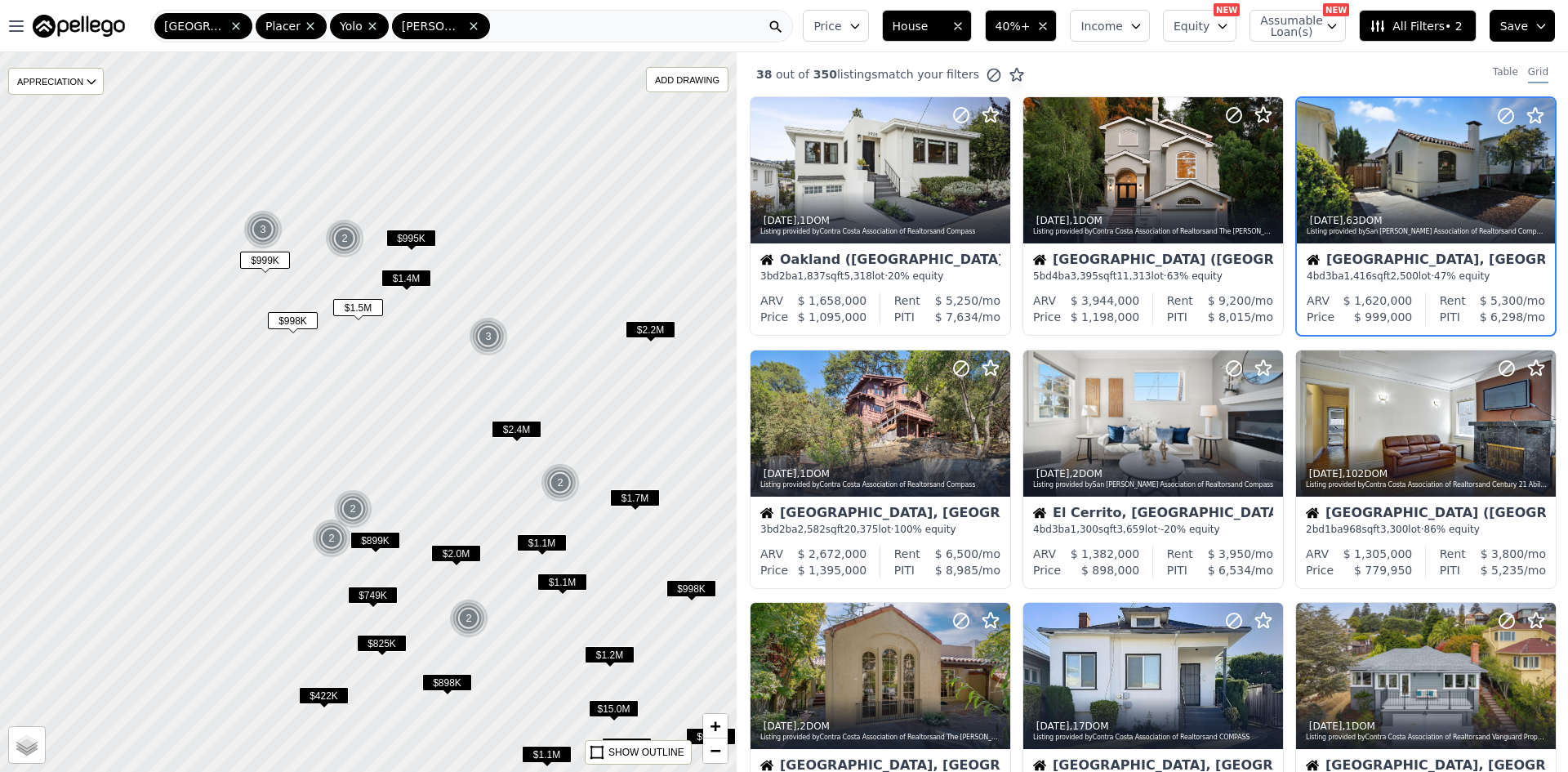
click at [403, 276] on span "$1.4M" at bounding box center [406, 278] width 50 height 17
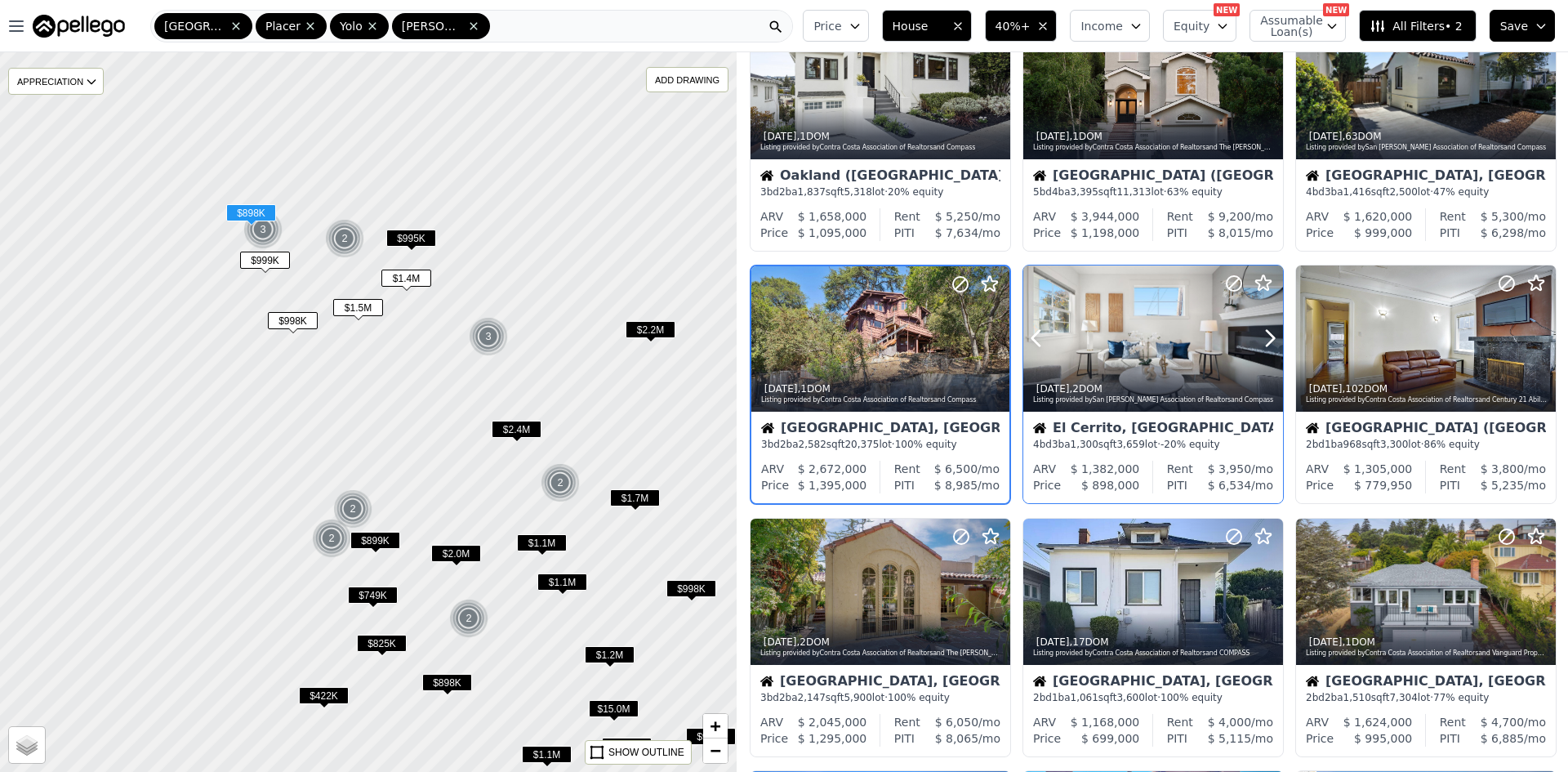
scroll to position [112, 0]
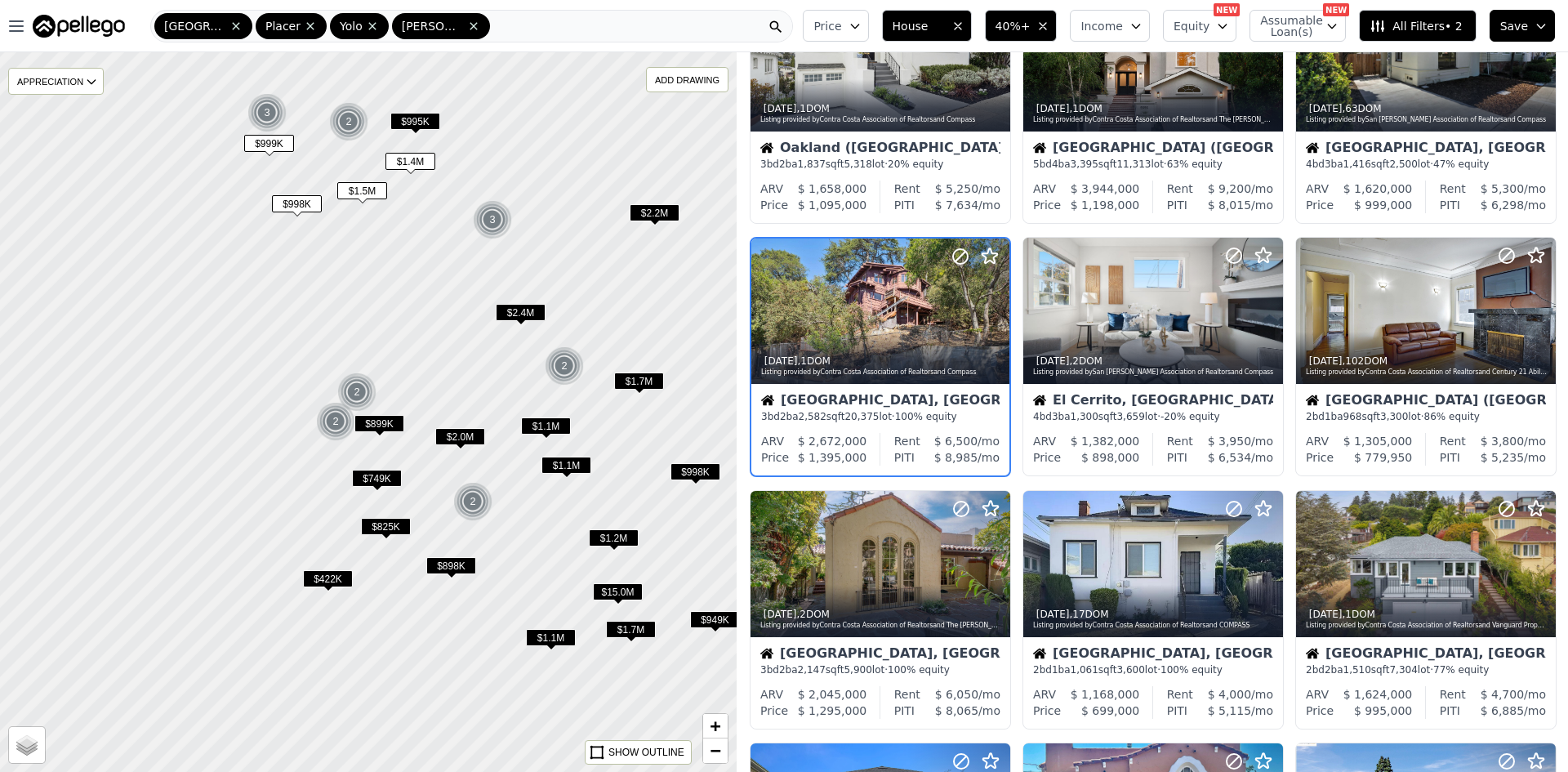
drag, startPoint x: 627, startPoint y: 559, endPoint x: 631, endPoint y: 442, distance: 117.1
click at [631, 442] on div at bounding box center [368, 411] width 884 height 864
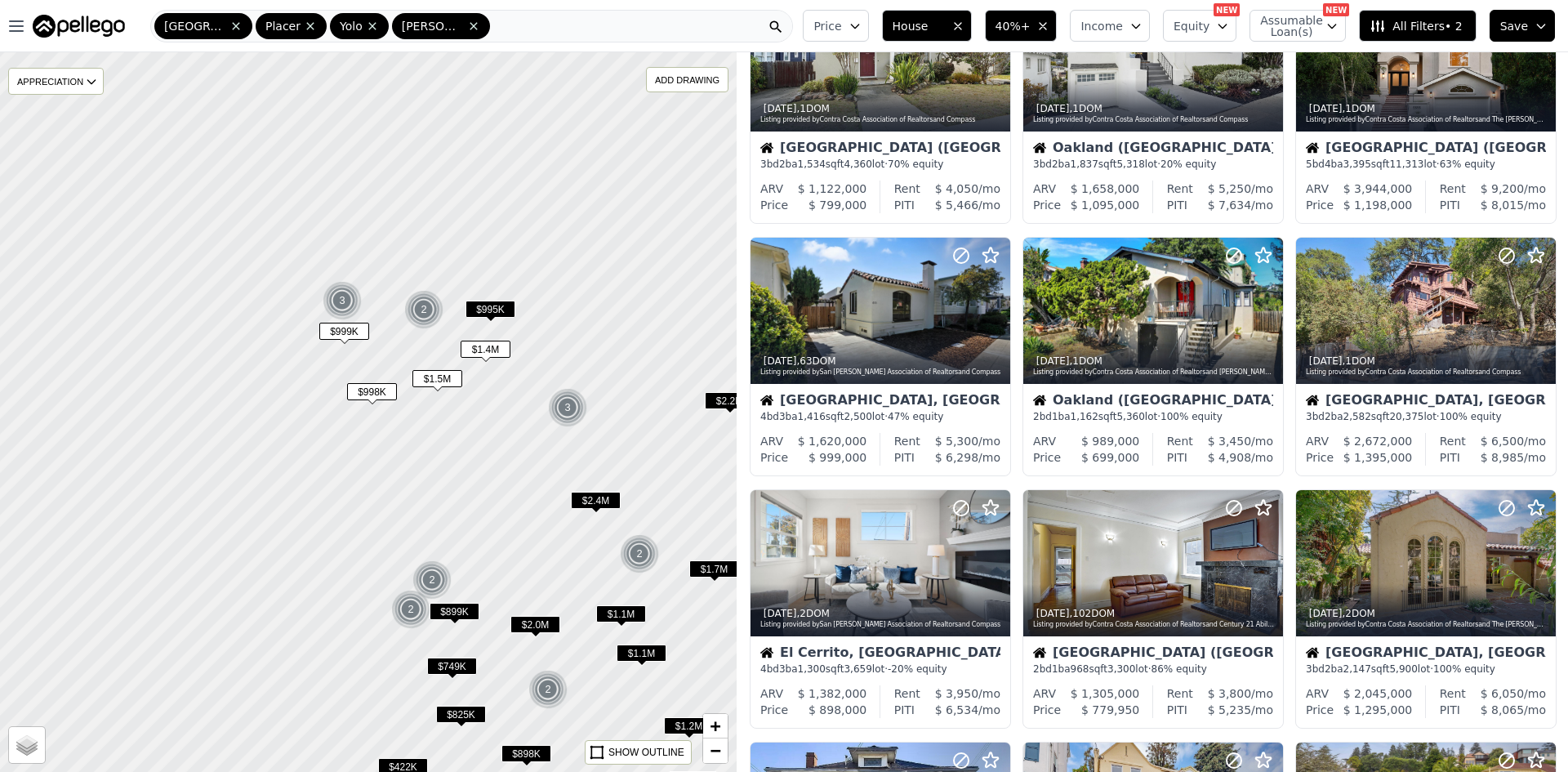
drag, startPoint x: 421, startPoint y: 254, endPoint x: 496, endPoint y: 441, distance: 201.5
click at [496, 441] on div at bounding box center [368, 411] width 884 height 864
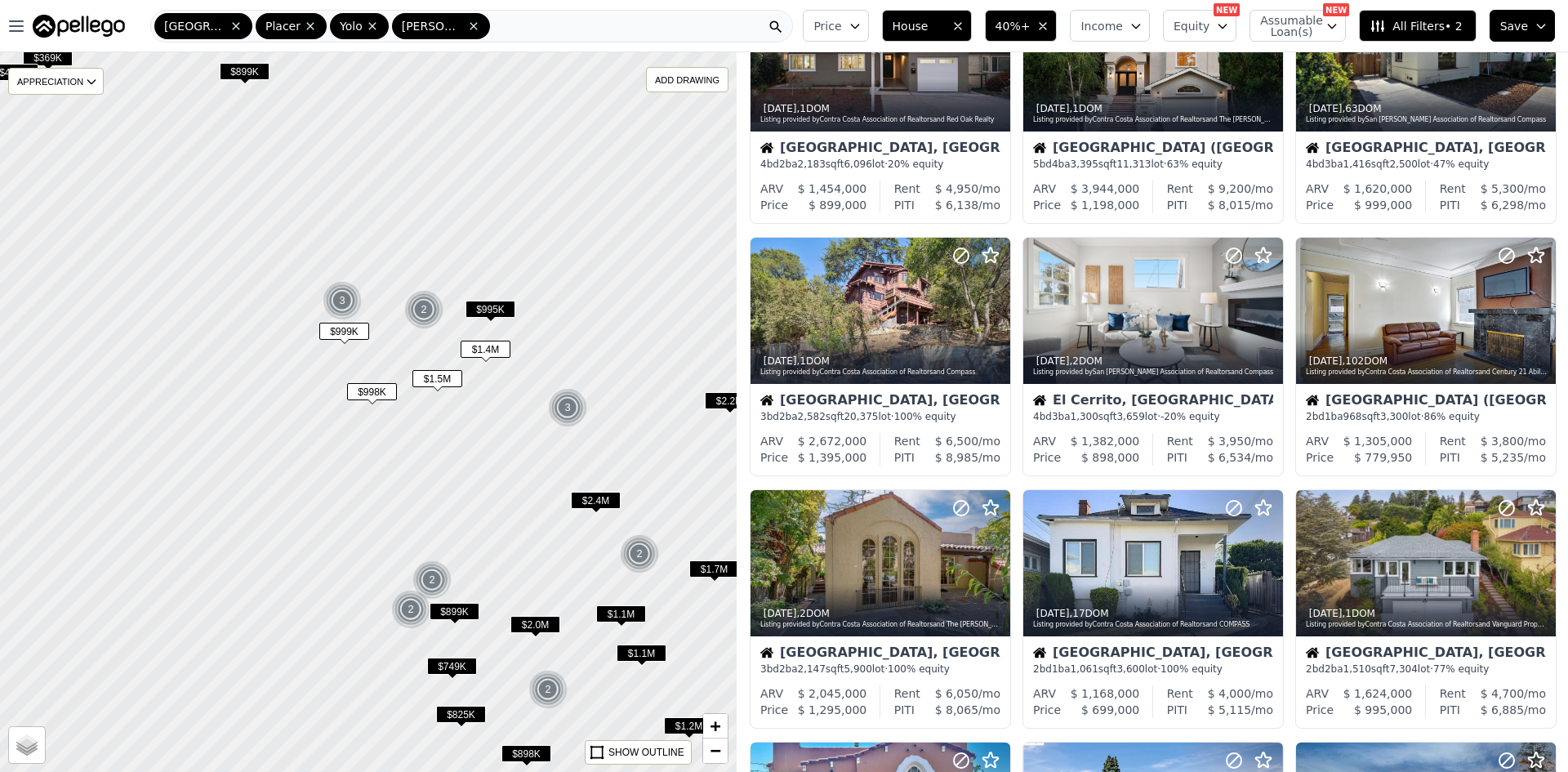
click at [487, 313] on span "$995K" at bounding box center [491, 309] width 50 height 17
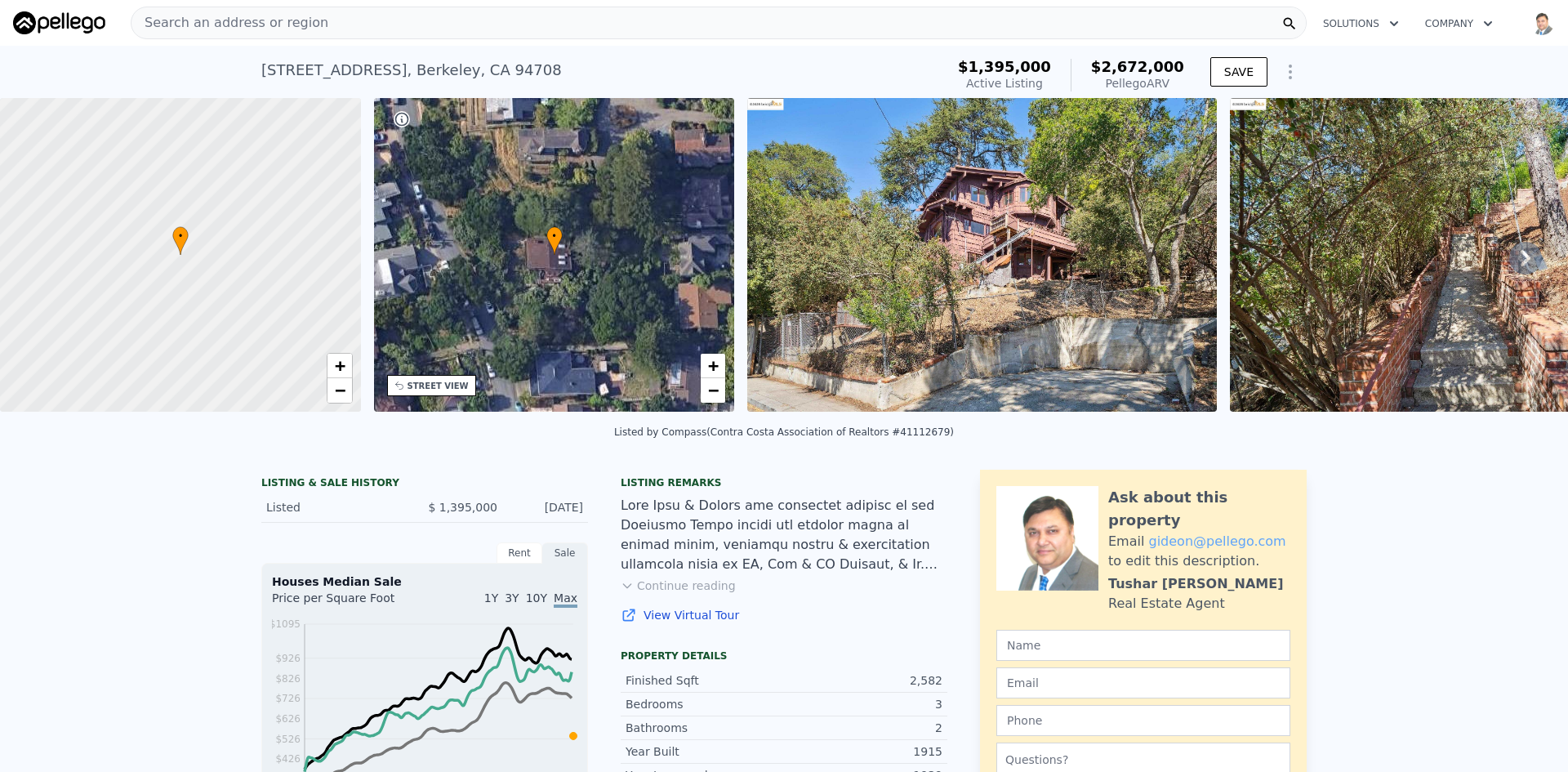
click at [1018, 253] on img at bounding box center [982, 255] width 470 height 314
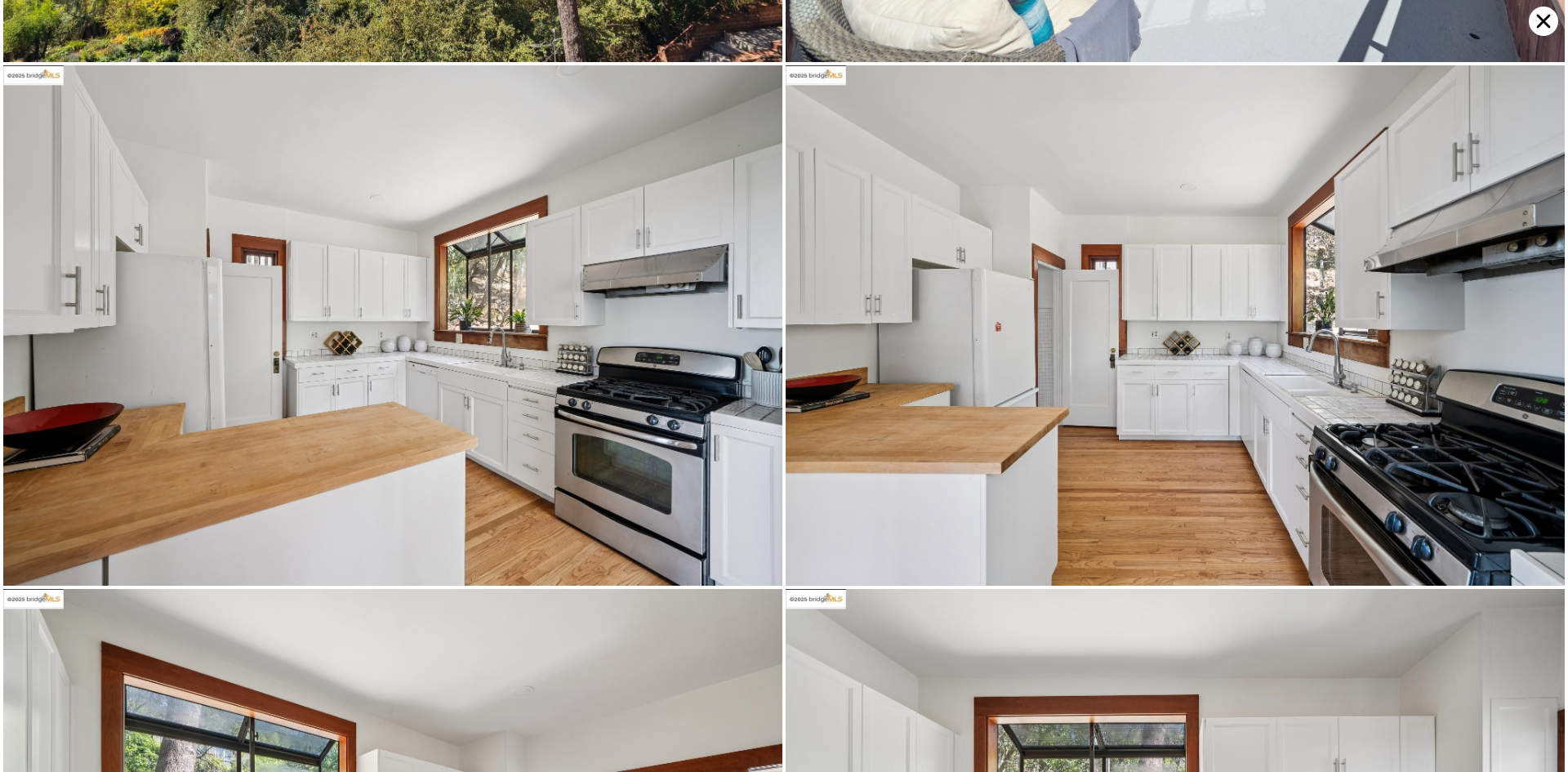
scroll to position [6762, 0]
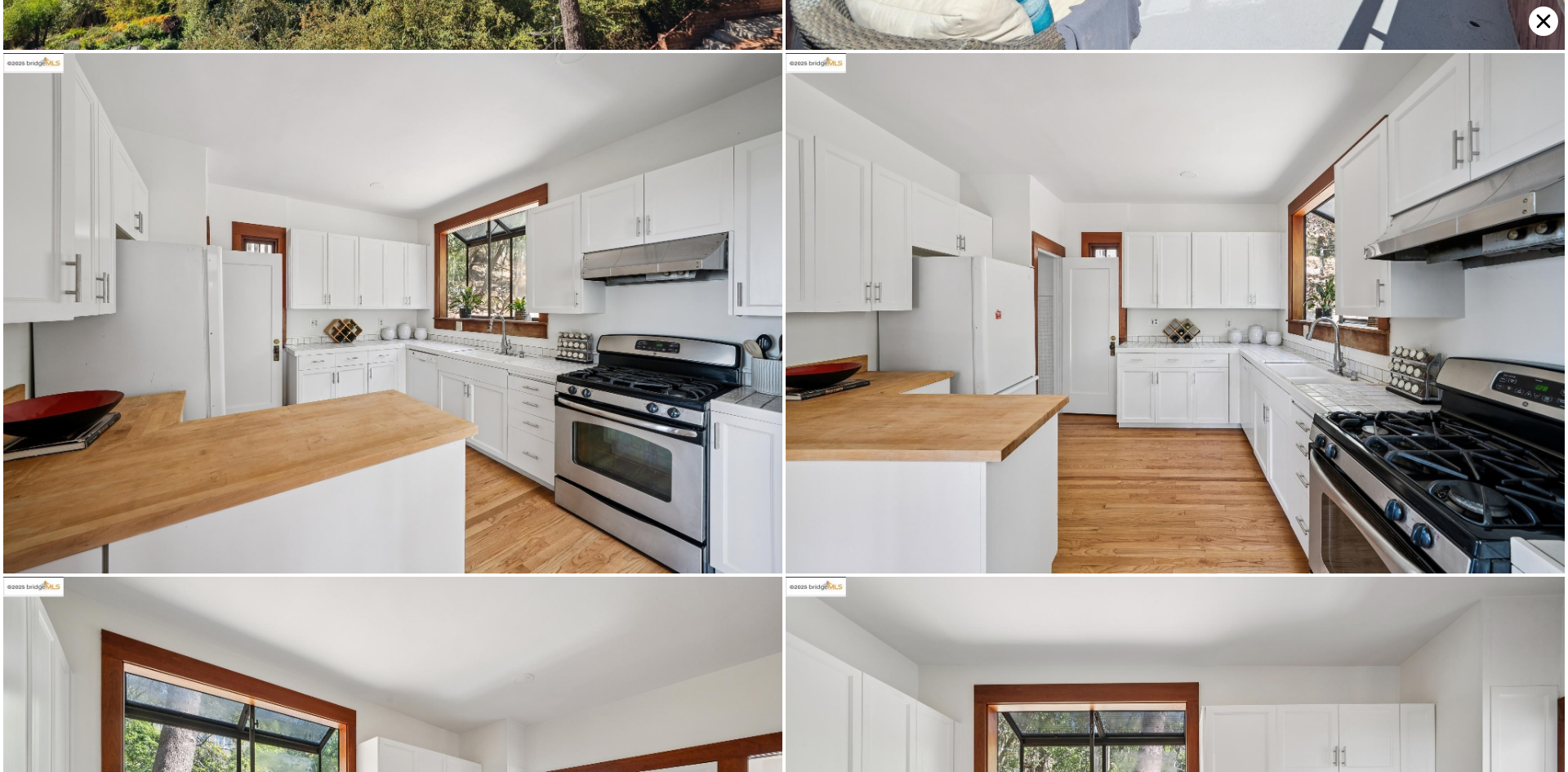
click at [520, 372] on img at bounding box center [392, 313] width 780 height 520
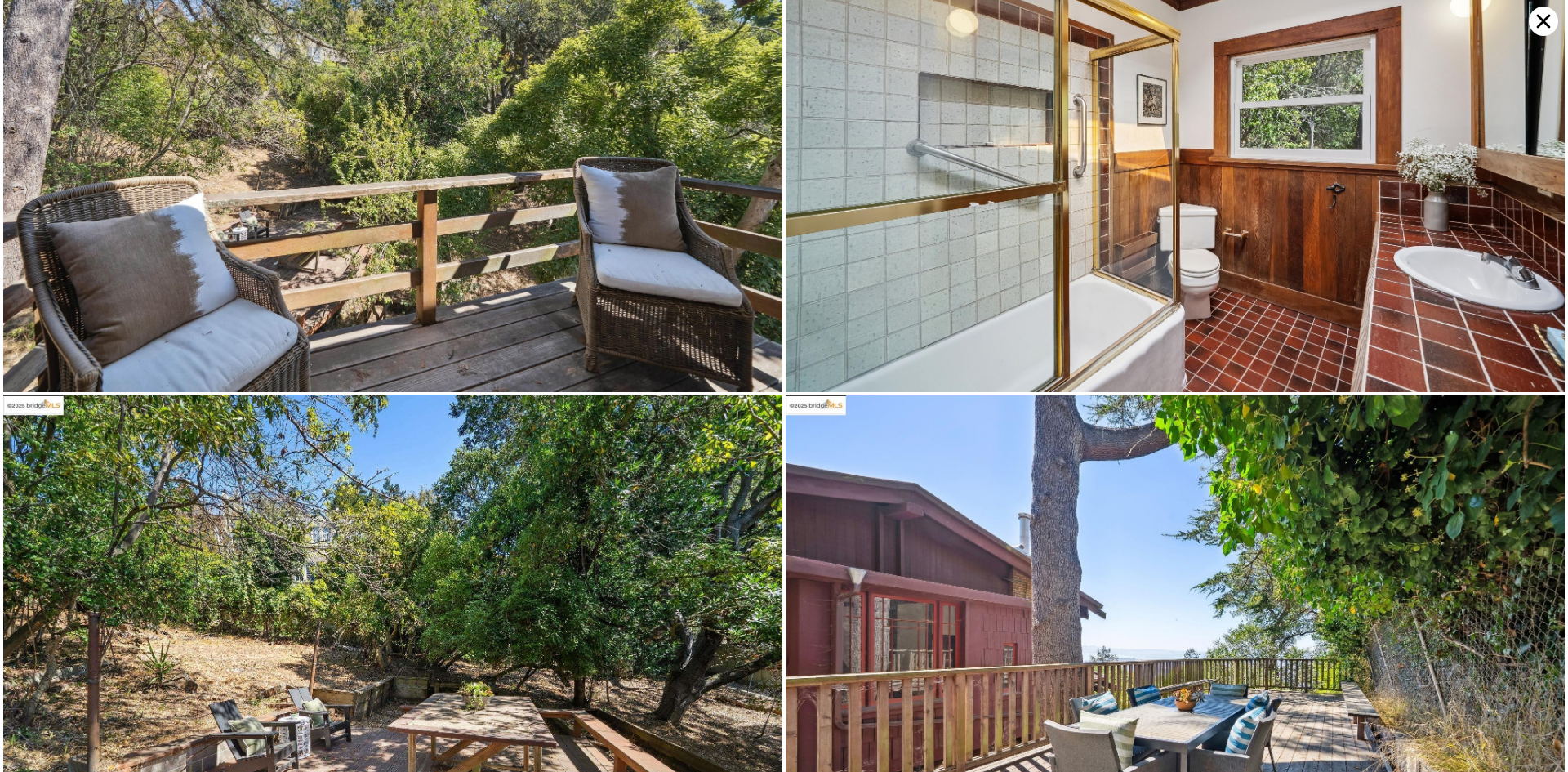
scroll to position [11443, 0]
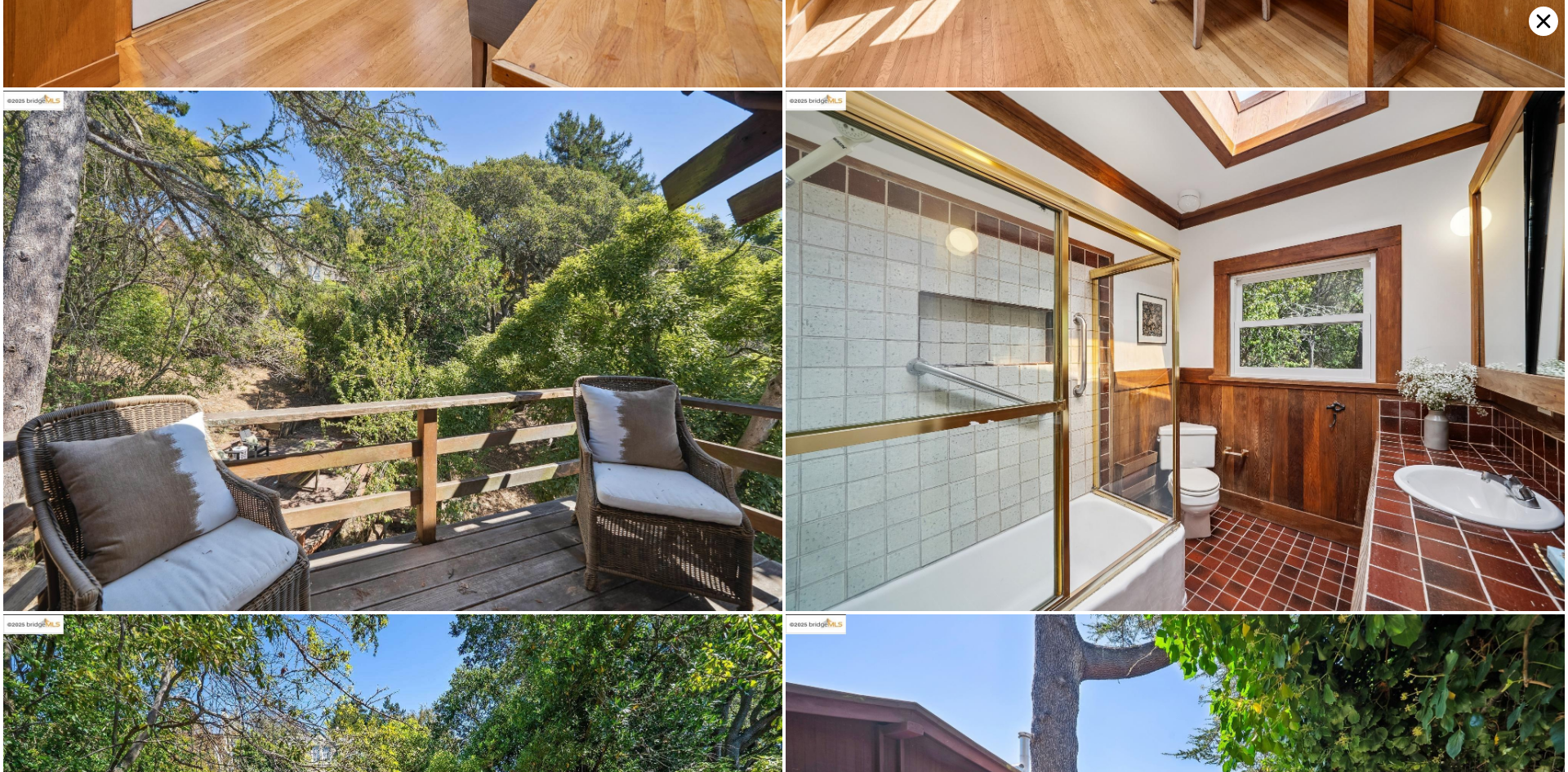
click at [1543, 25] on icon at bounding box center [1543, 21] width 29 height 29
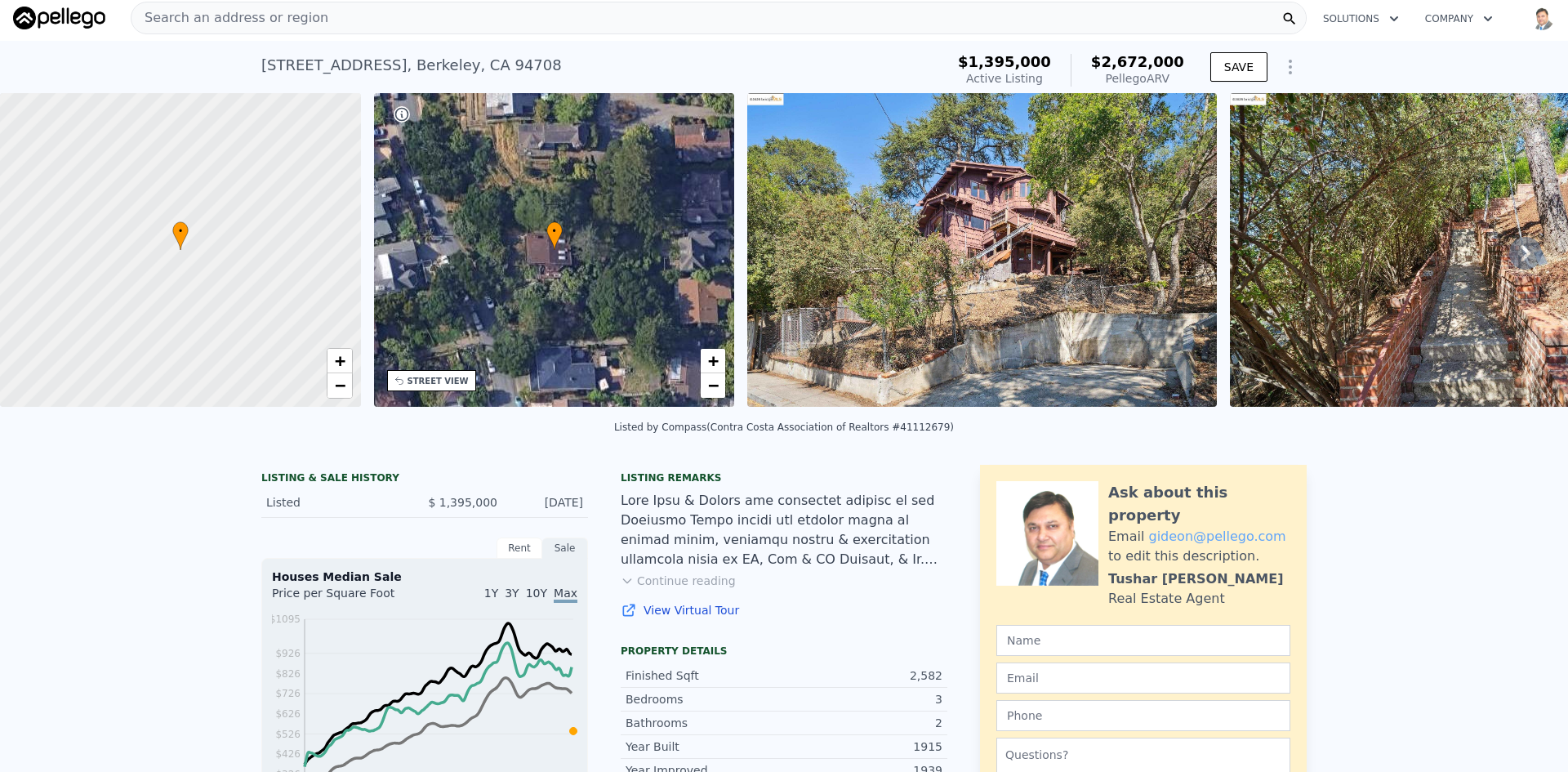
scroll to position [0, 0]
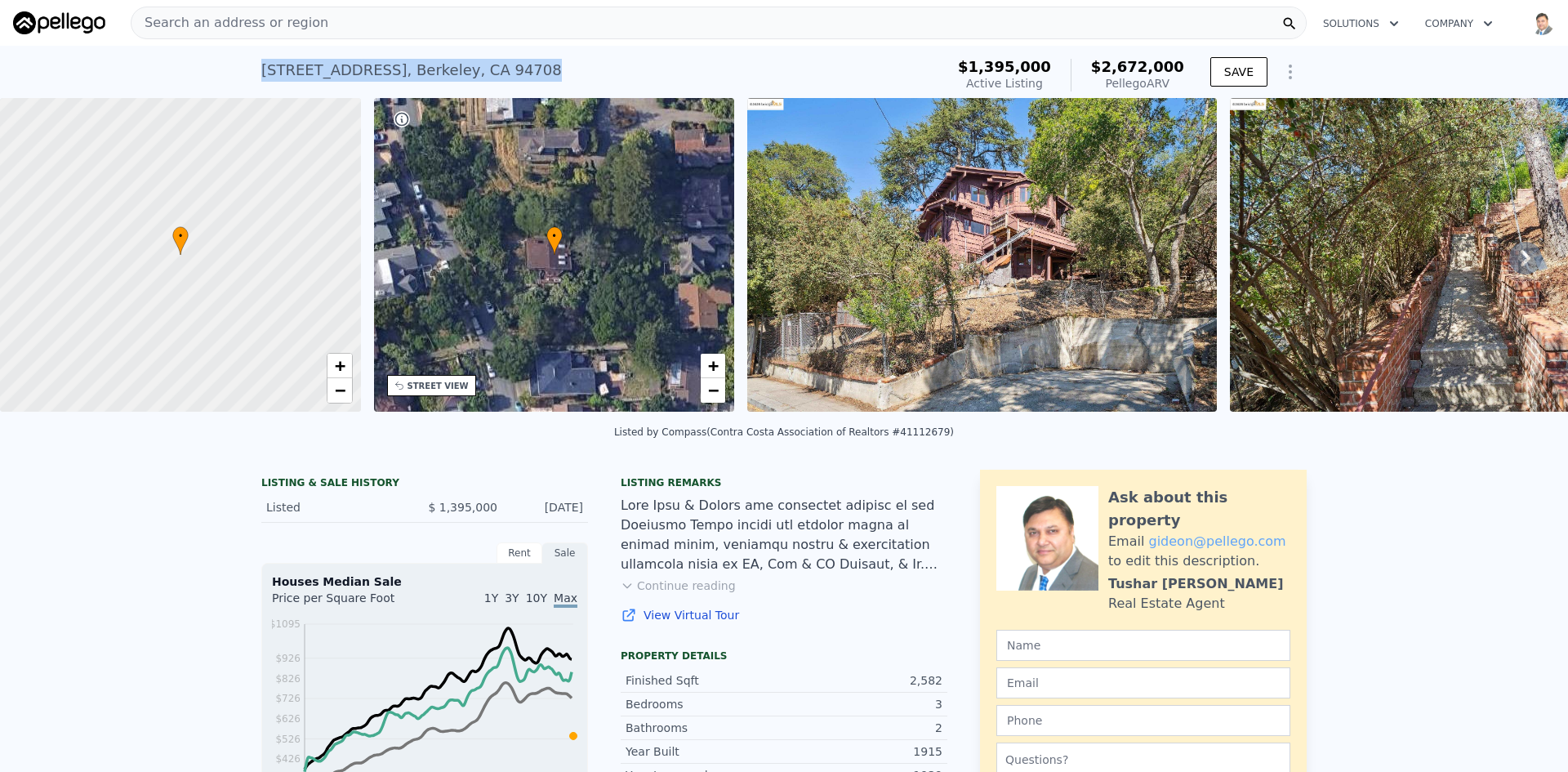
drag, startPoint x: 257, startPoint y: 71, endPoint x: 533, endPoint y: 70, distance: 276.0
click at [533, 70] on div "951 Cragmont Ave , Berkeley , CA 94708 Active at $1.395m (~ARV $2.672m )" at bounding box center [600, 75] width 678 height 46
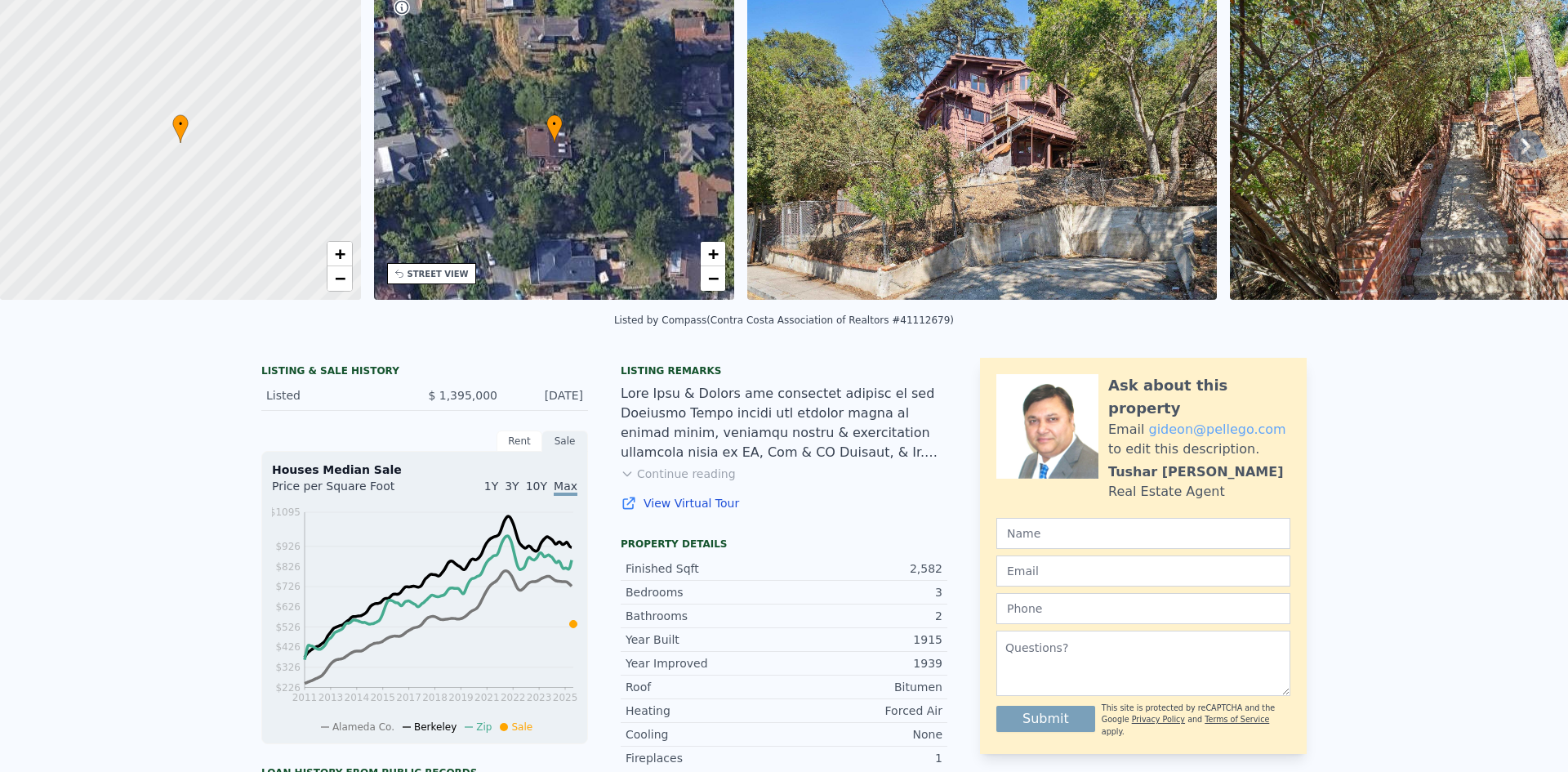
scroll to position [6, 0]
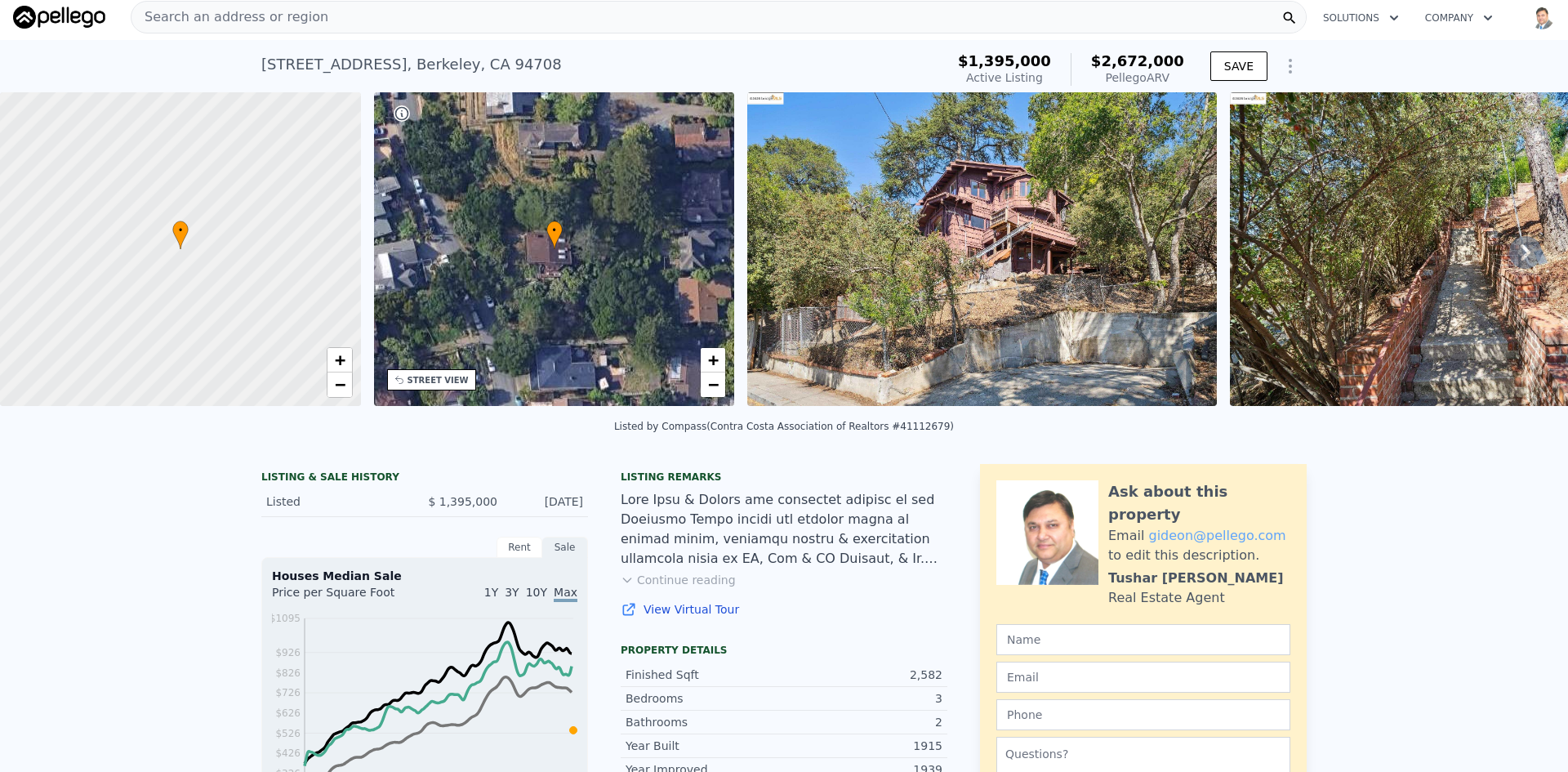
click at [1515, 254] on icon at bounding box center [1526, 253] width 33 height 33
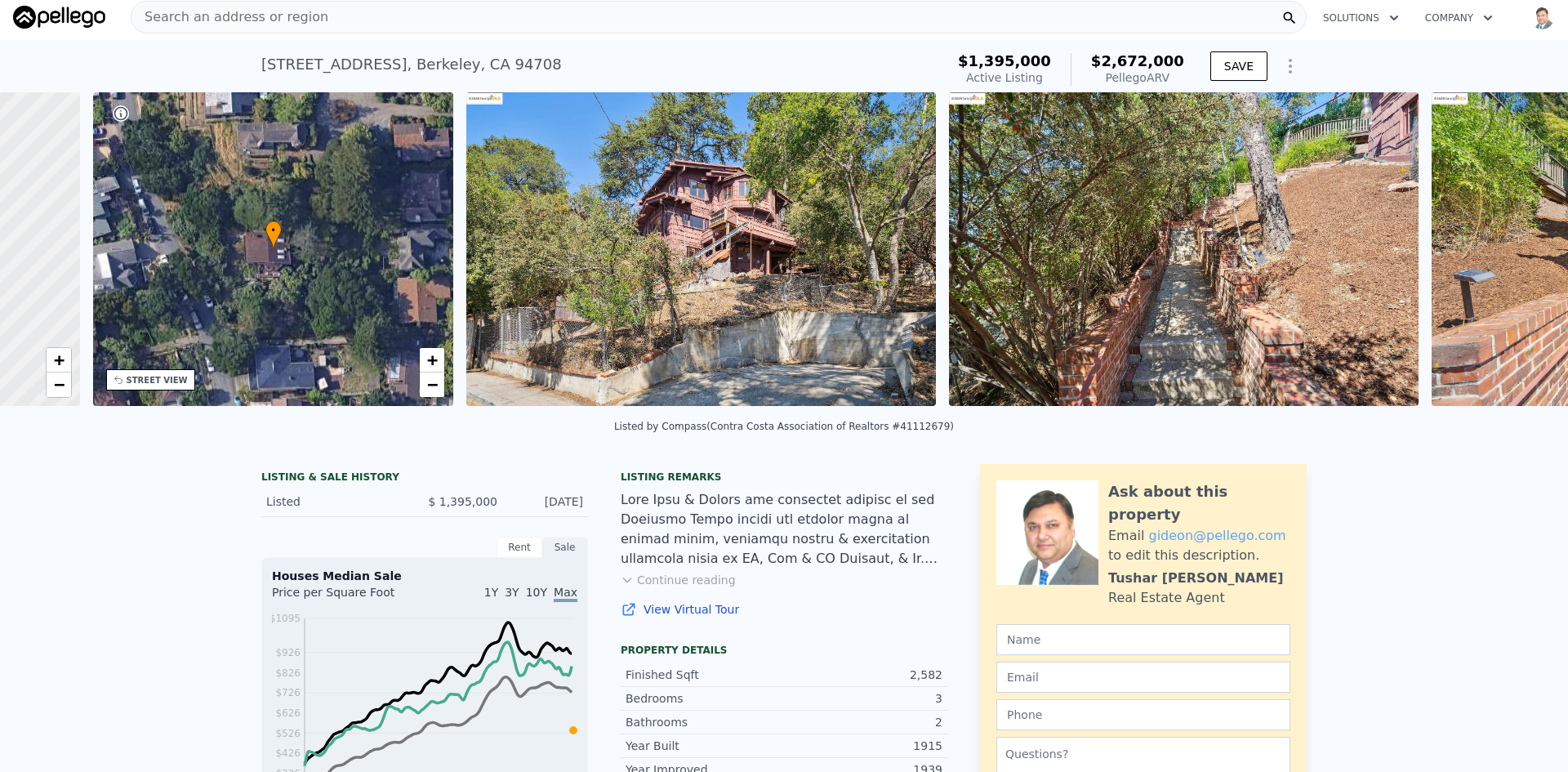
scroll to position [0, 380]
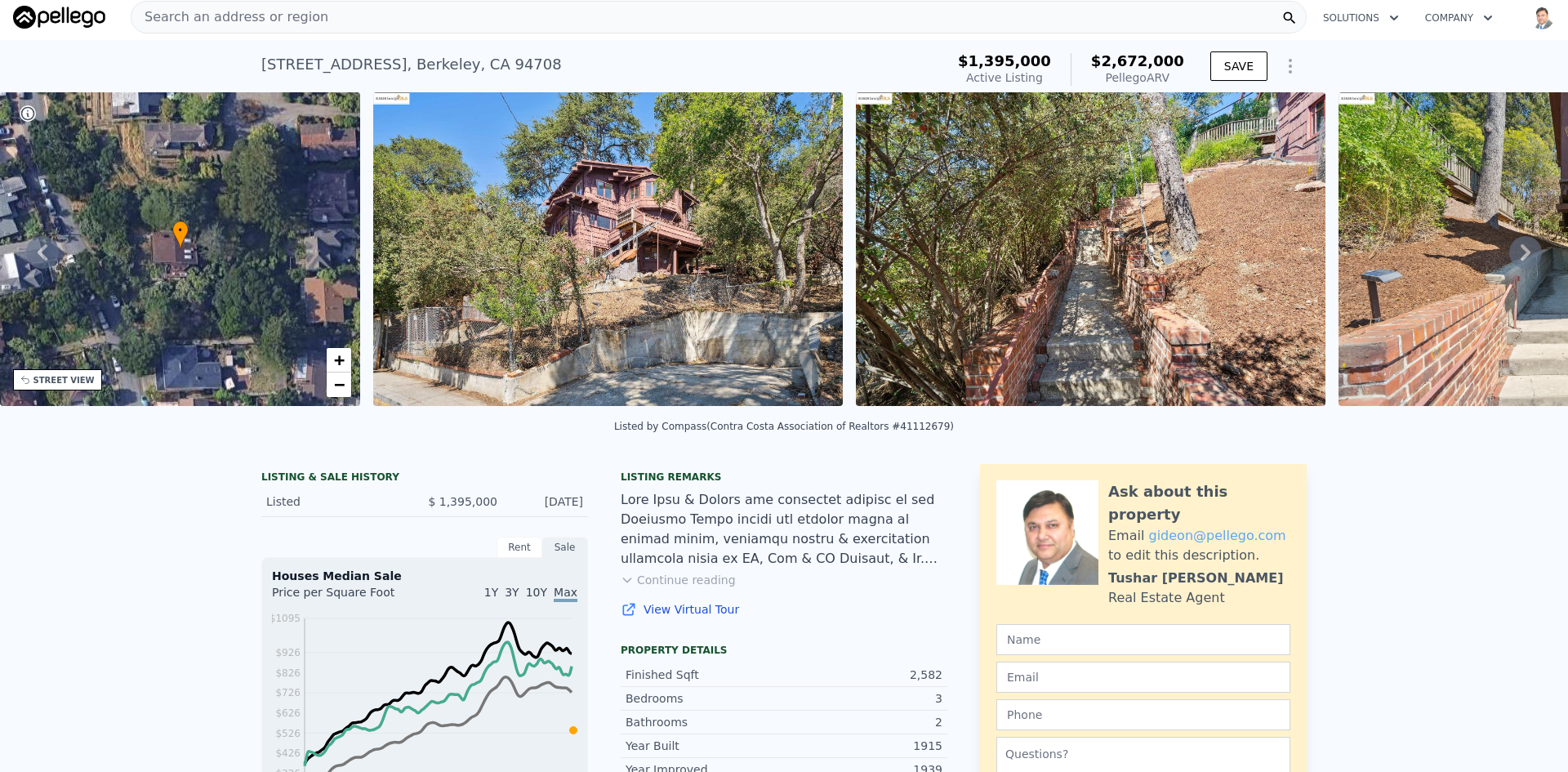
click at [1514, 258] on icon at bounding box center [1526, 253] width 33 height 33
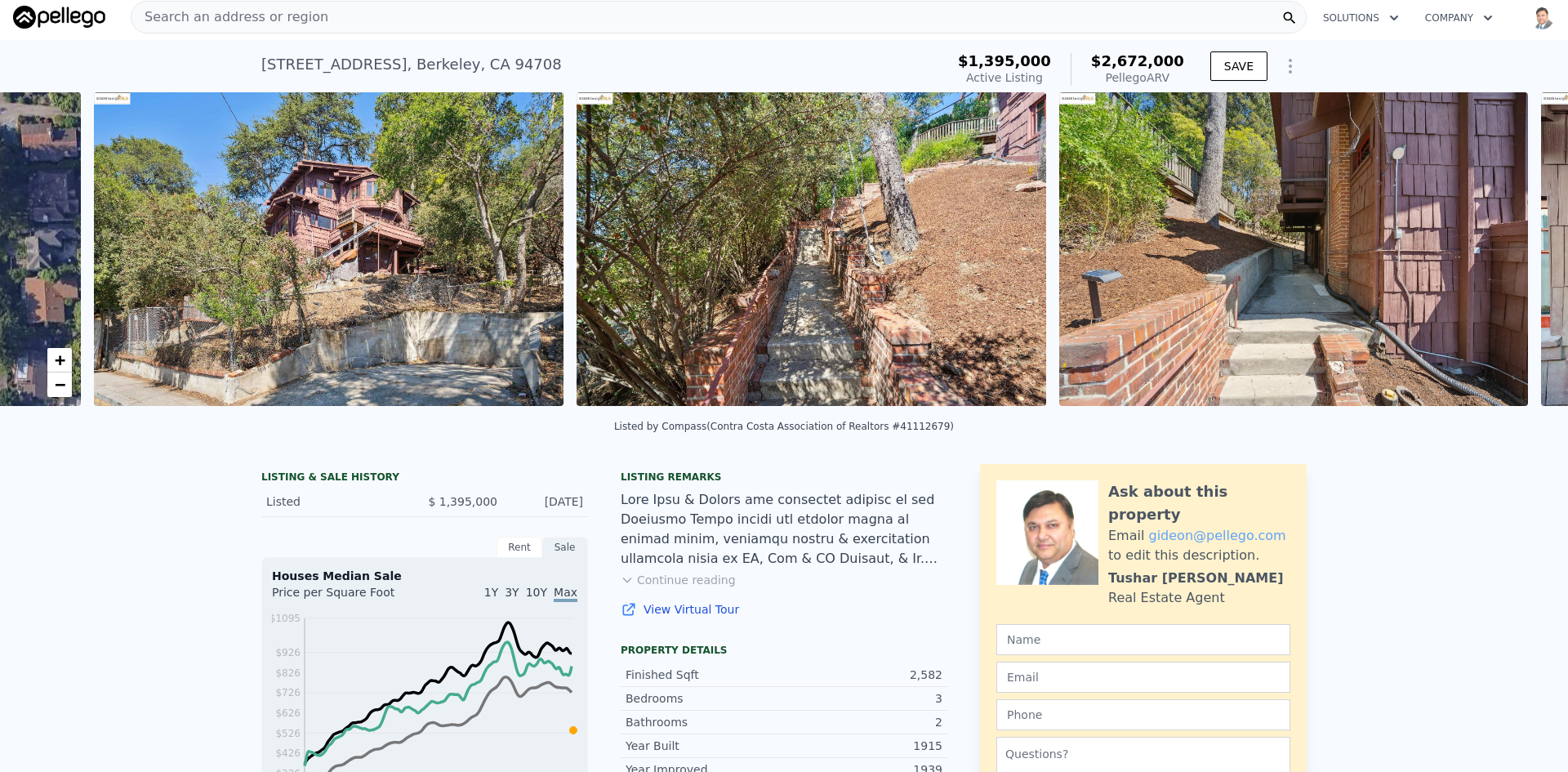
scroll to position [0, 748]
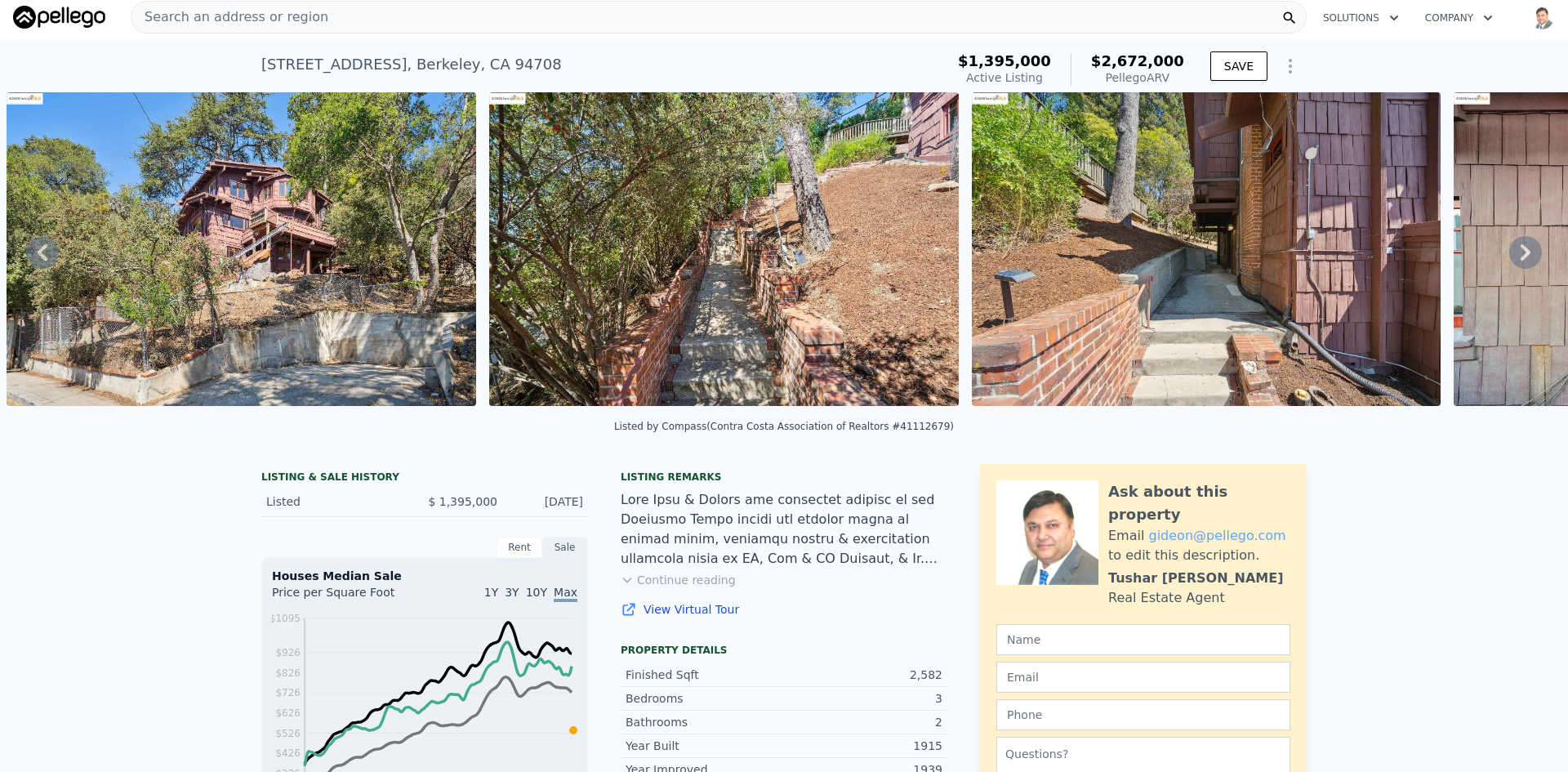
click at [1514, 258] on icon at bounding box center [1526, 253] width 33 height 33
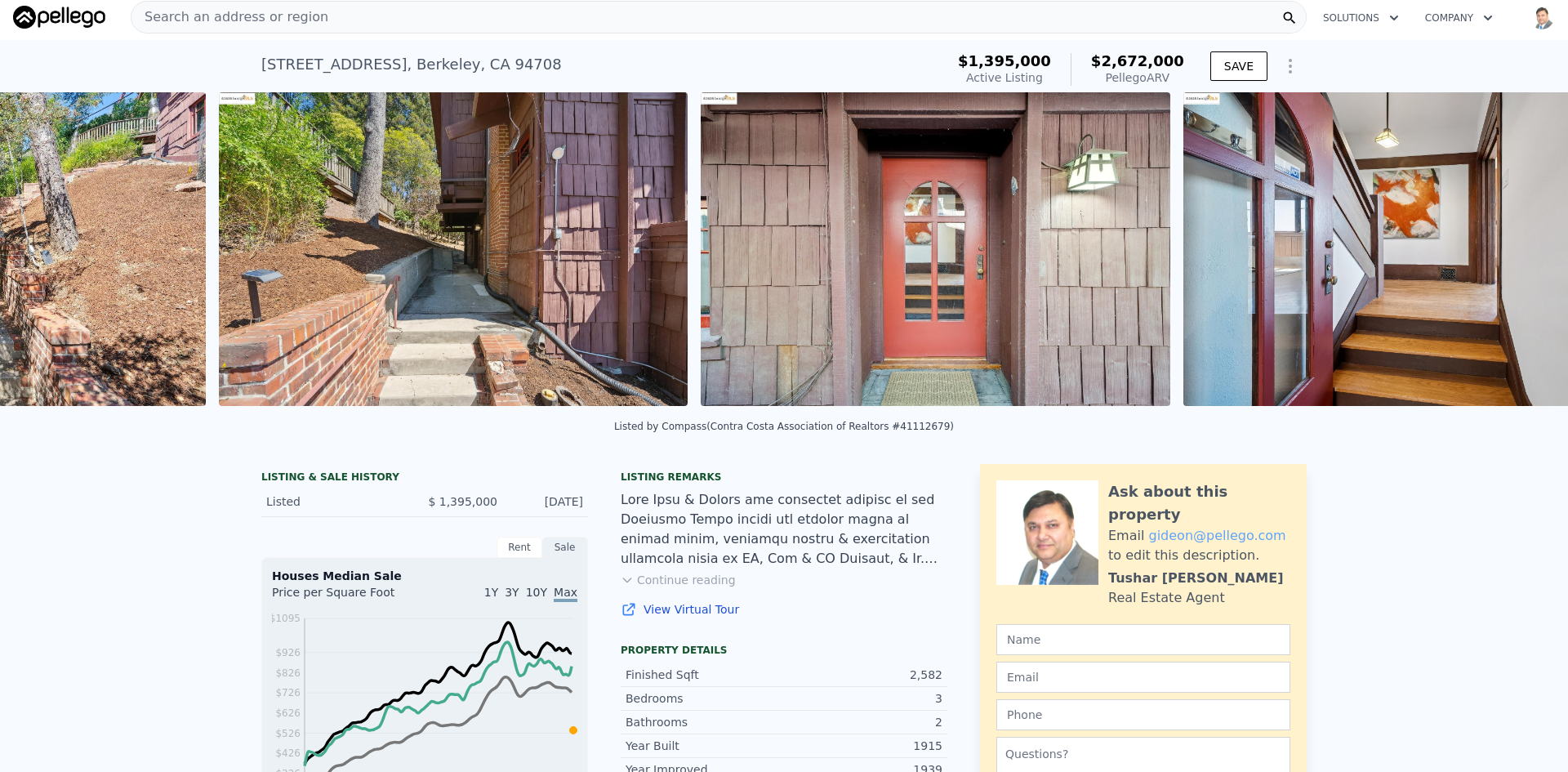
scroll to position [0, 1713]
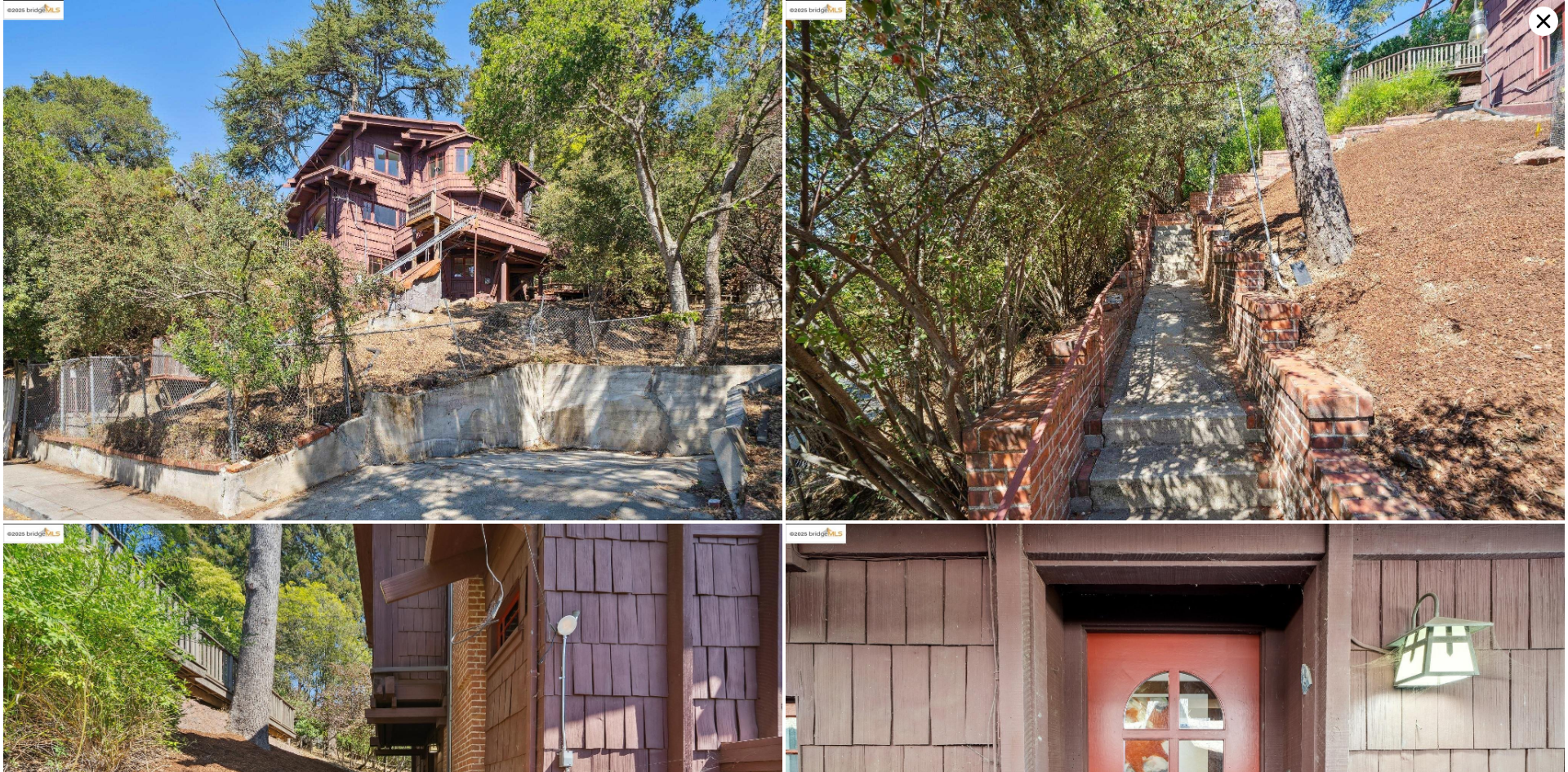
click at [1514, 258] on img at bounding box center [1175, 260] width 780 height 520
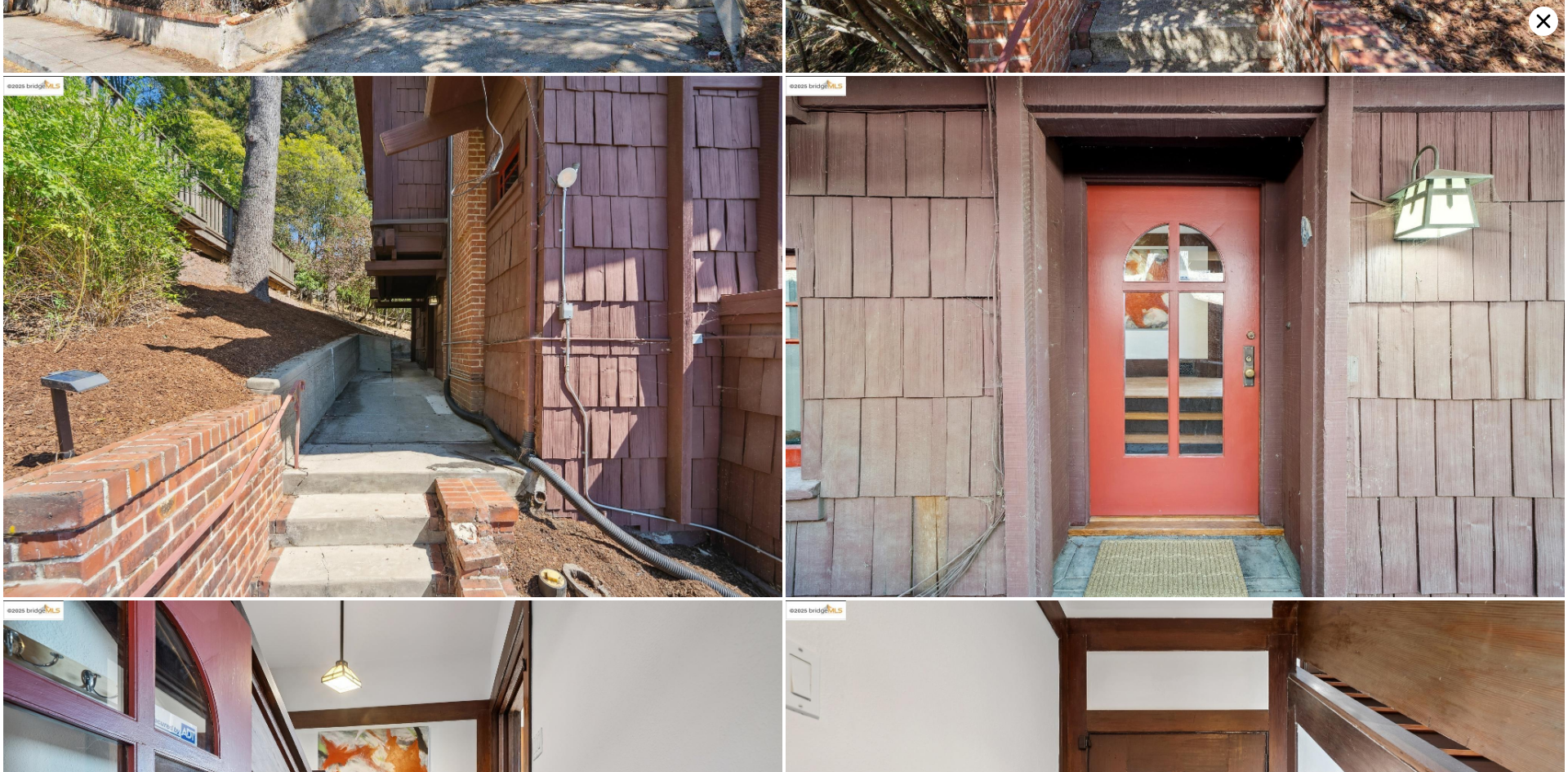
scroll to position [0, 0]
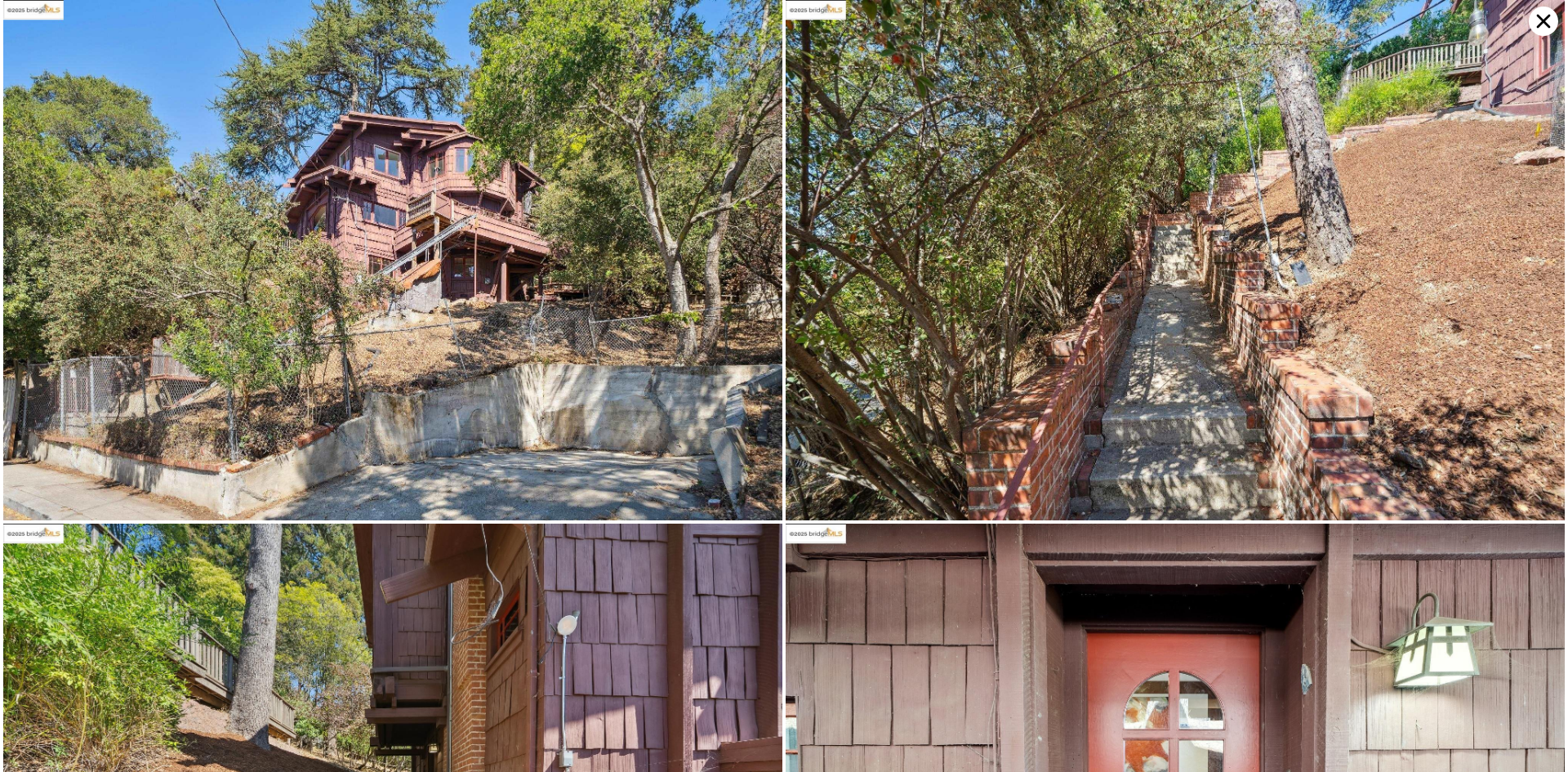
click at [1541, 25] on icon at bounding box center [1543, 21] width 29 height 29
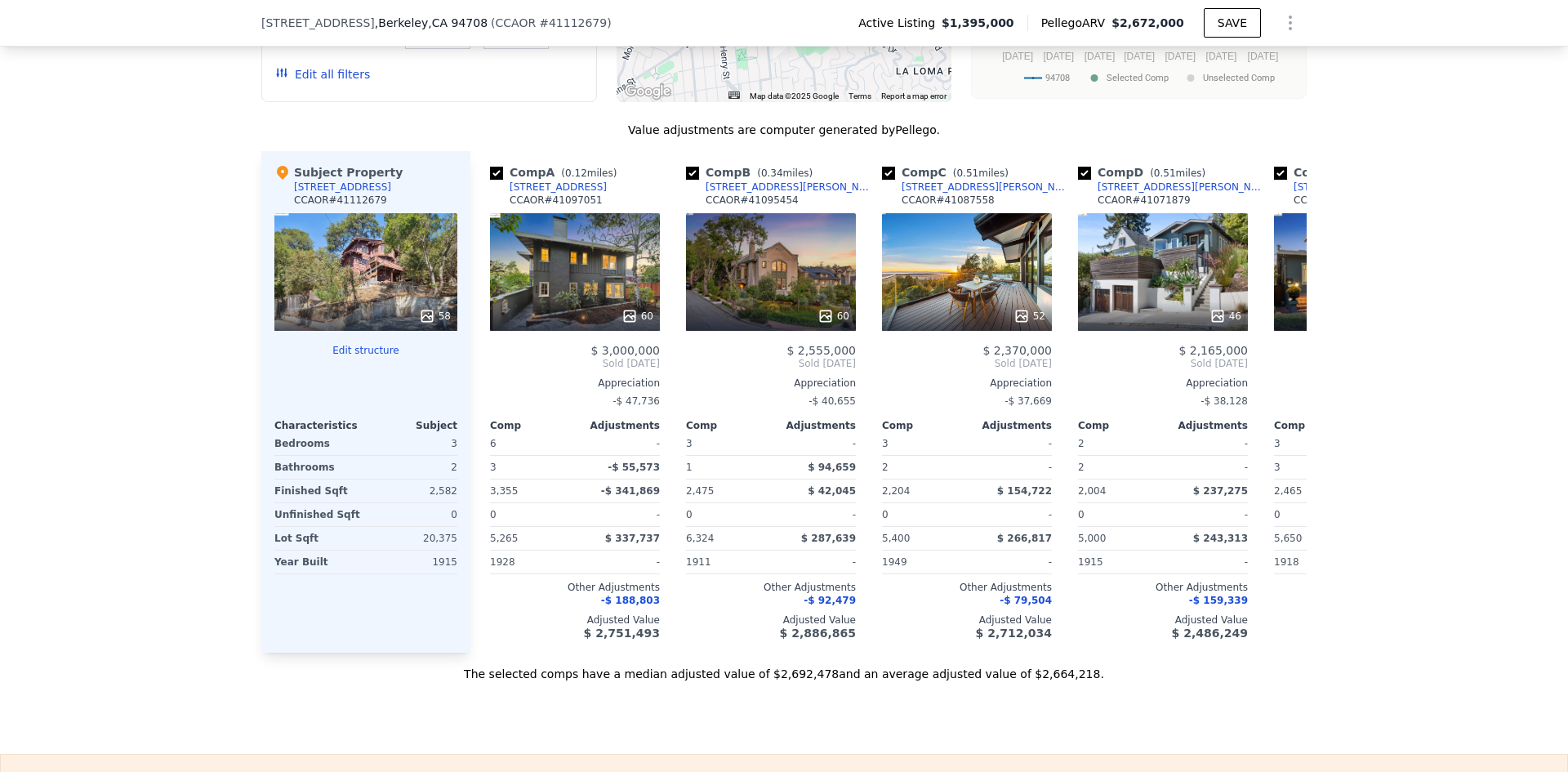
scroll to position [1650, 0]
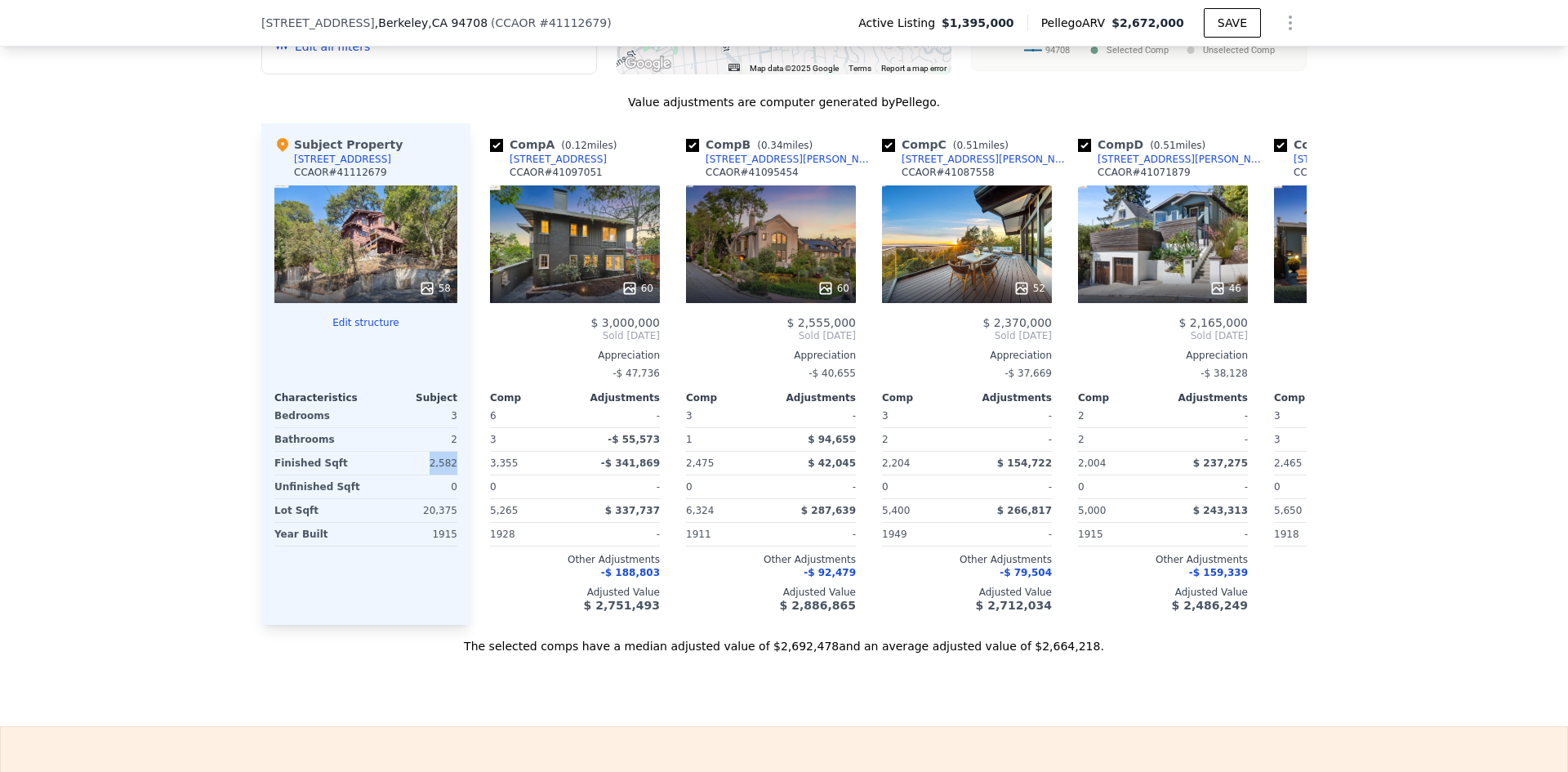
drag, startPoint x: 416, startPoint y: 408, endPoint x: 455, endPoint y: 404, distance: 39.2
click at [455, 404] on div "Subject Property 951 Cragmont Ave CCAOR # 41112679 58 Edit structure Characteri…" at bounding box center [366, 375] width 210 height 502
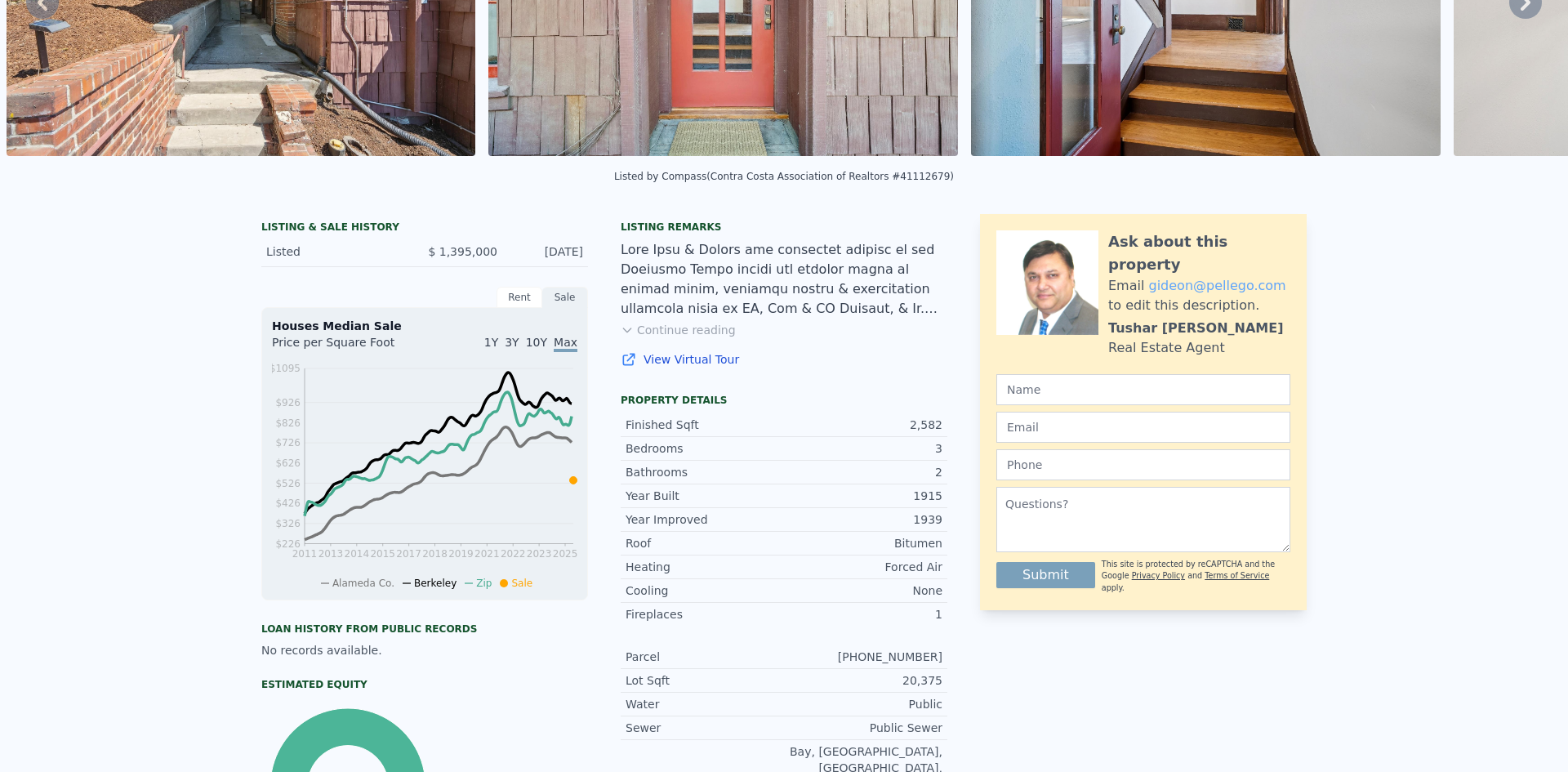
scroll to position [0, 0]
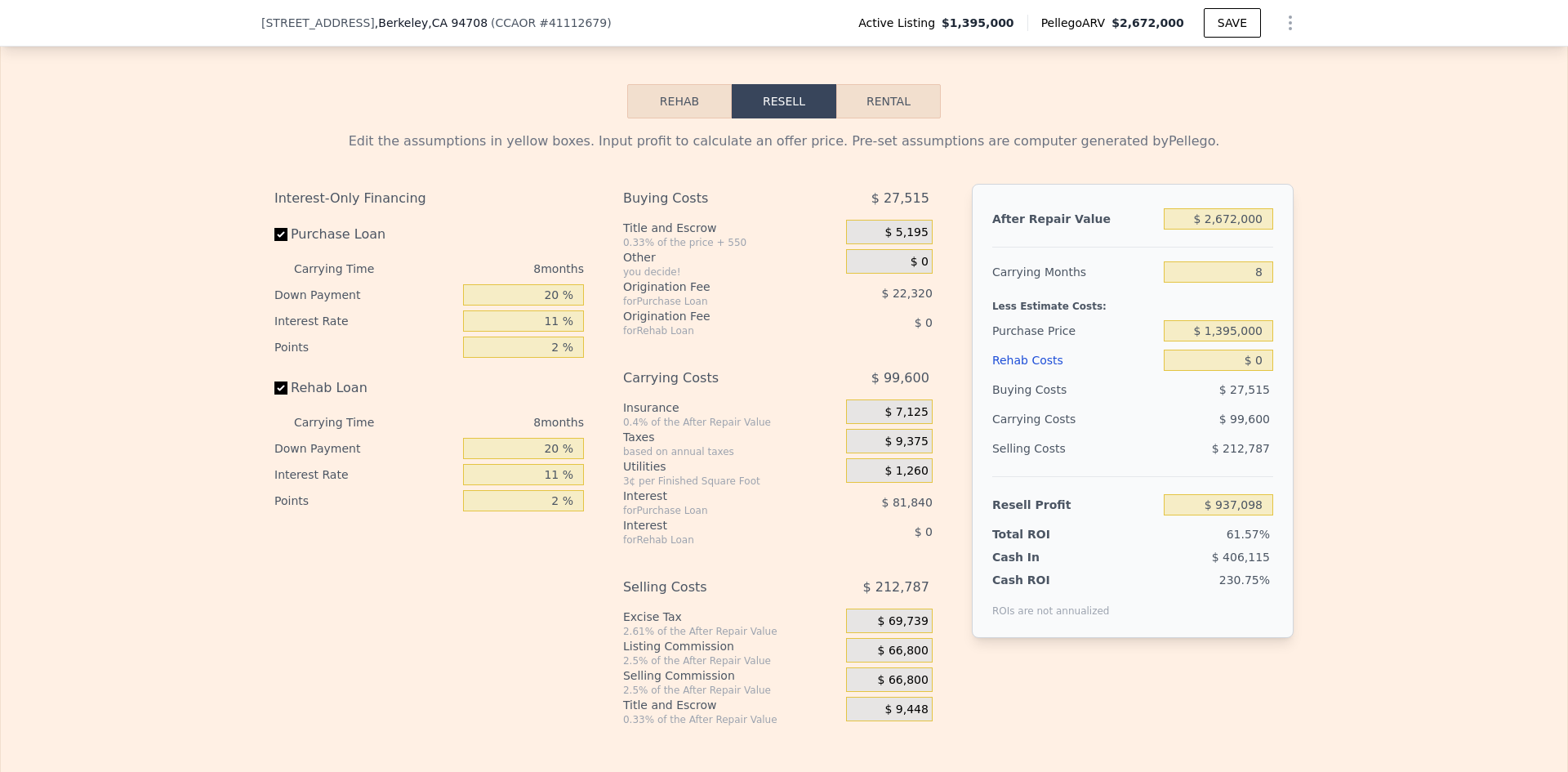
scroll to position [2283, 0]
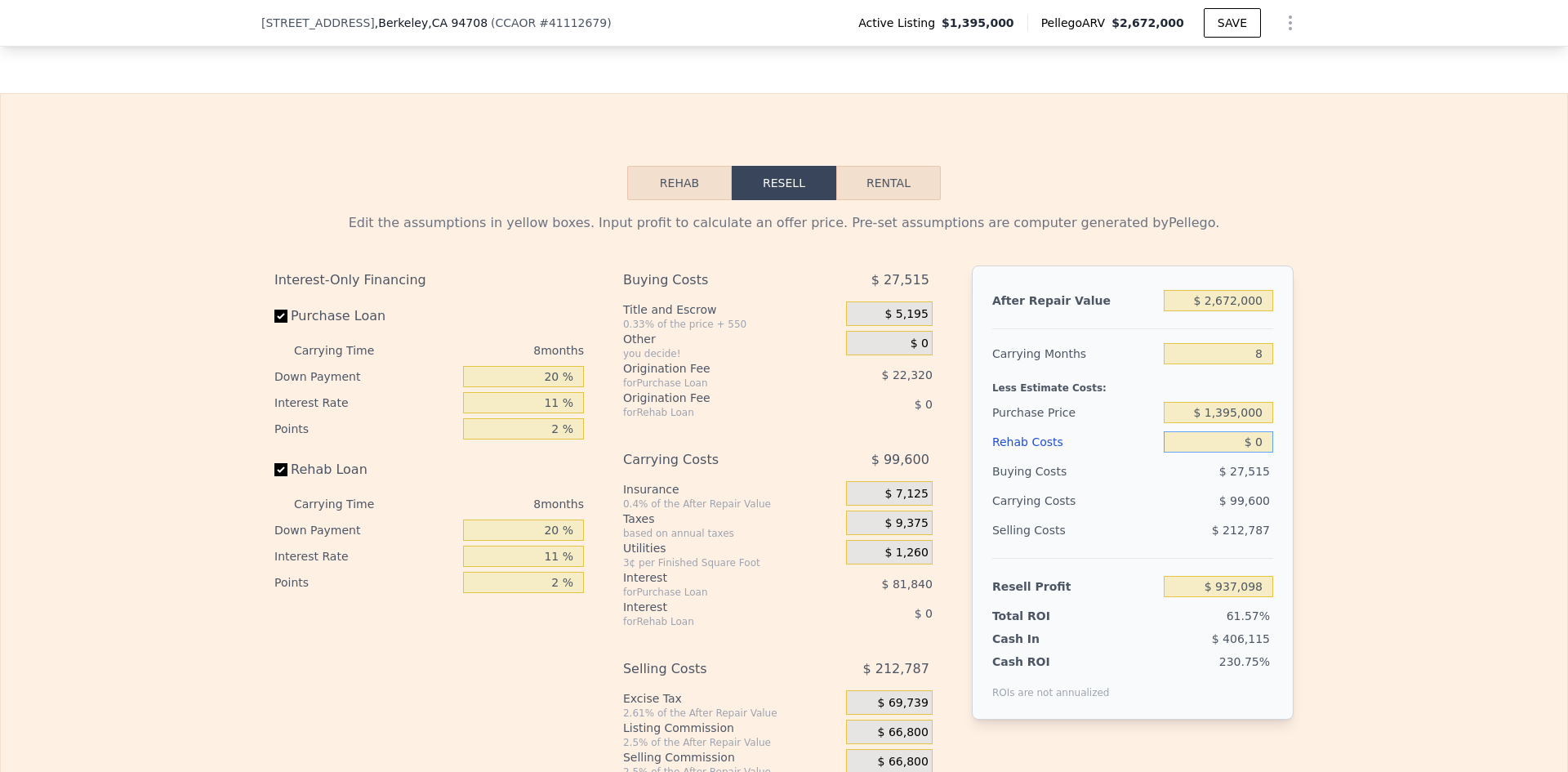
click at [1213, 431] on input "$ 0" at bounding box center [1219, 441] width 110 height 21
drag, startPoint x: 1214, startPoint y: 405, endPoint x: 1324, endPoint y: 389, distance: 111.2
click at [1324, 389] on div "Edit the assumptions in yellow boxes. Input profit to calculate an offer price.…" at bounding box center [784, 504] width 1567 height 608
type input "$ 3"
type input "$ 937,095"
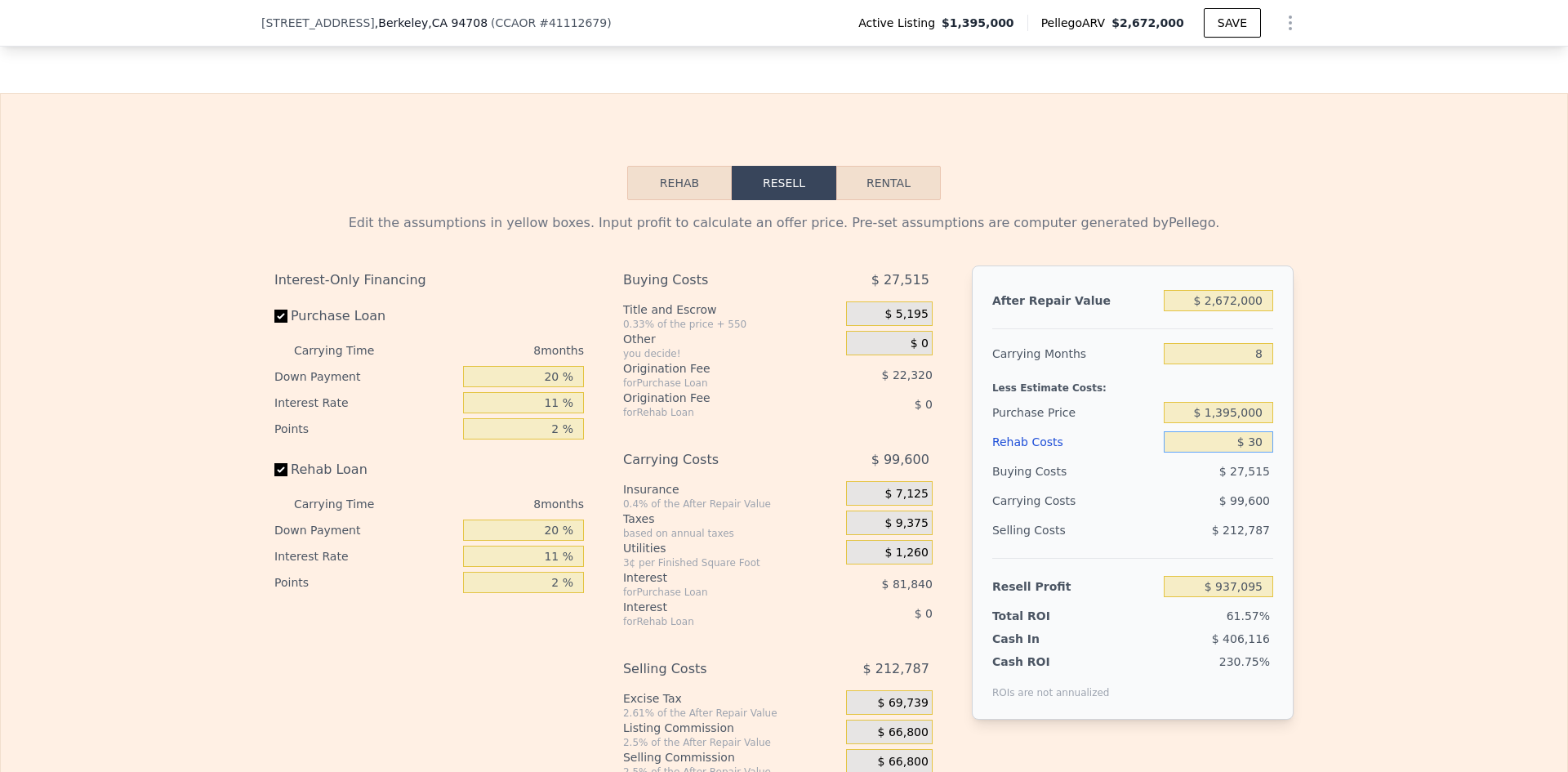
type input "$ 300"
type input "$ 936,777"
type input "$ 300,000"
type input "$ 614,698"
type input "$ 300,000"
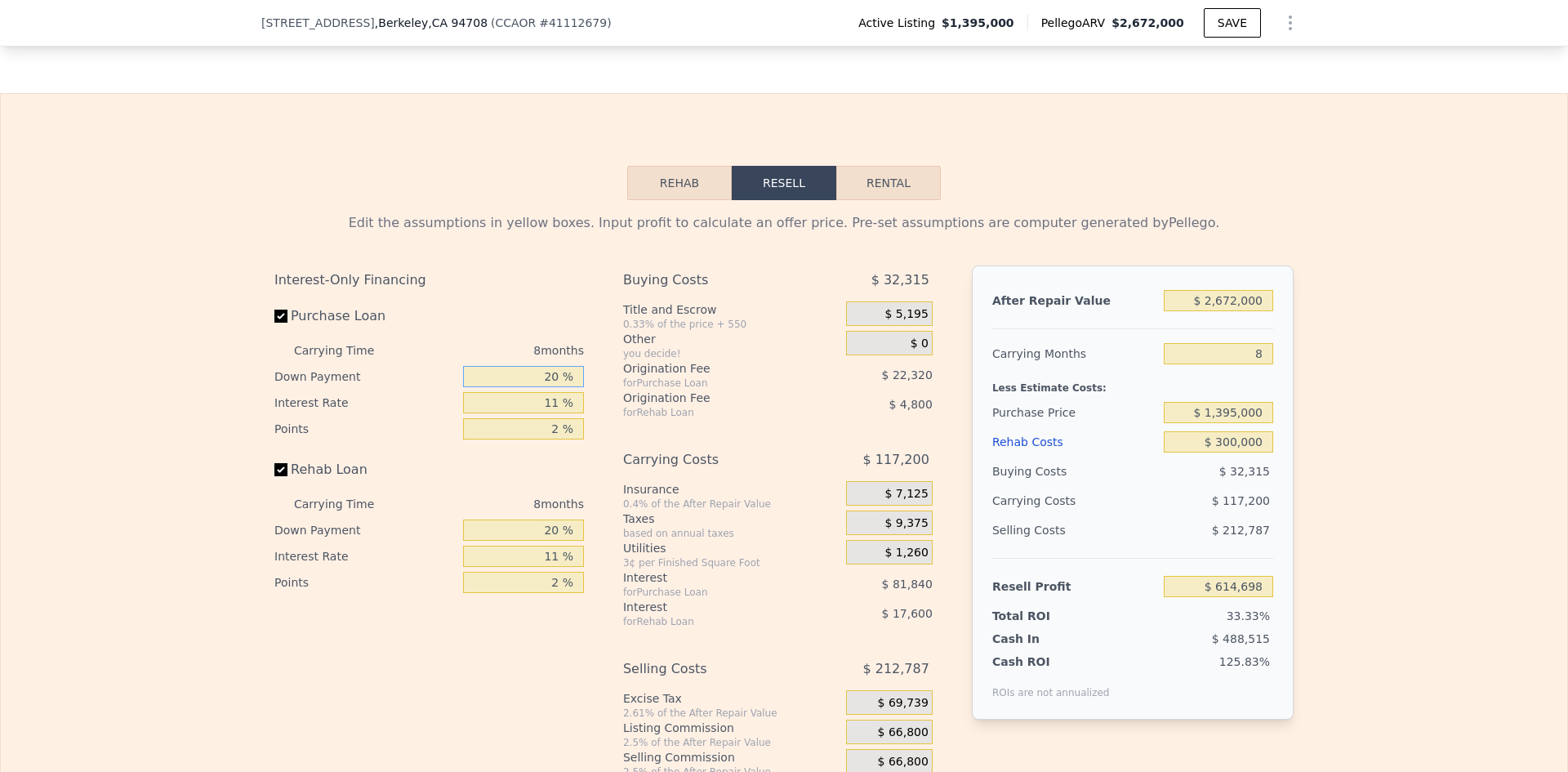
click at [540, 367] on input "20 %" at bounding box center [523, 377] width 121 height 21
drag, startPoint x: 533, startPoint y: 335, endPoint x: 607, endPoint y: 323, distance: 75.0
click at [607, 323] on div "Interest-Only Financing Purchase Loan Carrying Time 8 months Down Payment 20 % …" at bounding box center [784, 536] width 1019 height 542
type input "10 %"
type input "$ 601,676"
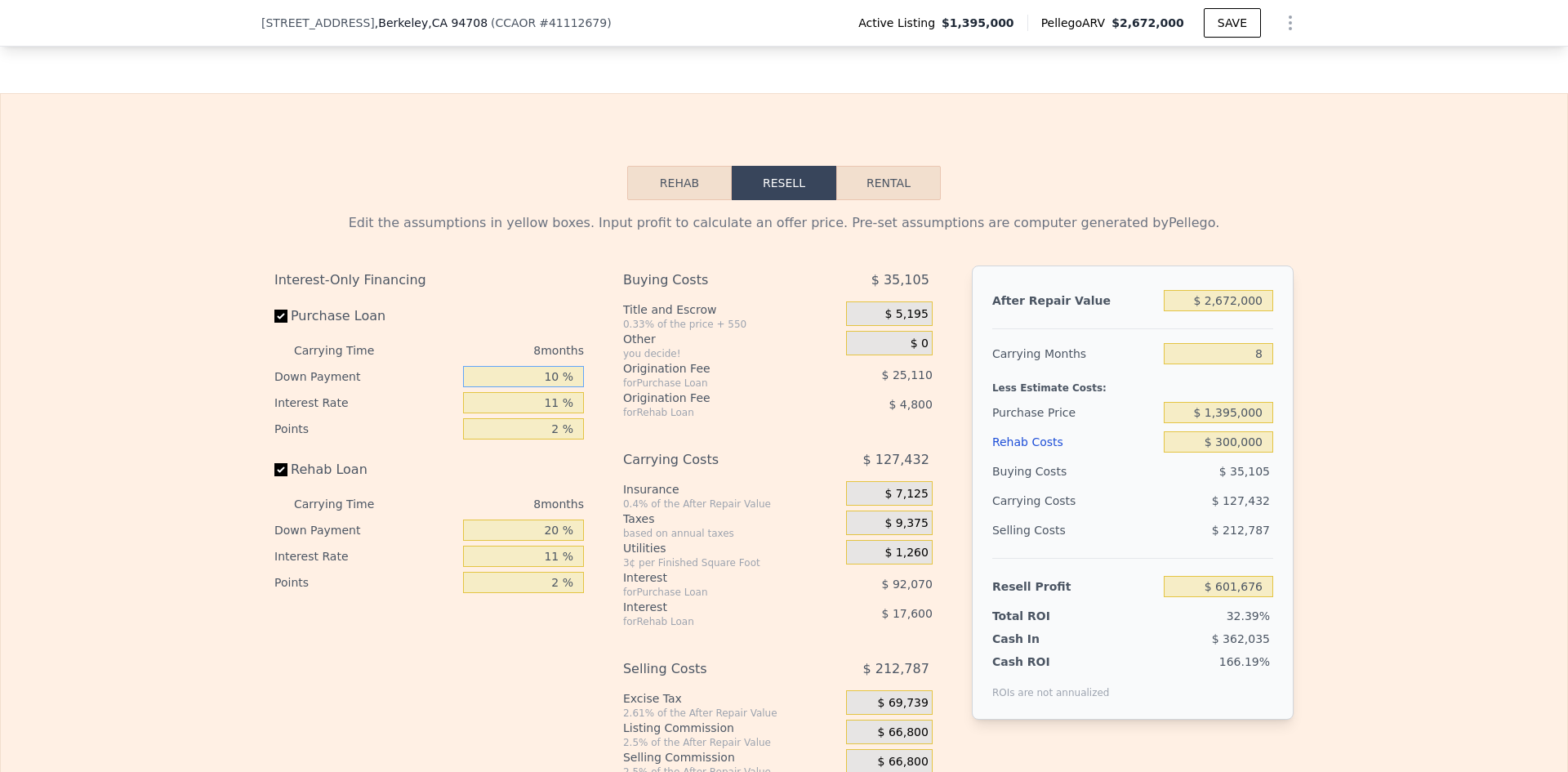
type input "10 %"
click at [512, 520] on input "20 %" at bounding box center [523, 530] width 121 height 21
click at [518, 520] on input "20 %" at bounding box center [523, 530] width 121 height 21
drag, startPoint x: 521, startPoint y: 491, endPoint x: 628, endPoint y: 483, distance: 107.3
click at [628, 483] on div "Interest-Only Financing Purchase Loan Carrying Time 8 months Down Payment 10 % …" at bounding box center [784, 536] width 1019 height 542
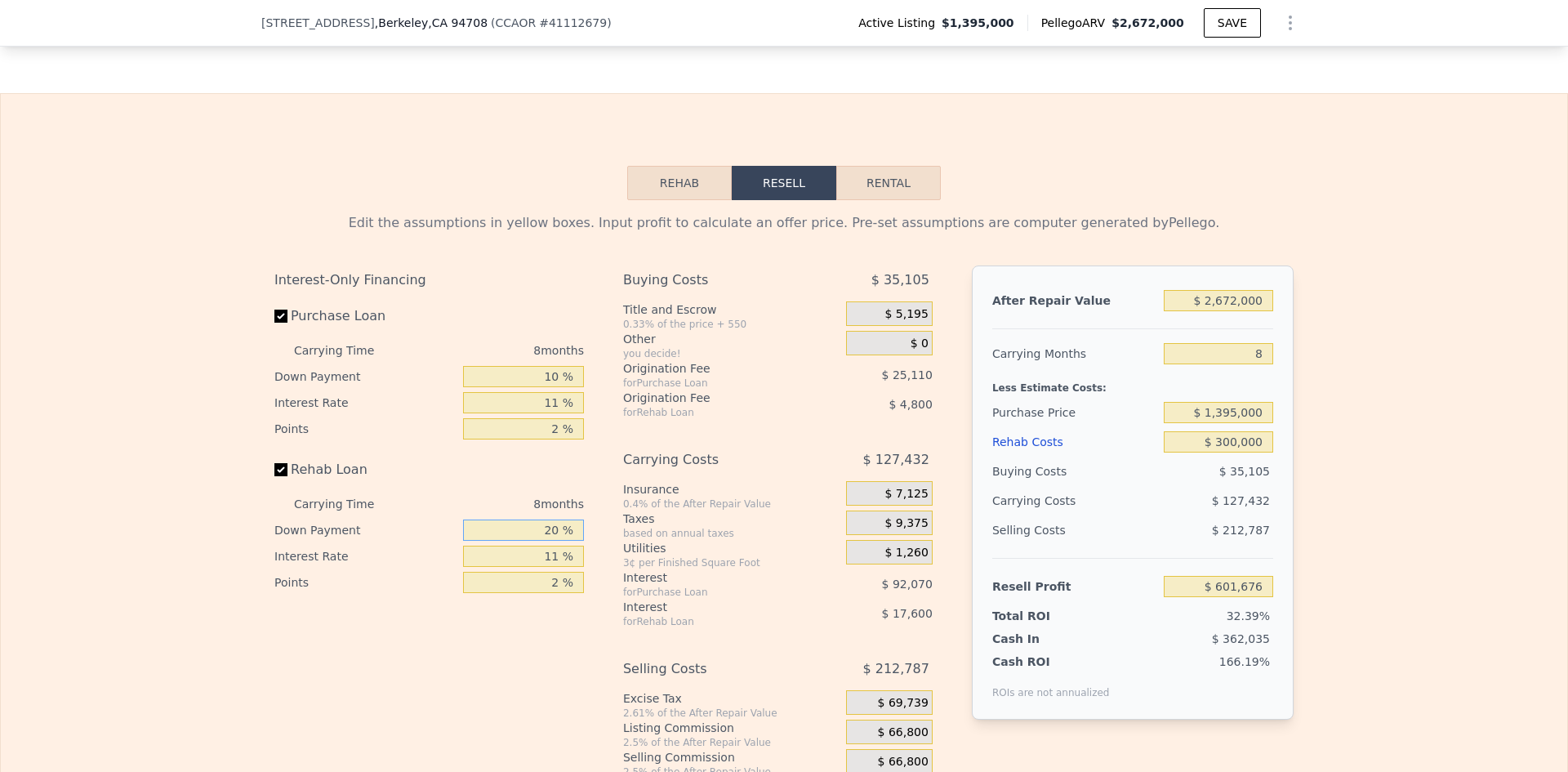
type input "0 %"
type input "$ 596,076"
type input "0 %"
click at [511, 586] on div "Interest-Only Financing Purchase Loan Carrying Time 8 months Down Payment 10 % …" at bounding box center [435, 536] width 322 height 542
click at [1446, 473] on div "Edit the assumptions in yellow boxes. Input profit to calculate an offer price.…" at bounding box center [784, 504] width 1567 height 608
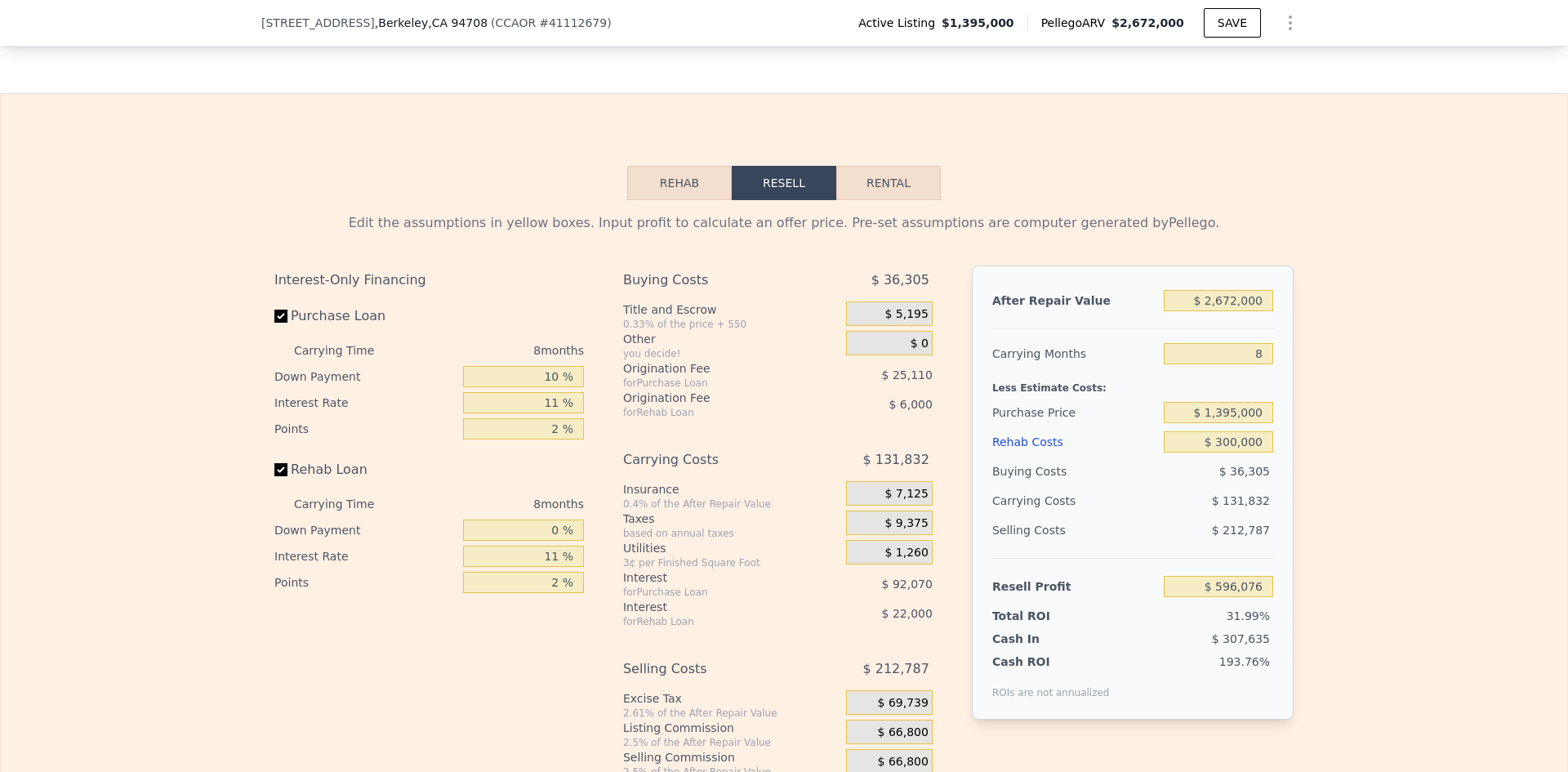
scroll to position [2374, 0]
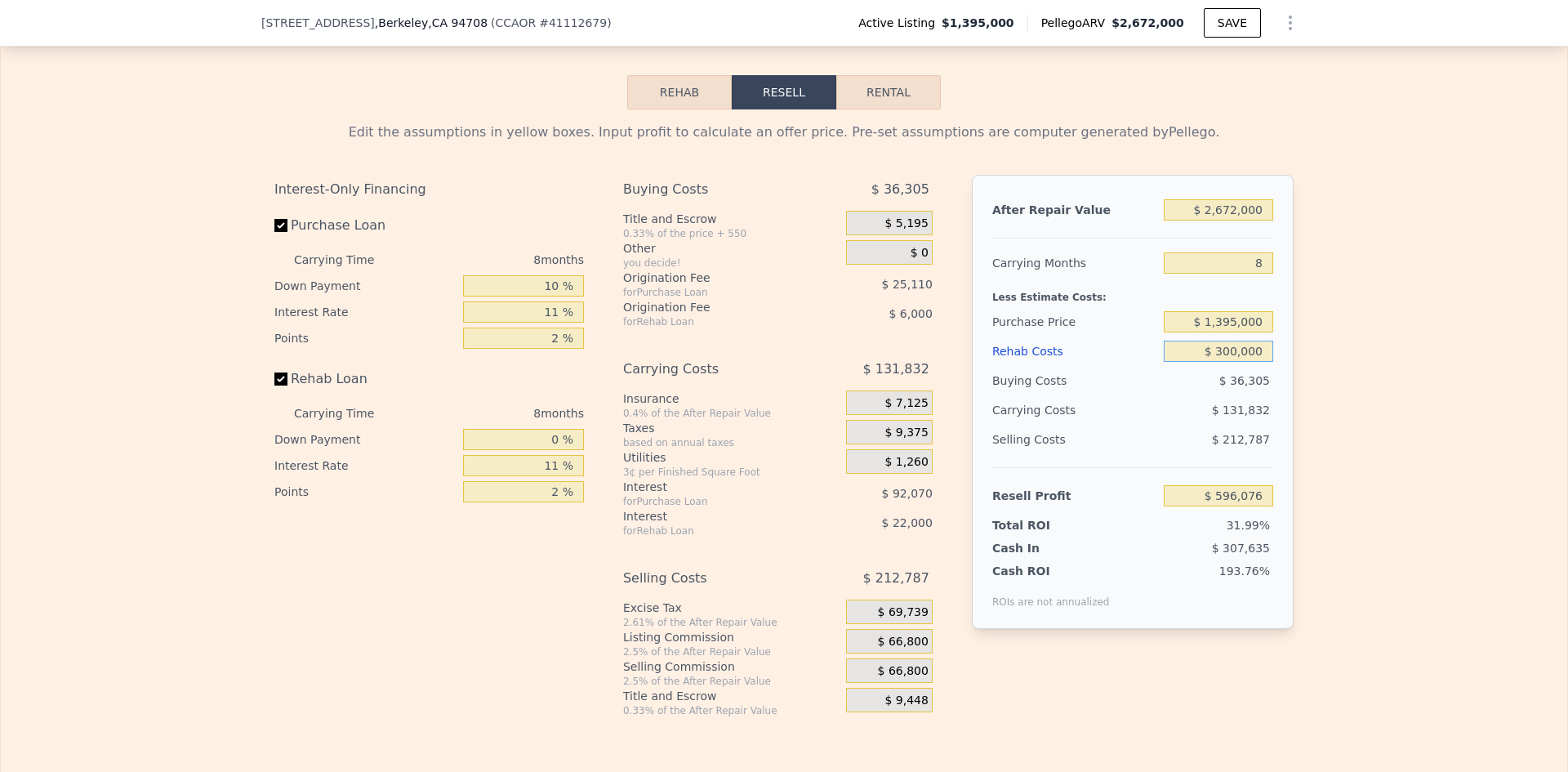
click at [1194, 341] on input "$ 300,000" at bounding box center [1219, 351] width 110 height 21
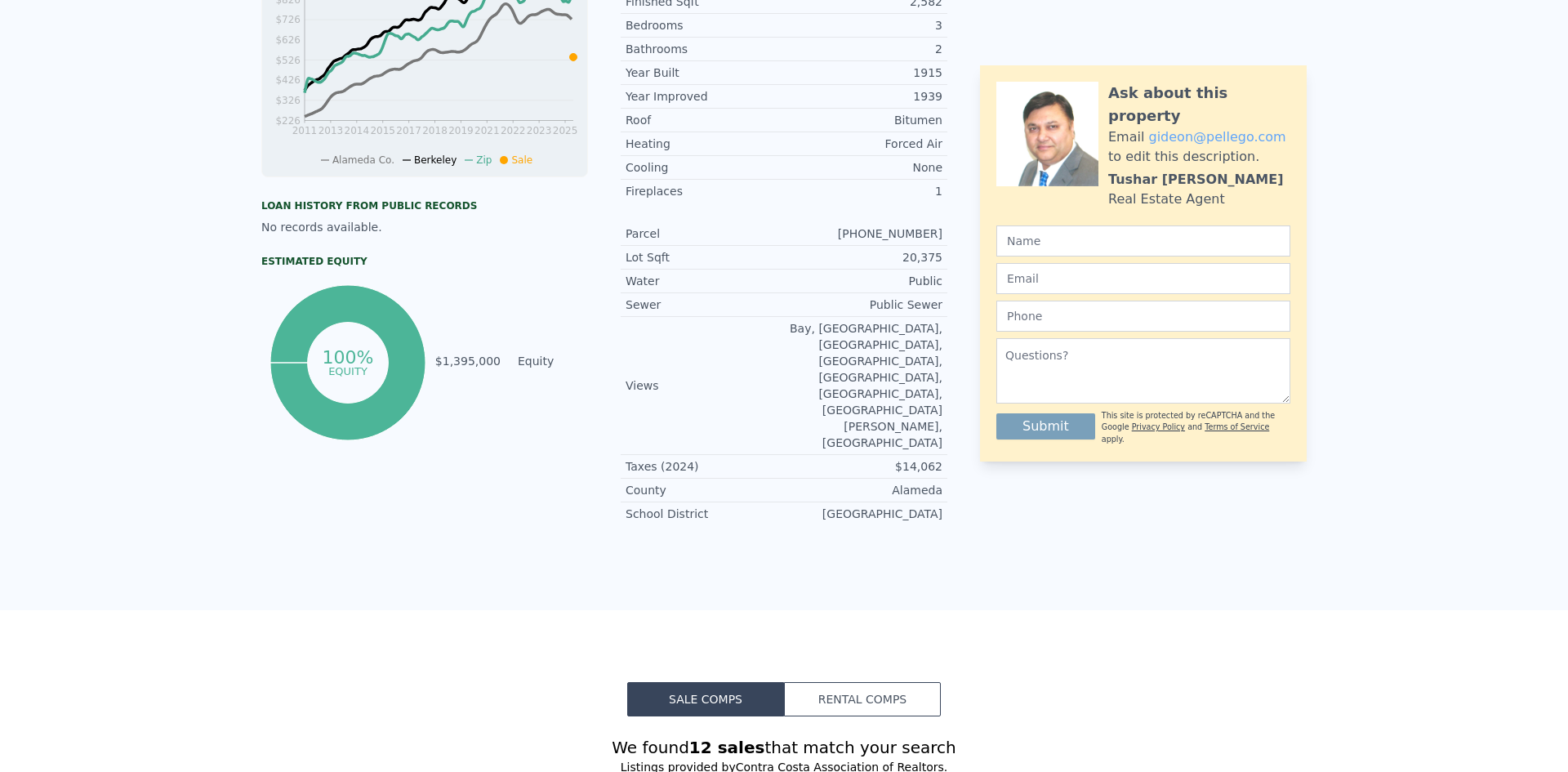
scroll to position [0, 0]
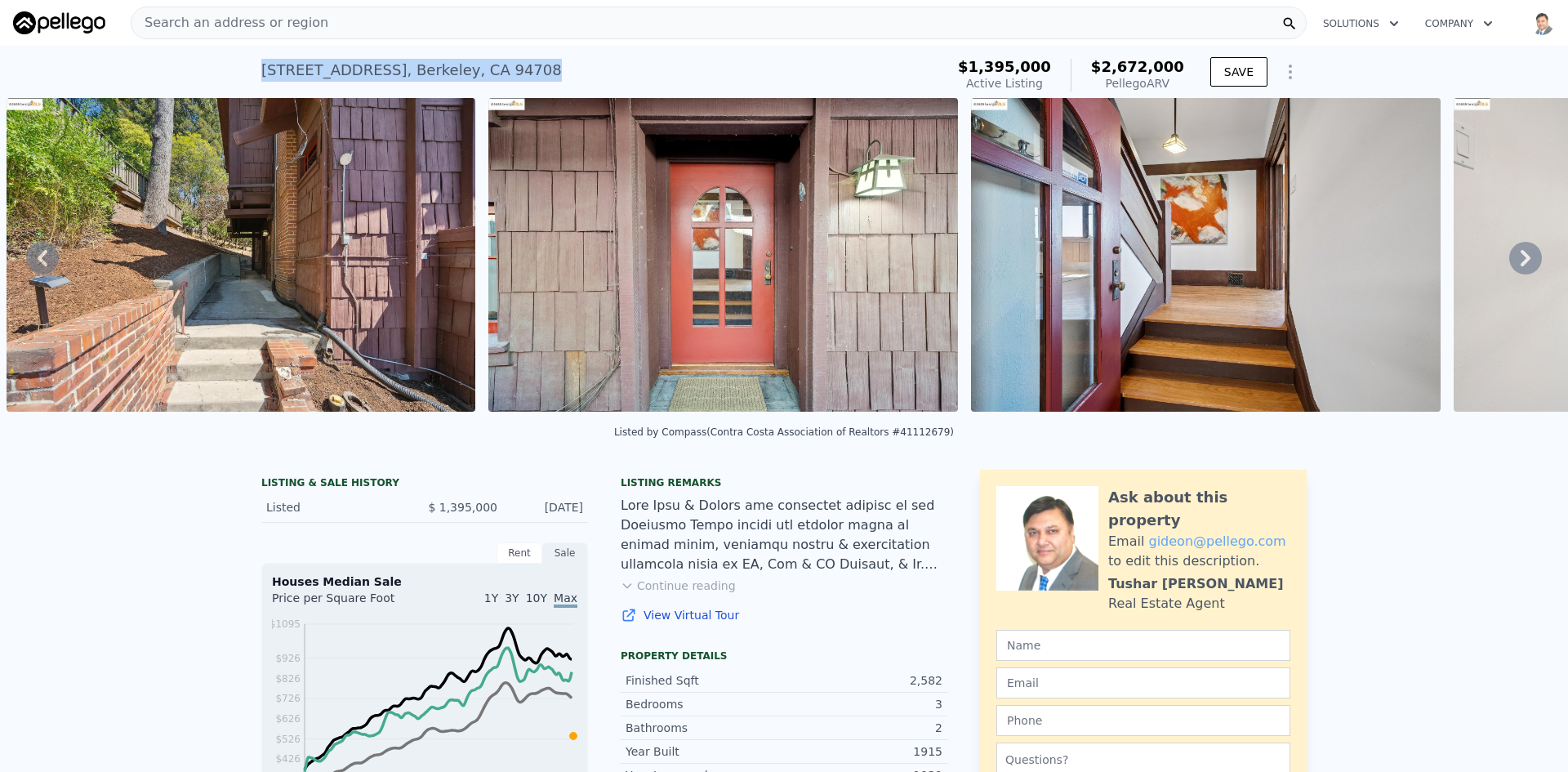
drag, startPoint x: 237, startPoint y: 65, endPoint x: 557, endPoint y: 70, distance: 320.0
click at [557, 70] on div "951 Cragmont Ave , Berkeley , CA 94708 Active at $1.395m (~ARV $2.672m ) $1,395…" at bounding box center [784, 72] width 1568 height 52
click at [261, 74] on div "951 Cragmont Ave , Berkeley , CA 94708" at bounding box center [411, 70] width 300 height 23
drag, startPoint x: 258, startPoint y: 73, endPoint x: 515, endPoint y: 85, distance: 257.3
click at [515, 85] on div "951 Cragmont Ave , Berkeley , CA 94708 Active at $1.395m (~ARV $2.672m )" at bounding box center [600, 75] width 678 height 46
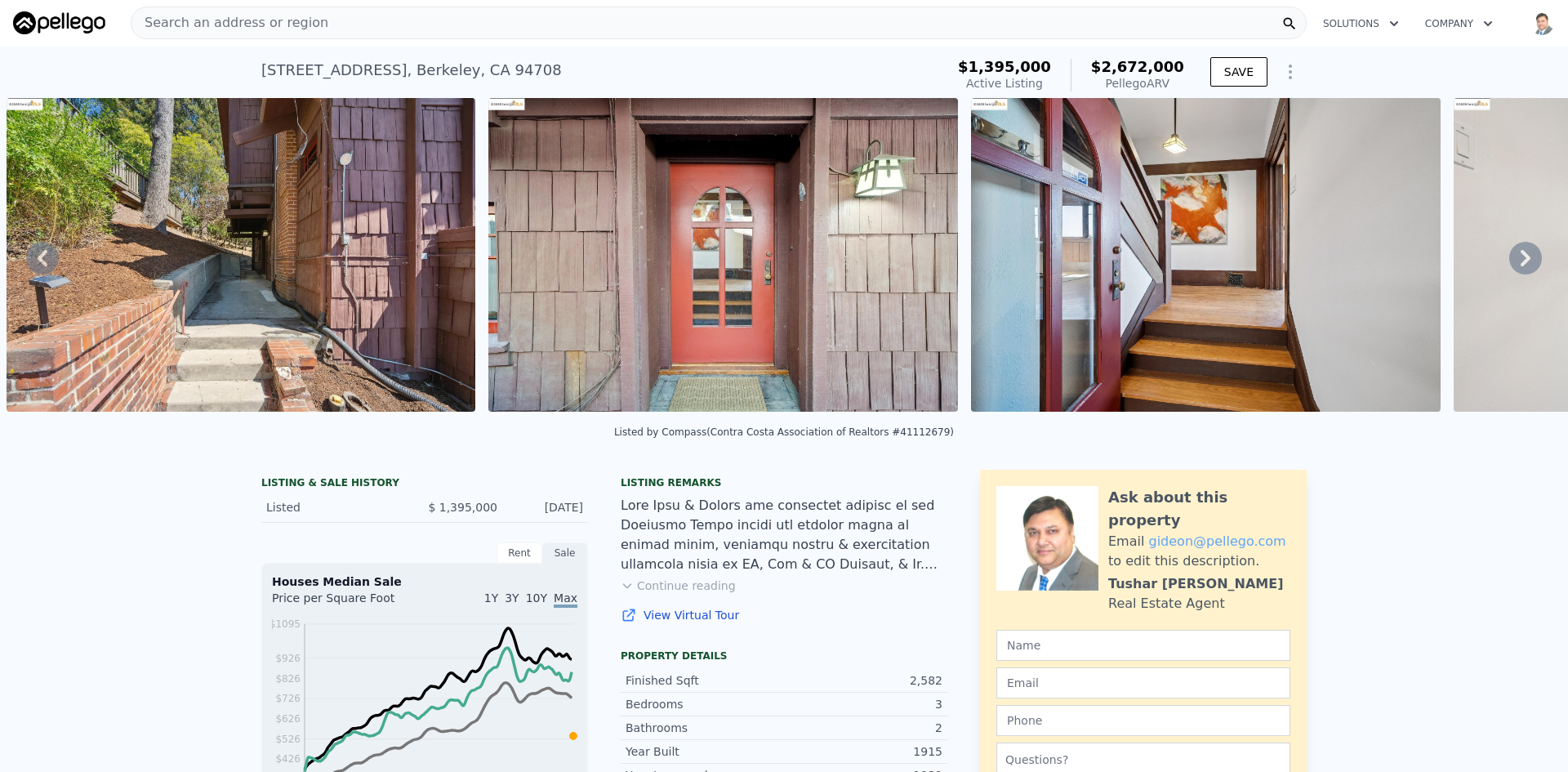
drag, startPoint x: 1001, startPoint y: 66, endPoint x: 1070, endPoint y: 65, distance: 69.0
click at [1070, 65] on div "$1,395,000 Active Listing $2,672,000 Pellego ARV" at bounding box center [1071, 75] width 227 height 33
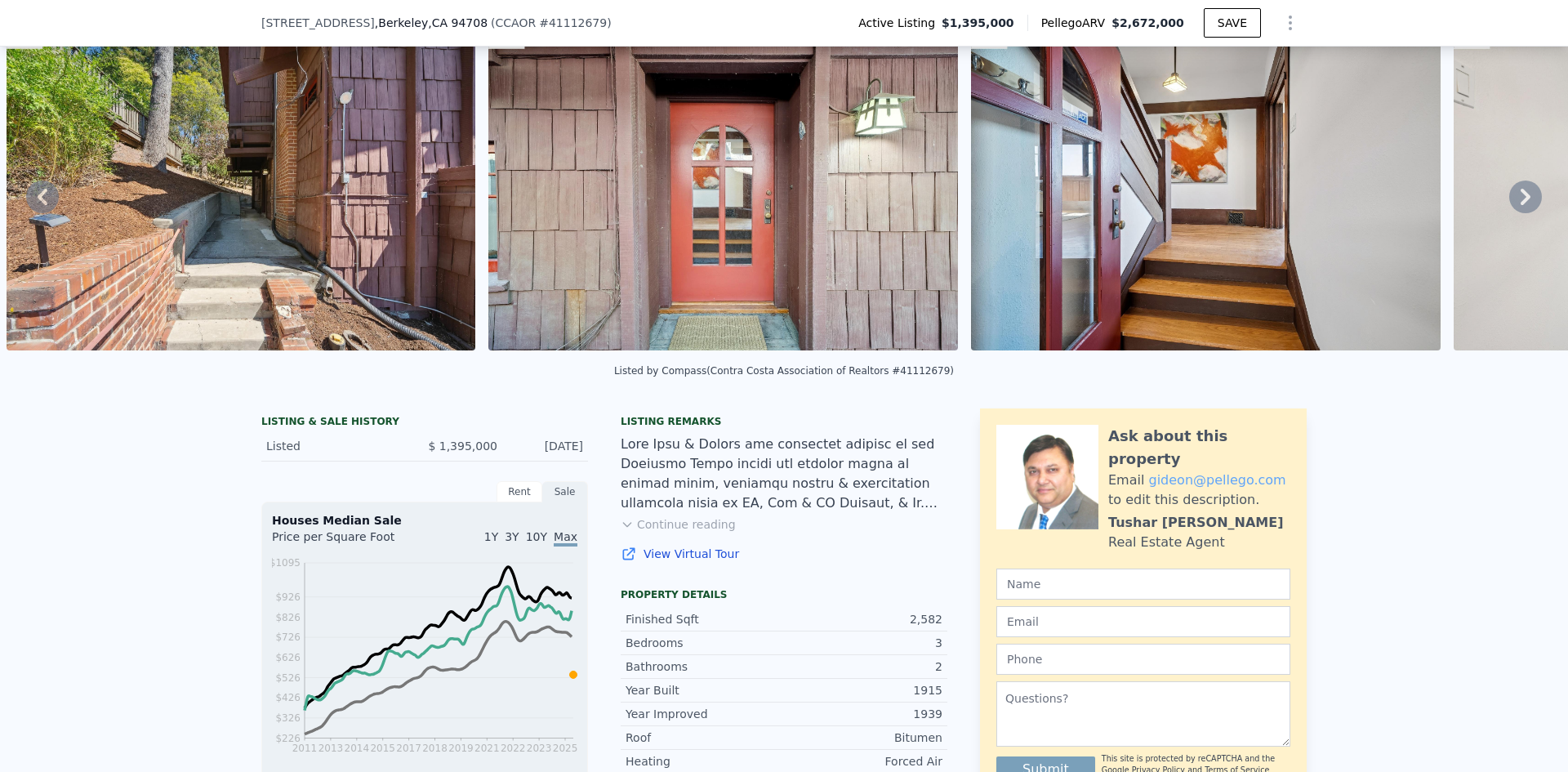
scroll to position [76, 0]
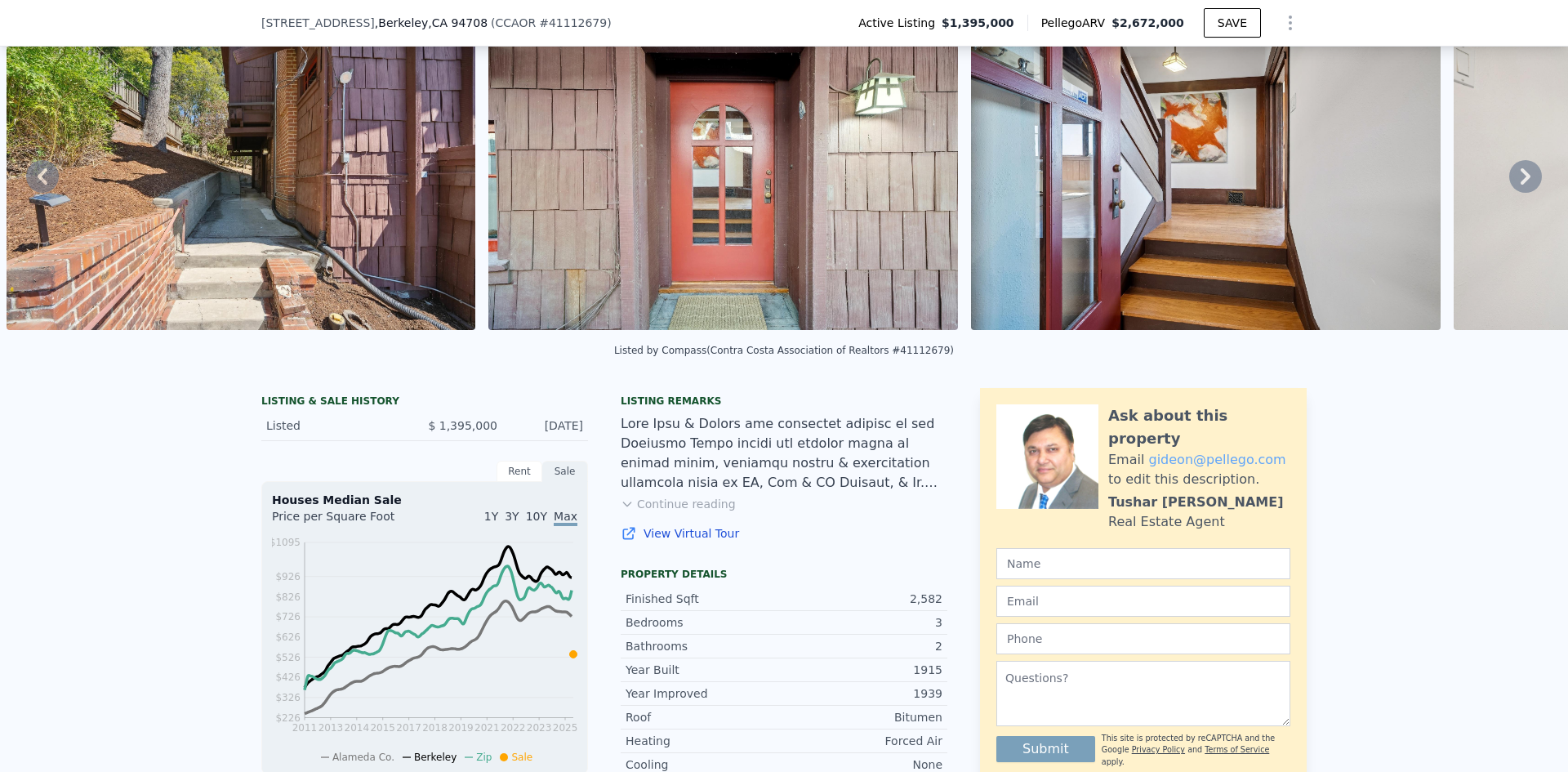
click at [623, 506] on icon at bounding box center [626, 504] width 7 height 4
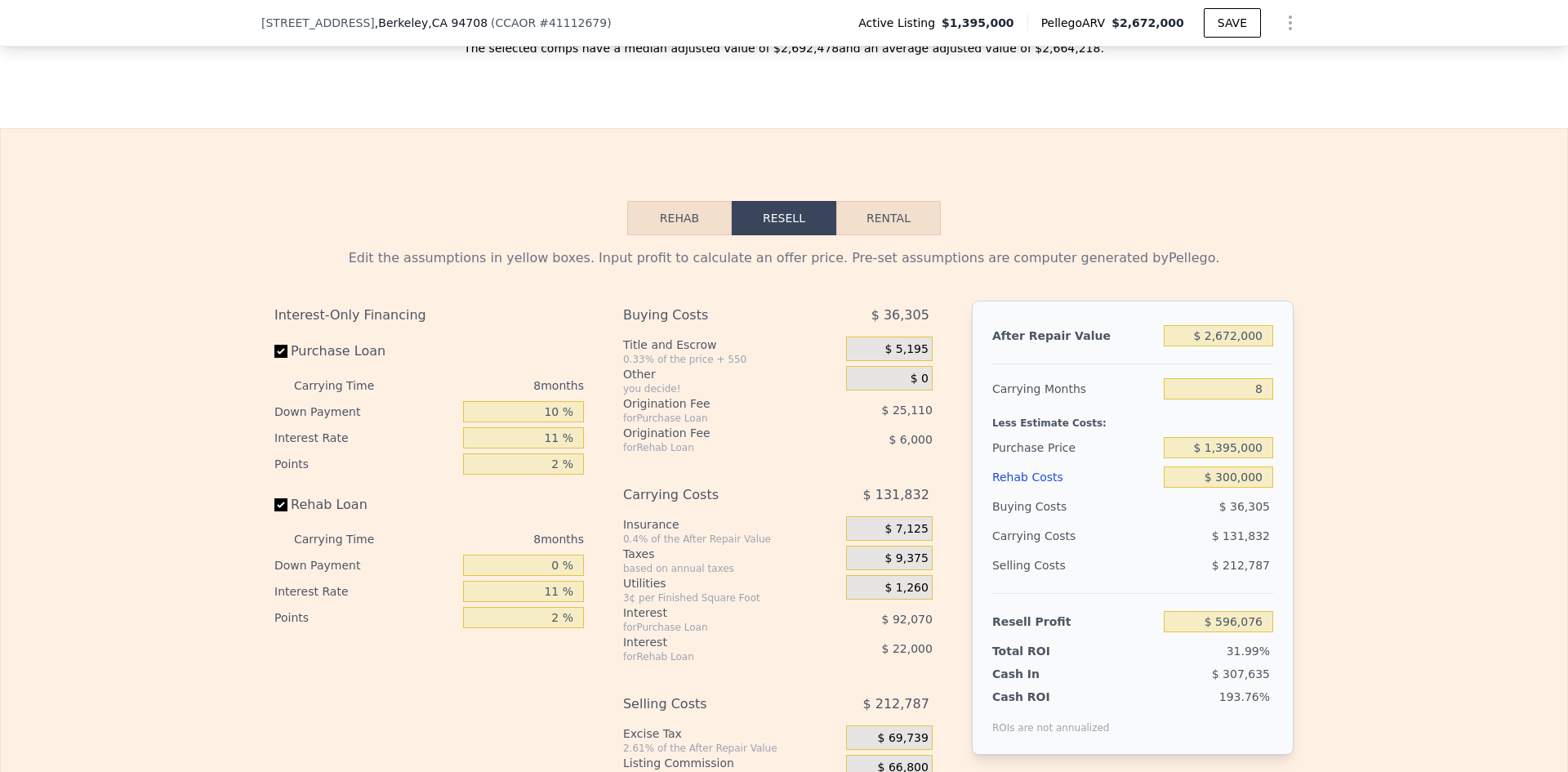
scroll to position [2692, 0]
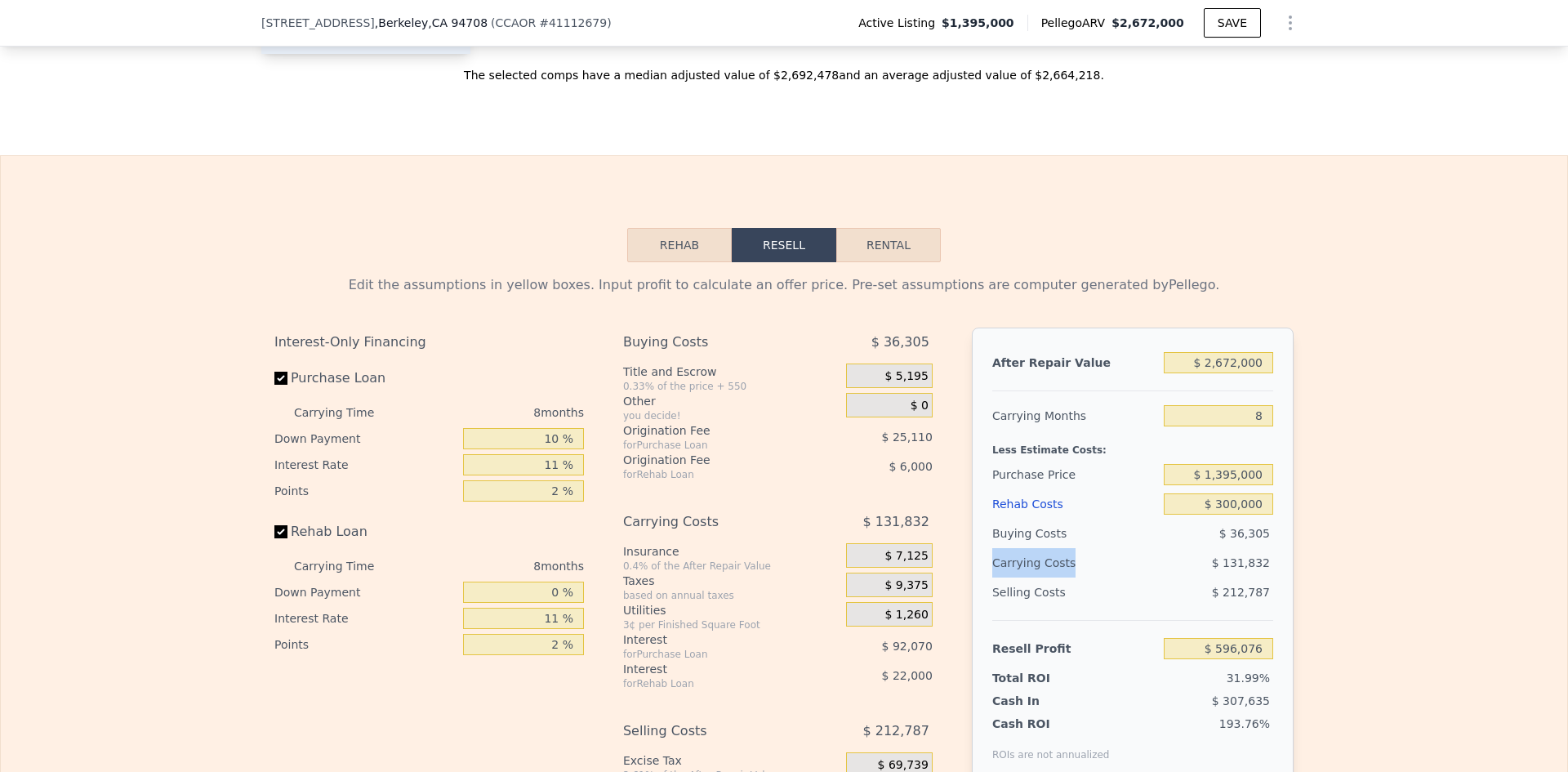
drag, startPoint x: 988, startPoint y: 423, endPoint x: 1082, endPoint y: 421, distance: 94.0
click at [1082, 548] on div "Carrying Costs" at bounding box center [1043, 562] width 102 height 29
drag, startPoint x: 1224, startPoint y: 416, endPoint x: 1304, endPoint y: 419, distance: 80.1
click at [1304, 419] on div "Edit the assumptions in yellow boxes. Input profit to calculate an offer price.…" at bounding box center [784, 566] width 1567 height 608
drag, startPoint x: 1229, startPoint y: 397, endPoint x: 1293, endPoint y: 395, distance: 64.0
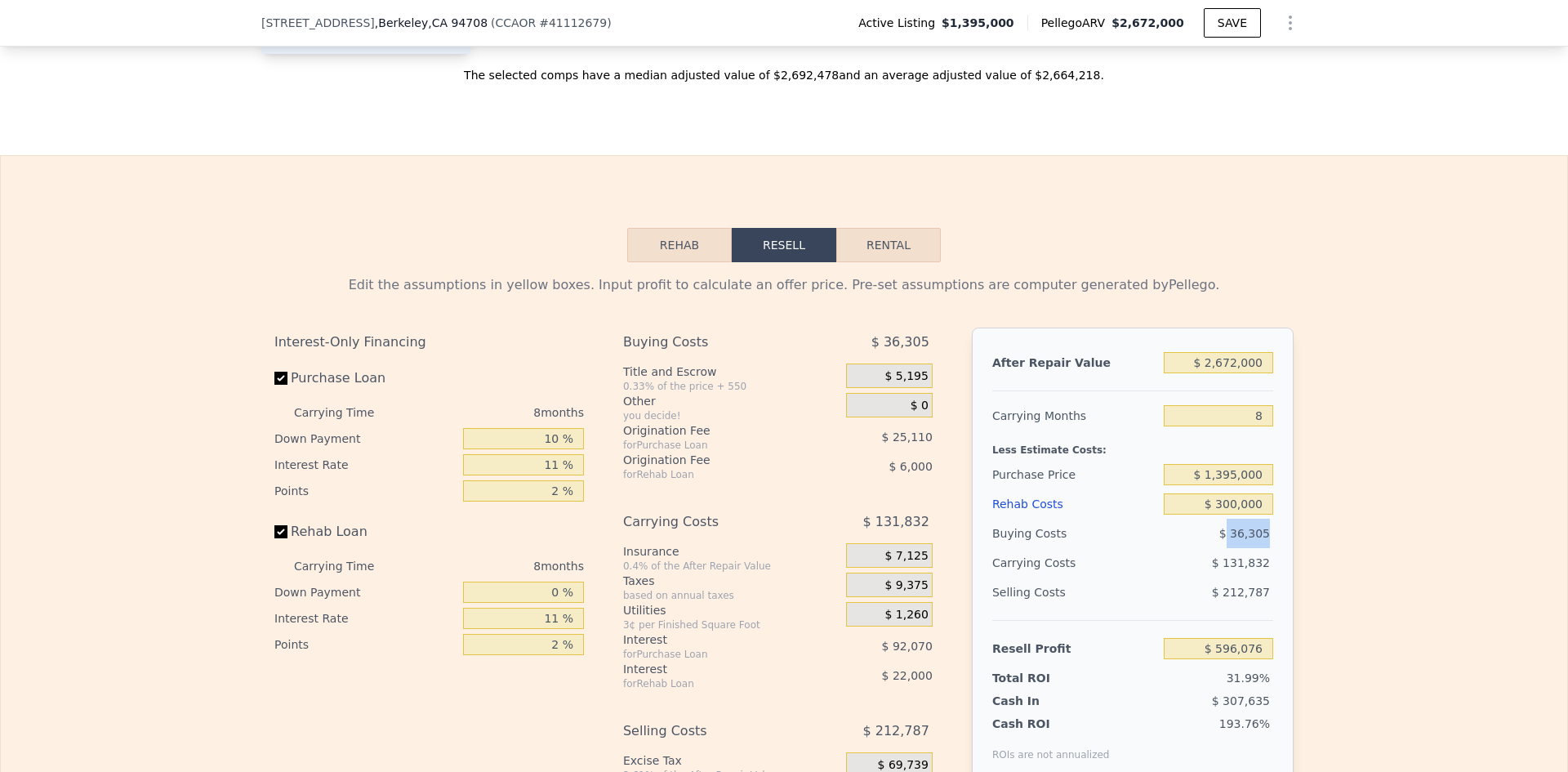
click at [1293, 395] on div "Edit the assumptions in yellow boxes. Input profit to calculate an offer price.…" at bounding box center [784, 566] width 1046 height 608
drag, startPoint x: 1227, startPoint y: 418, endPoint x: 1272, endPoint y: 422, distance: 45.2
click at [1272, 422] on div "After Repair Value $ 2,672,000 Carrying Months 8 Less Estimate Costs: Purchase …" at bounding box center [1133, 554] width 321 height 454
drag, startPoint x: 1223, startPoint y: 455, endPoint x: 1307, endPoint y: 448, distance: 84.3
click at [1307, 448] on div "Edit the assumptions in yellow boxes. Input profit to calculate an offer price.…" at bounding box center [784, 566] width 1567 height 608
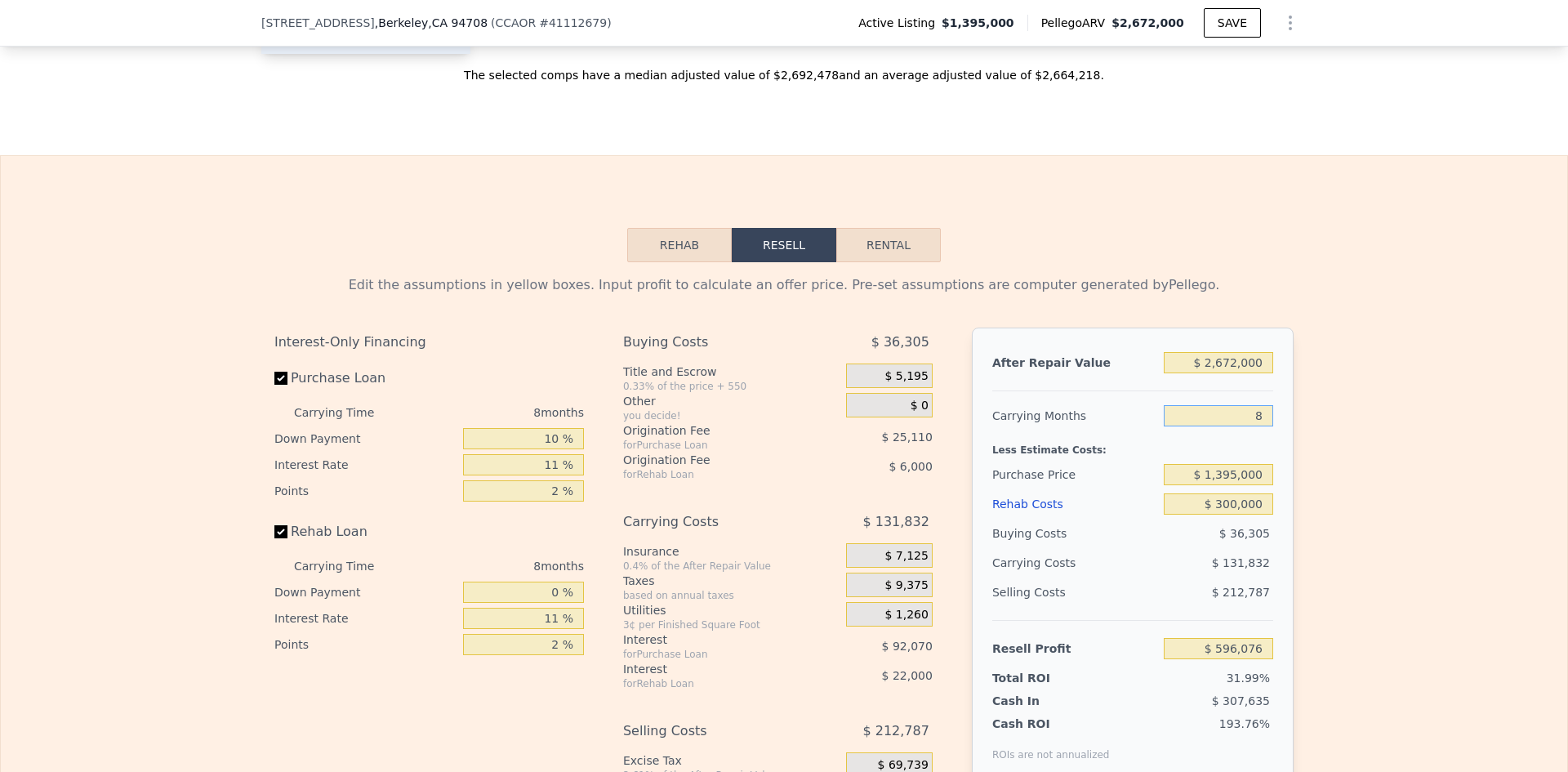
click at [1238, 405] on input "8" at bounding box center [1219, 415] width 110 height 21
drag, startPoint x: 1240, startPoint y: 274, endPoint x: 1303, endPoint y: 273, distance: 63.0
click at [1303, 273] on div "Edit the assumptions in yellow boxes. Input profit to calculate an offer price.…" at bounding box center [784, 566] width 1567 height 608
type input "6"
type input "$ 629,034"
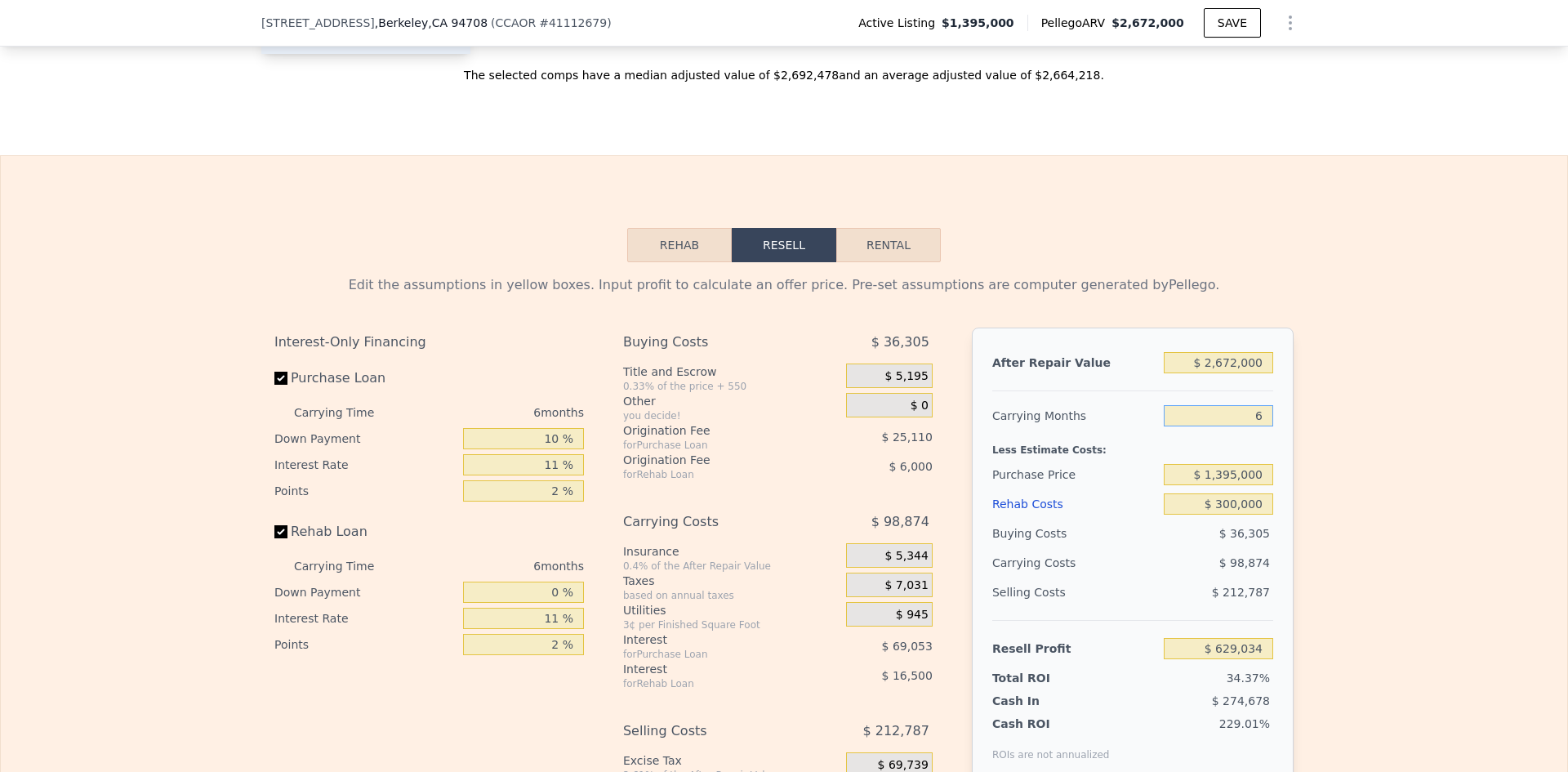
type input "6"
click at [1432, 263] on div "Edit the assumptions in yellow boxes. Input profit to calculate an offer price.…" at bounding box center [784, 566] width 1567 height 608
drag, startPoint x: 1227, startPoint y: 455, endPoint x: 1281, endPoint y: 450, distance: 54.2
click at [1281, 450] on div "After Repair Value $ 2,672,000 Carrying Months 6 Less Estimate Costs: Purchase …" at bounding box center [1133, 554] width 321 height 454
drag, startPoint x: 1228, startPoint y: 540, endPoint x: 1298, endPoint y: 538, distance: 70.0
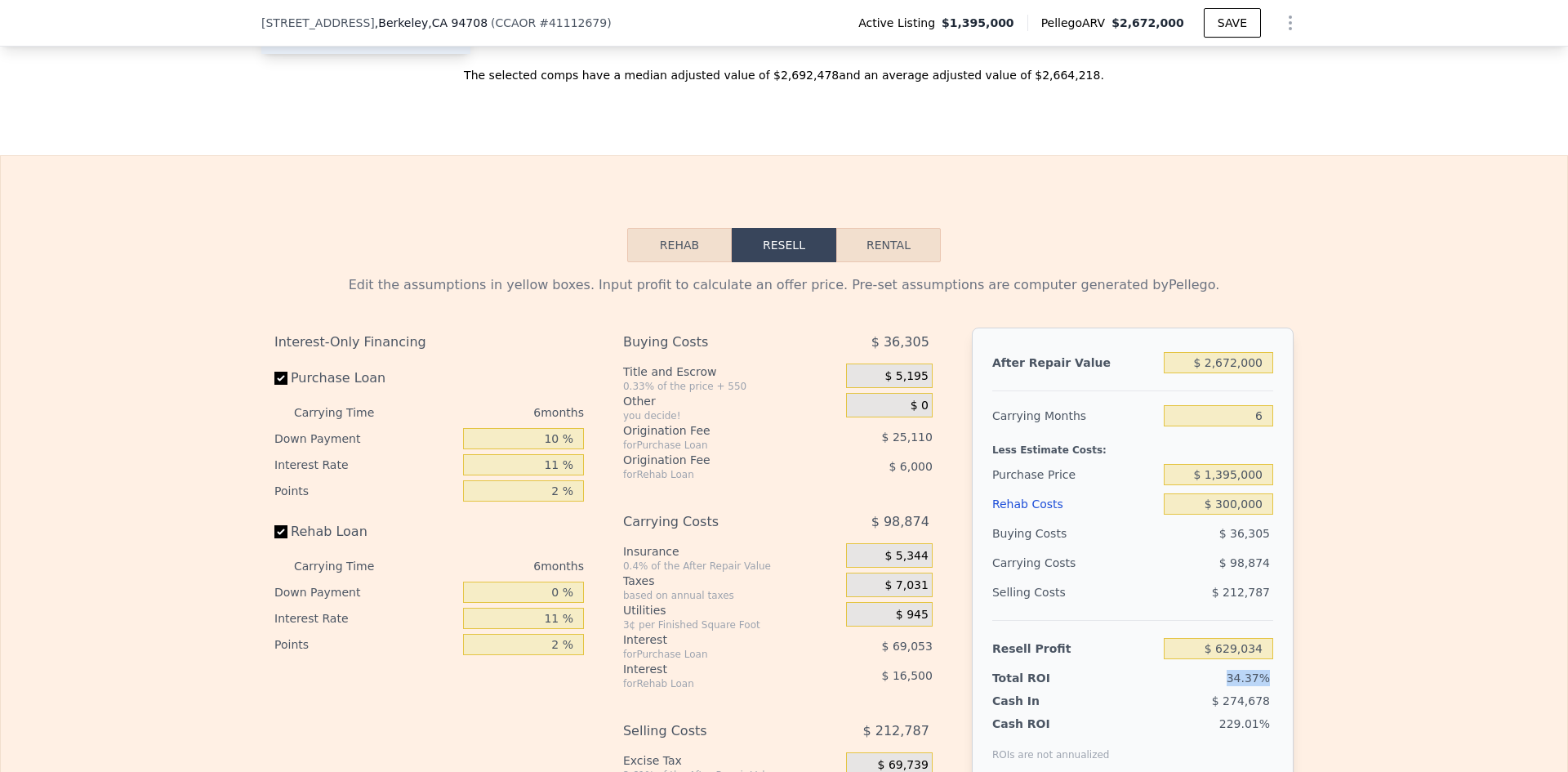
click at [1298, 538] on div "Edit the assumptions in yellow boxes. Input profit to calculate an offer price.…" at bounding box center [784, 566] width 1046 height 608
drag, startPoint x: 1223, startPoint y: 563, endPoint x: 1279, endPoint y: 558, distance: 56.2
click at [1279, 558] on div "After Repair Value $ 2,672,000 Carrying Months 6 Less Estimate Costs: Purchase …" at bounding box center [1133, 554] width 321 height 454
drag, startPoint x: 1222, startPoint y: 583, endPoint x: 1374, endPoint y: 583, distance: 152.0
click at [1374, 583] on div "Edit the assumptions in yellow boxes. Input profit to calculate an offer price.…" at bounding box center [784, 566] width 1567 height 608
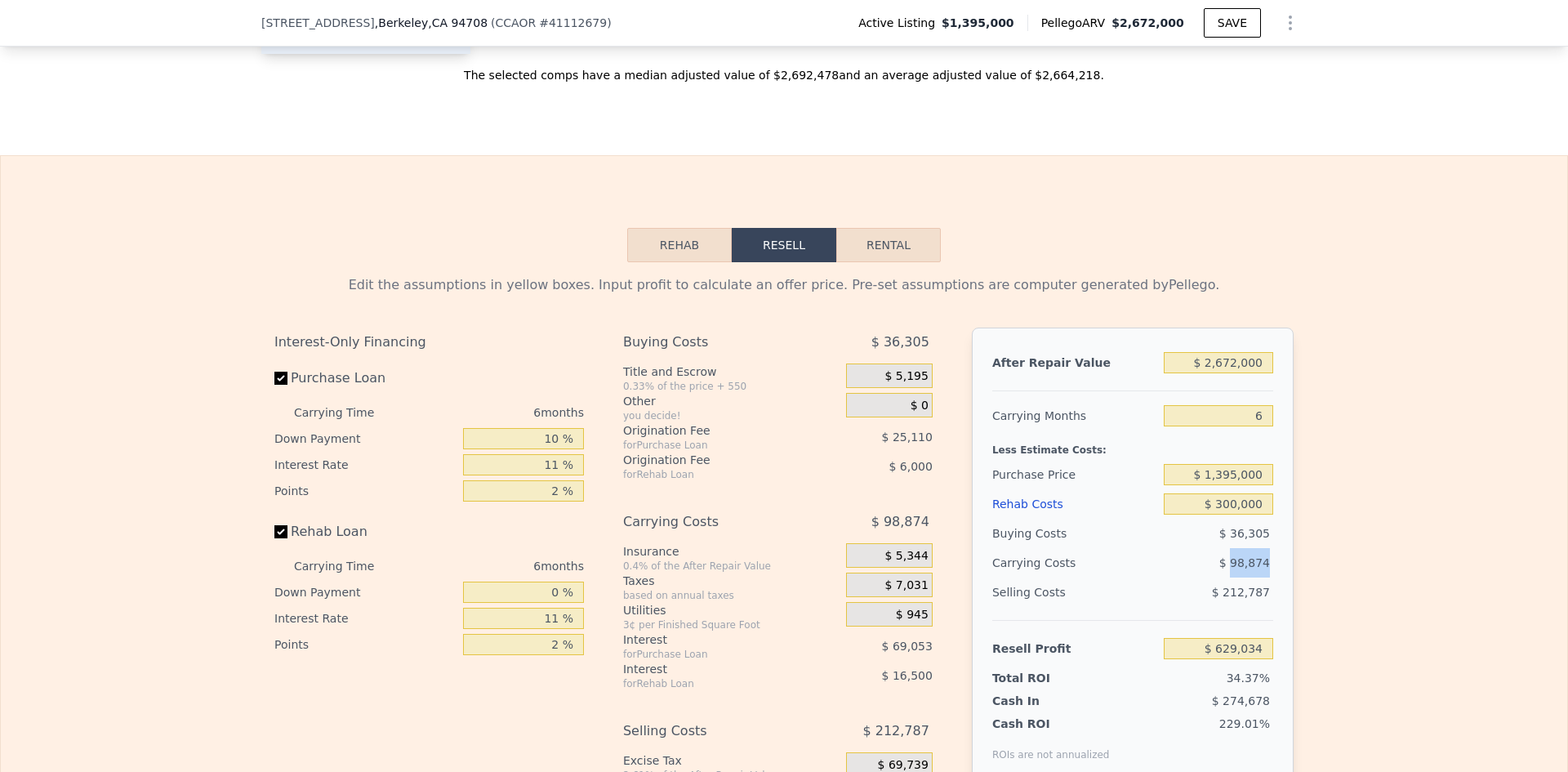
drag, startPoint x: 1231, startPoint y: 418, endPoint x: 1266, endPoint y: 422, distance: 35.2
click at [1266, 548] on div "$ 98,874" at bounding box center [1187, 562] width 173 height 29
drag, startPoint x: 1231, startPoint y: 393, endPoint x: 1269, endPoint y: 391, distance: 38.1
click at [1269, 391] on div "After Repair Value $ 2,672,000 Carrying Months 6 Less Estimate Costs: Purchase …" at bounding box center [1133, 554] width 321 height 454
drag, startPoint x: 1204, startPoint y: 364, endPoint x: 1265, endPoint y: 364, distance: 61.0
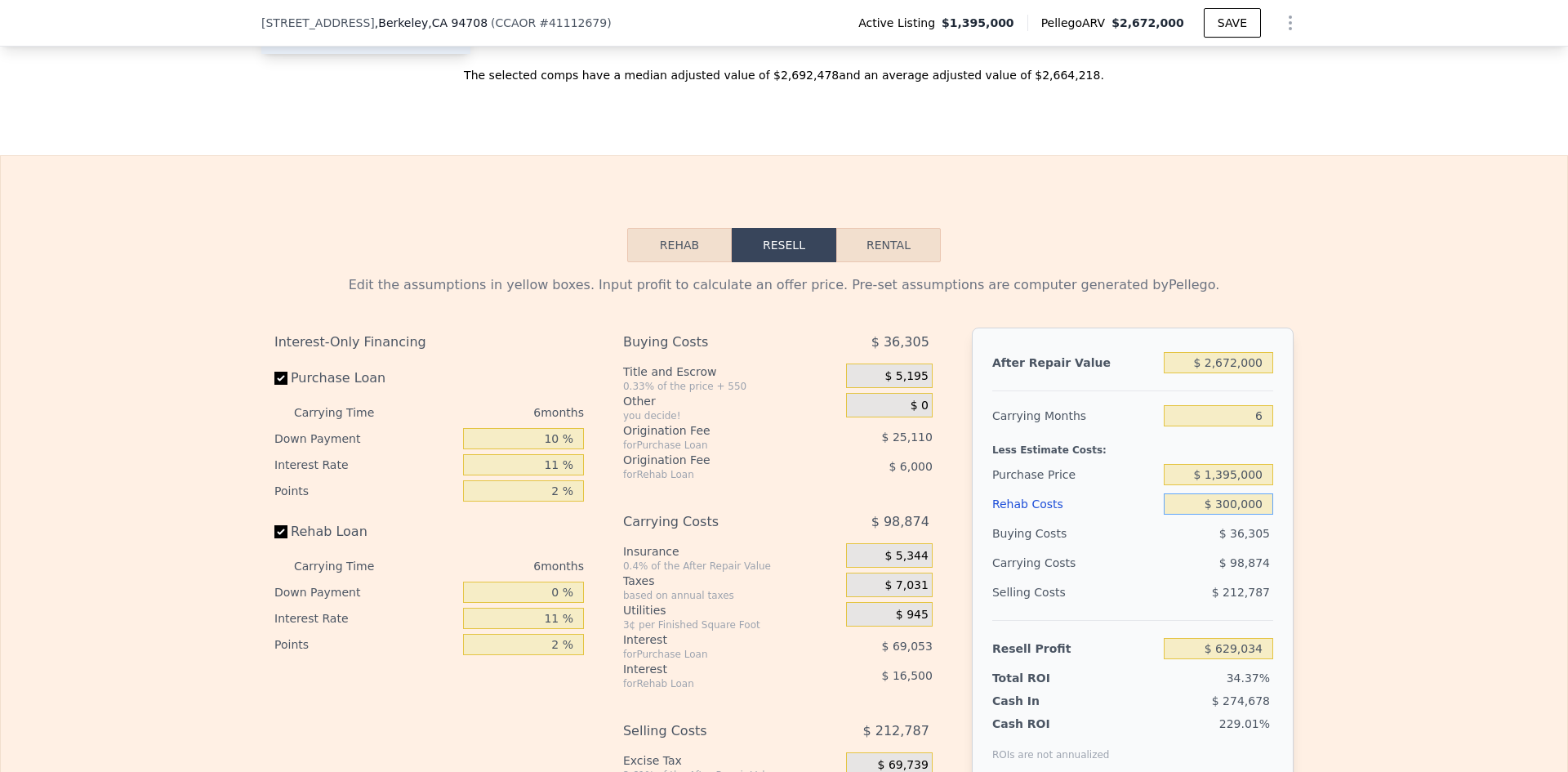
click at [1265, 493] on input "$ 300,000" at bounding box center [1219, 503] width 110 height 21
click at [1277, 360] on div "After Repair Value $ 2,672,000 Carrying Months 6 Less Estimate Costs: Purchase …" at bounding box center [1133, 554] width 321 height 454
drag, startPoint x: 1206, startPoint y: 367, endPoint x: 1261, endPoint y: 363, distance: 55.1
click at [1261, 493] on input "$ 300,000" at bounding box center [1219, 503] width 110 height 21
click at [1185, 353] on input "$ 2,672,000" at bounding box center [1219, 363] width 110 height 21
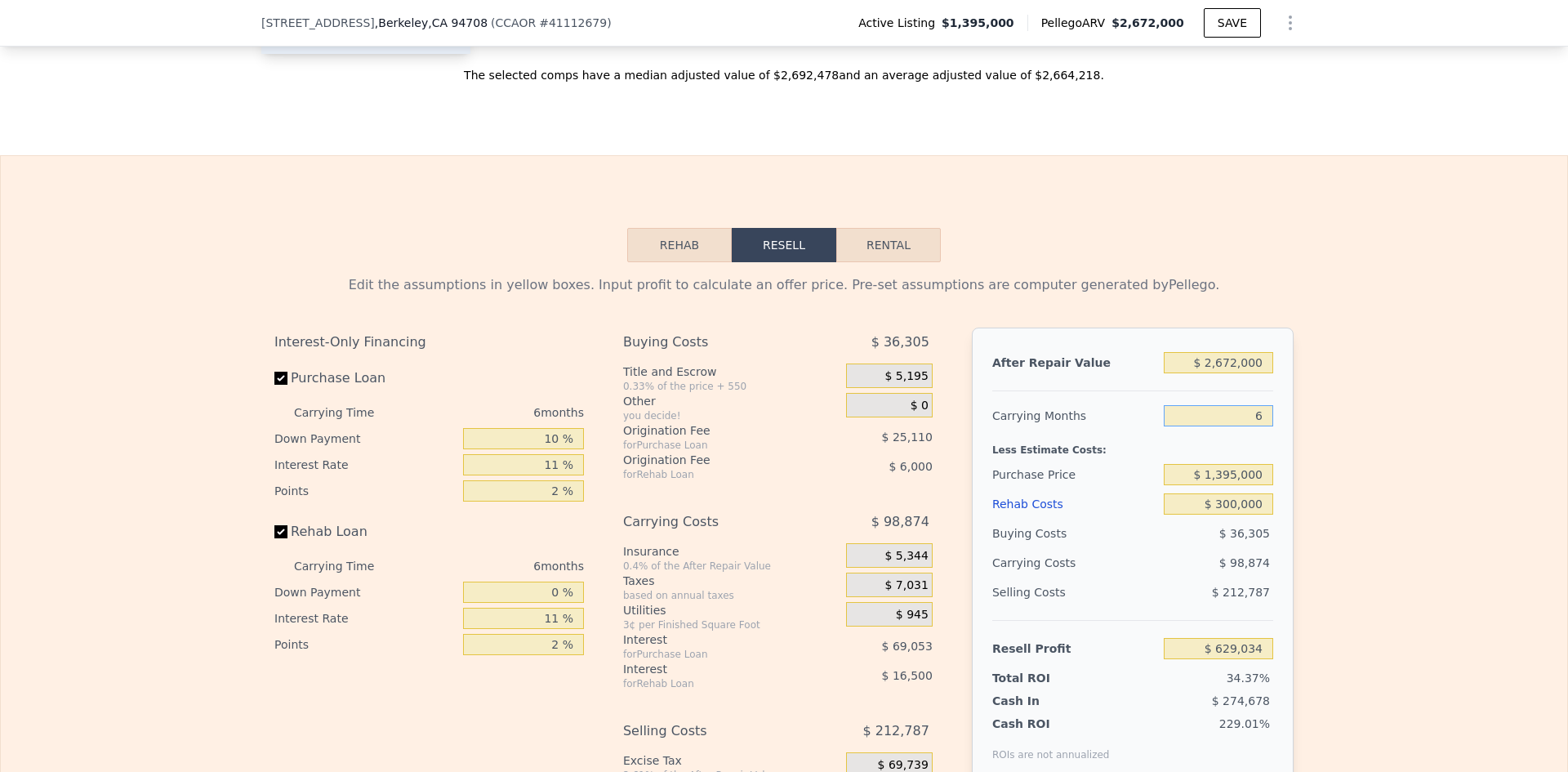
click at [1194, 405] on input "6" at bounding box center [1219, 415] width 110 height 21
click at [1183, 464] on input "$ 1,395,000" at bounding box center [1219, 474] width 110 height 21
click at [1181, 493] on input "$ 300,000" at bounding box center [1219, 503] width 110 height 21
click at [1181, 638] on input "$ 629,034" at bounding box center [1219, 648] width 110 height 21
click at [1388, 263] on div "Edit the assumptions in yellow boxes. Input profit to calculate an offer price.…" at bounding box center [784, 566] width 1567 height 608
